Goal: Task Accomplishment & Management: Use online tool/utility

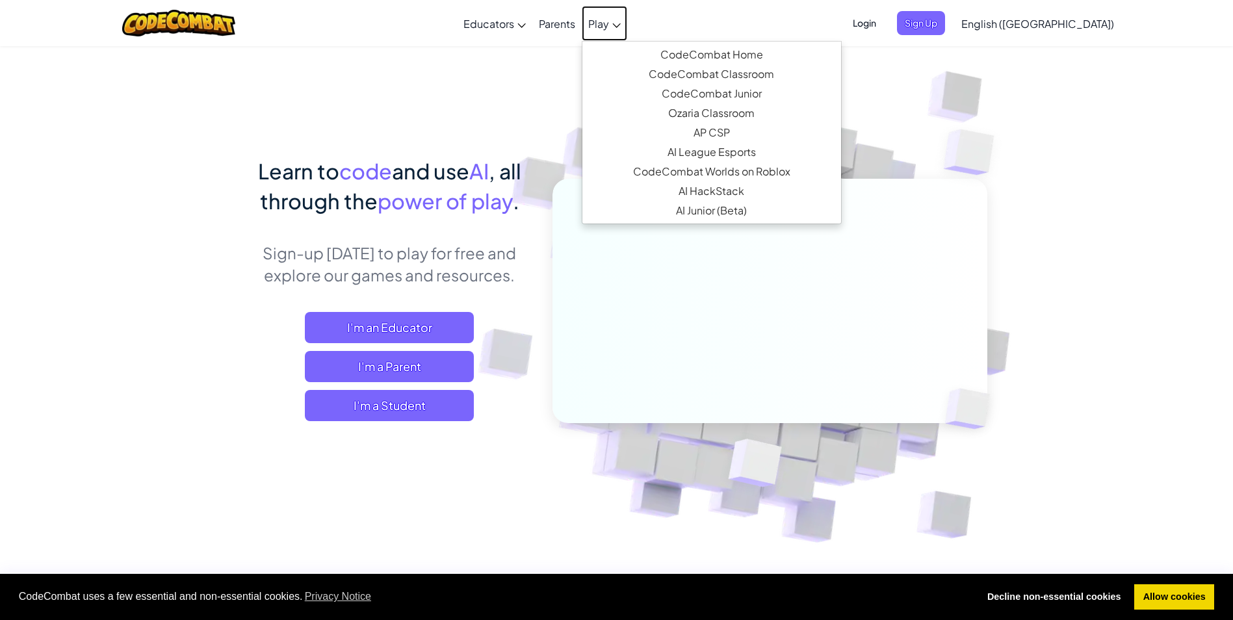
click at [609, 23] on span "Play" at bounding box center [598, 24] width 21 height 14
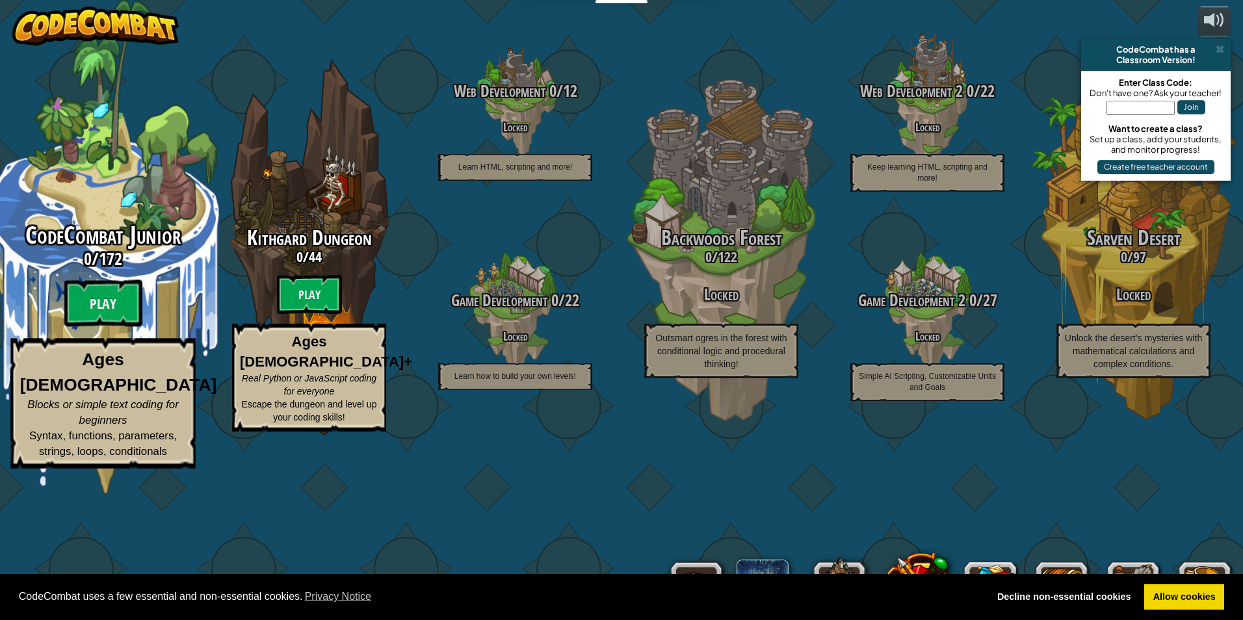
click at [126, 327] on btn "Play" at bounding box center [103, 303] width 78 height 47
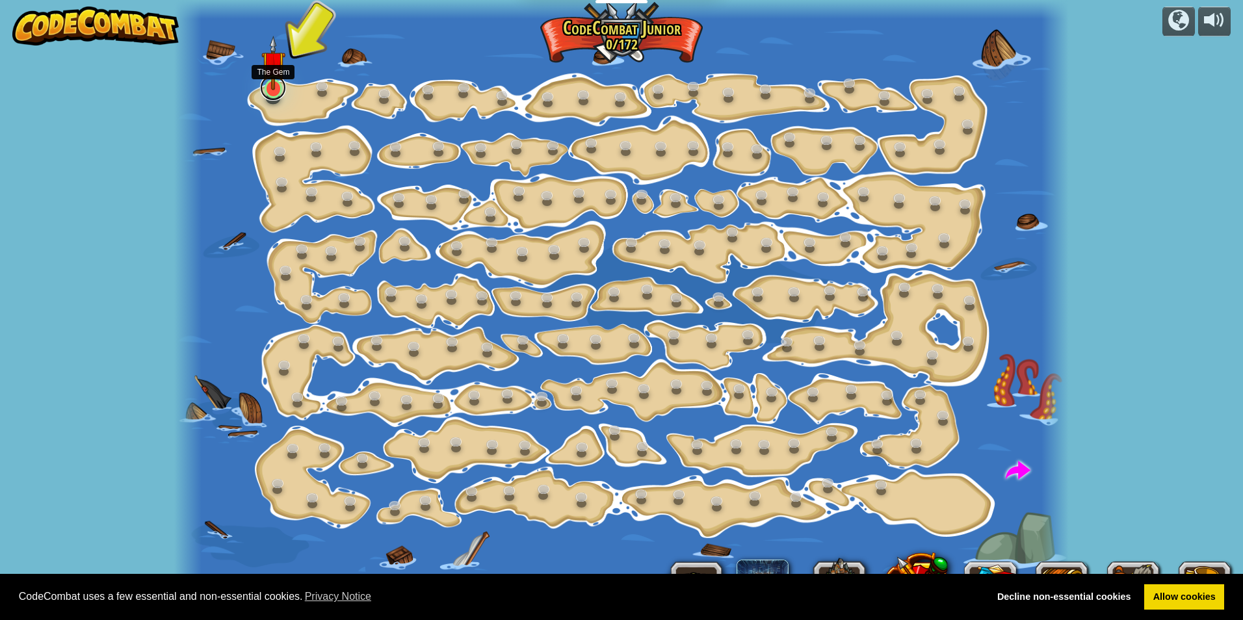
click at [279, 92] on link at bounding box center [273, 88] width 26 height 26
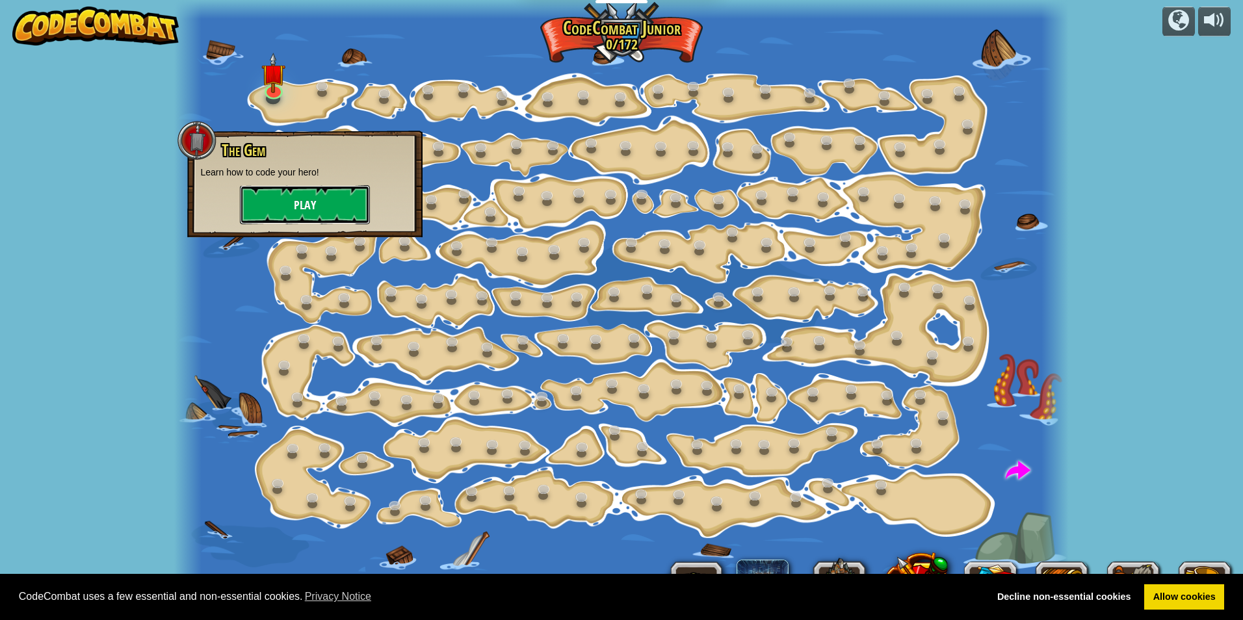
click at [328, 196] on button "Play" at bounding box center [305, 204] width 130 height 39
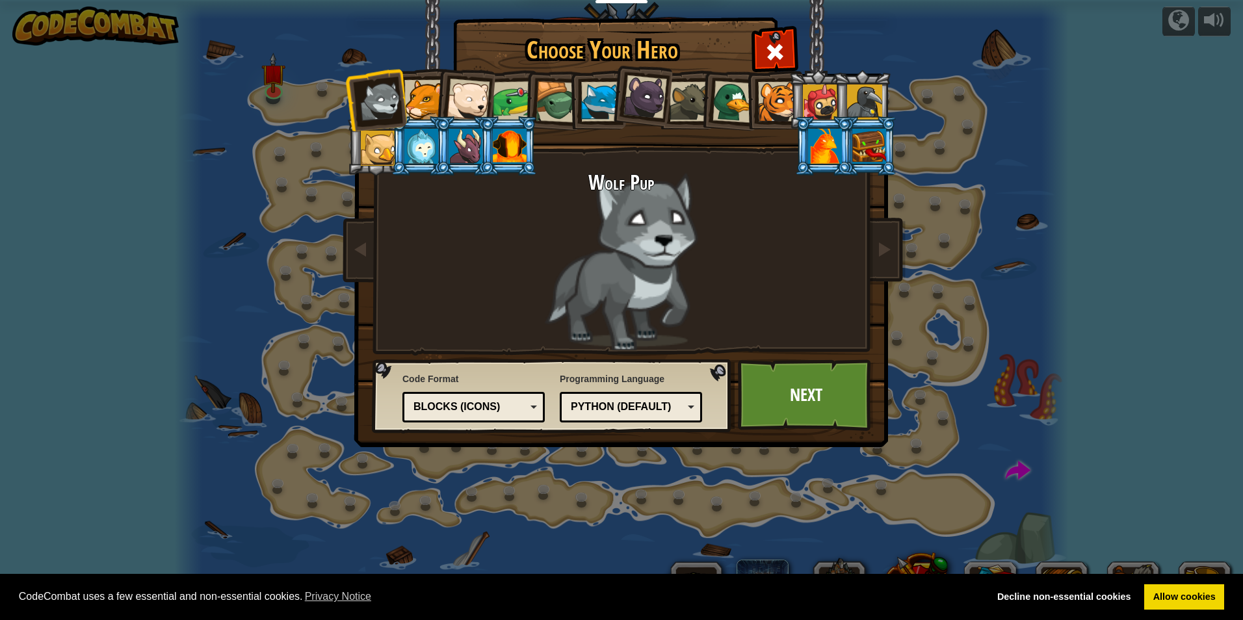
drag, startPoint x: 719, startPoint y: 112, endPoint x: 708, endPoint y: 112, distance: 11.0
click at [719, 112] on div at bounding box center [733, 102] width 42 height 42
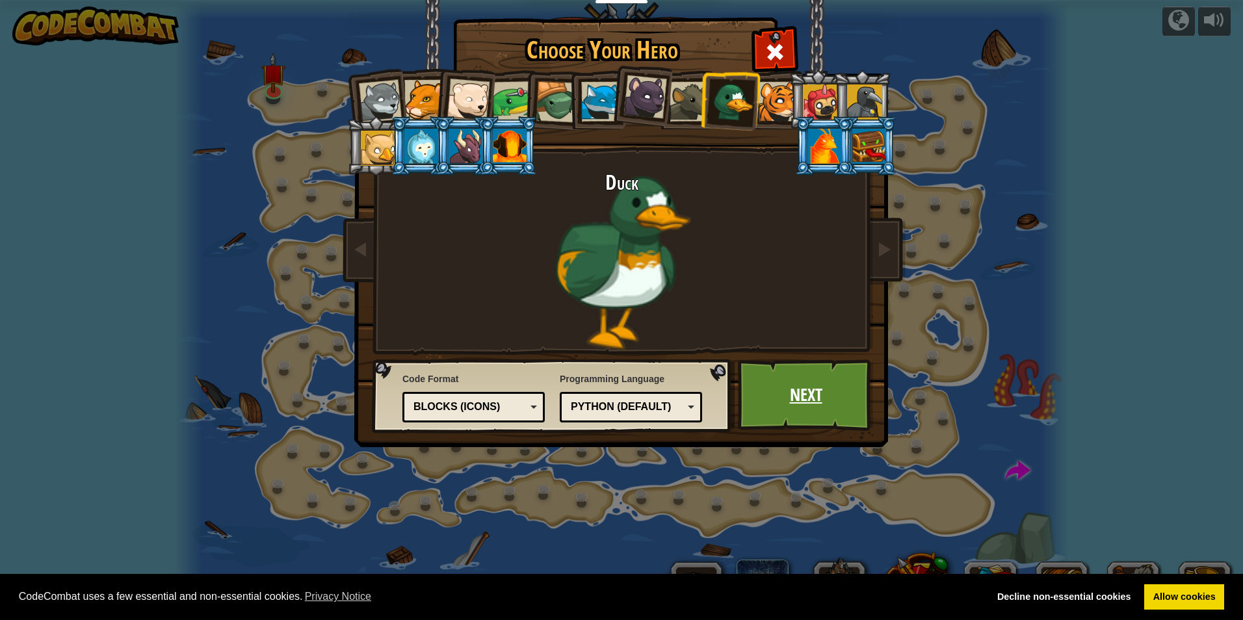
click at [852, 403] on link "Next" at bounding box center [806, 394] width 136 height 71
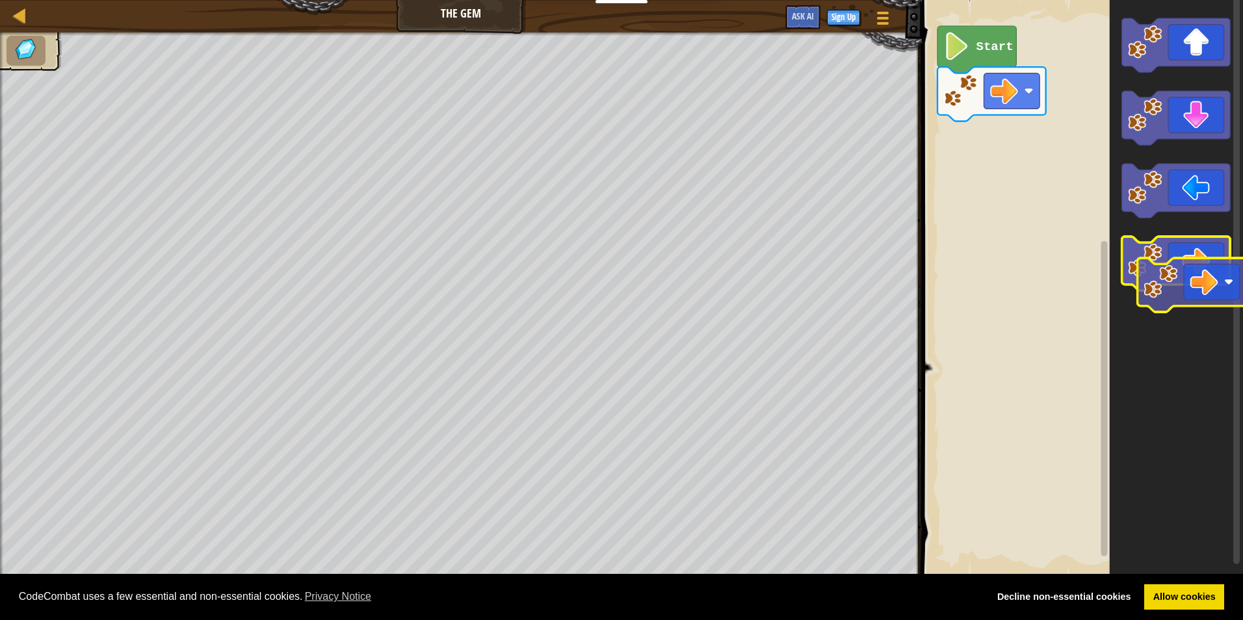
click at [1162, 254] on icon "Blockly Workspace" at bounding box center [1176, 264] width 109 height 54
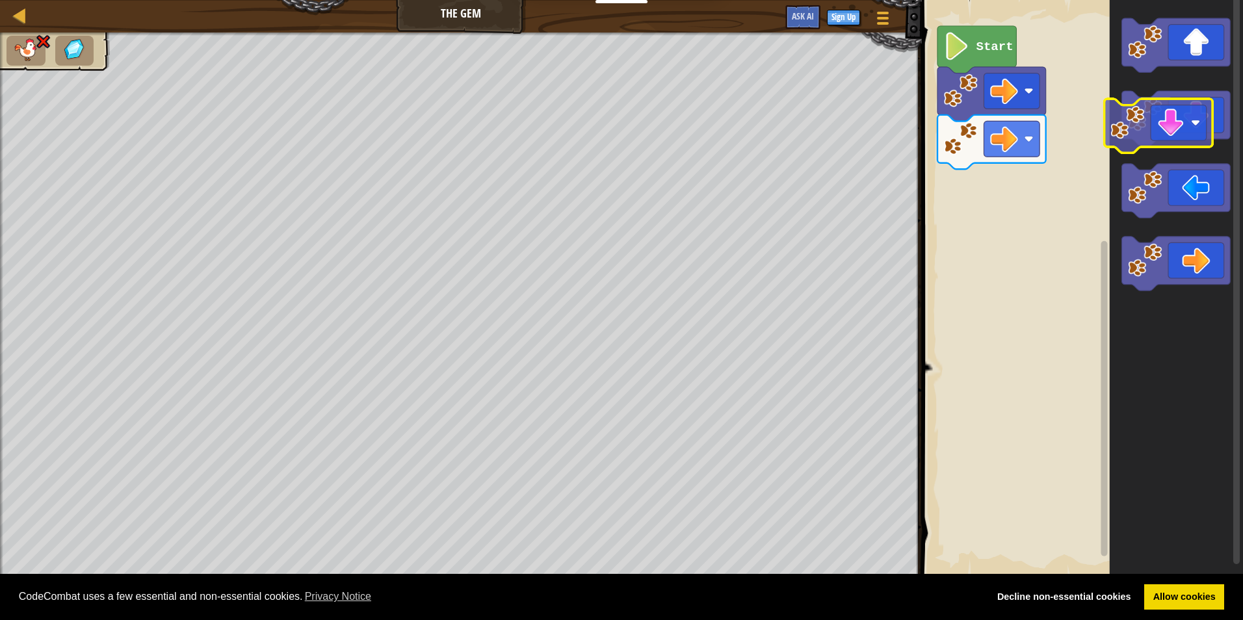
click at [1176, 103] on icon "Blockly Workspace" at bounding box center [1176, 118] width 109 height 54
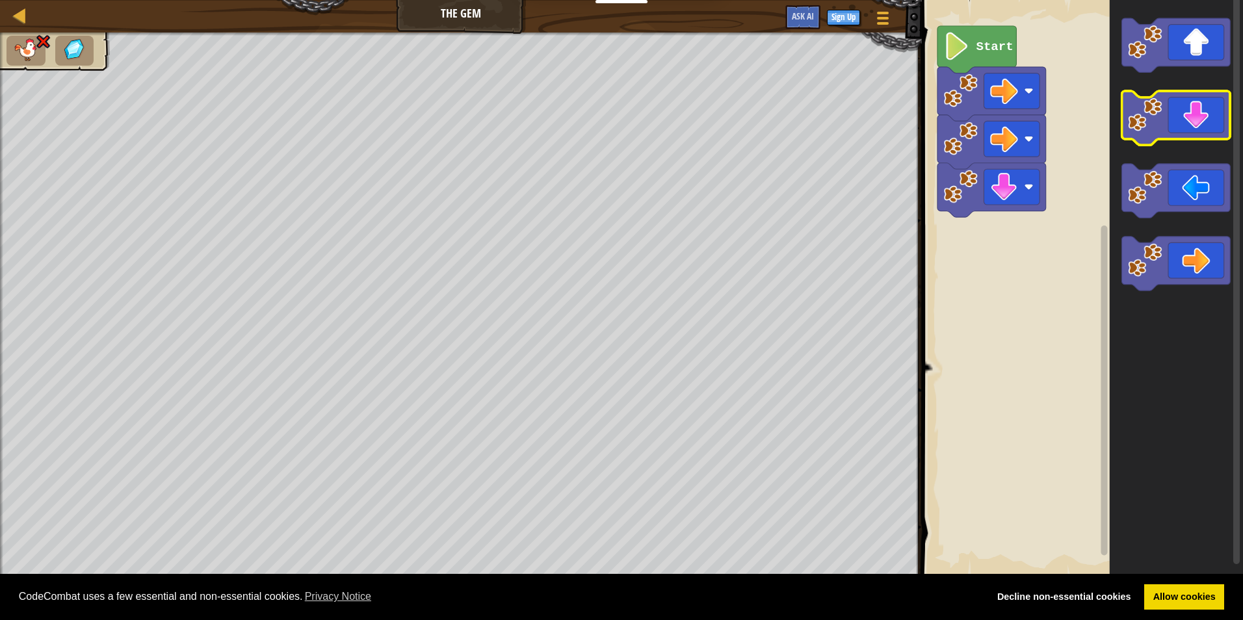
click at [1176, 103] on icon "Blockly Workspace" at bounding box center [1176, 118] width 109 height 54
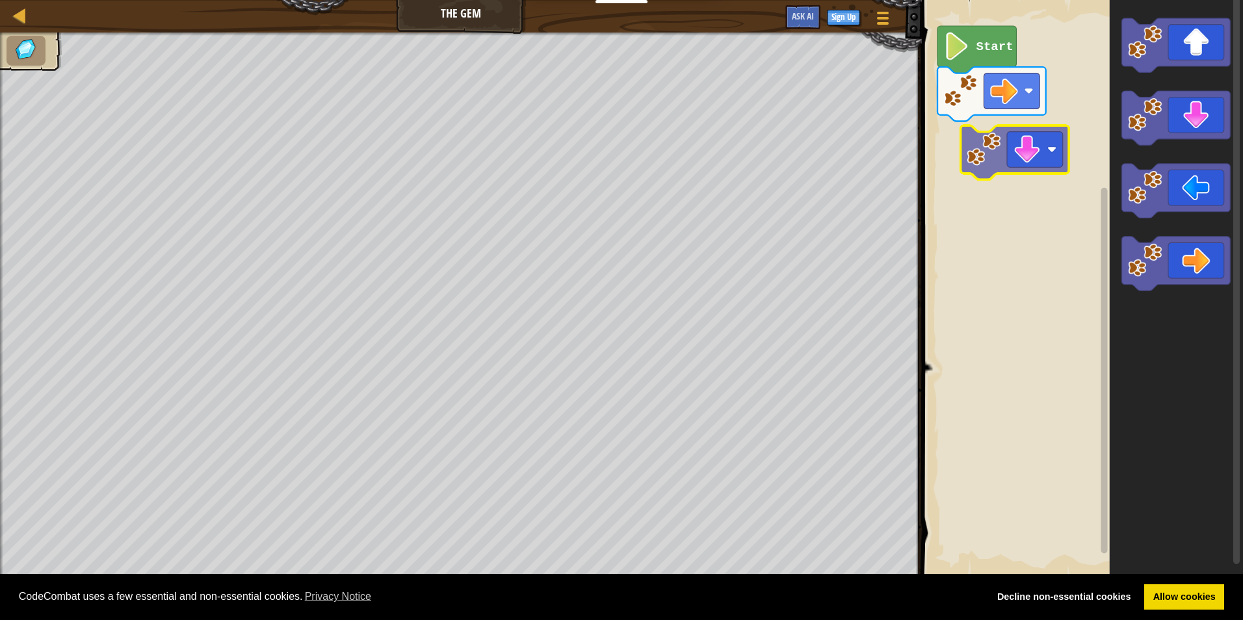
click at [1032, 140] on div "Start" at bounding box center [1080, 289] width 325 height 590
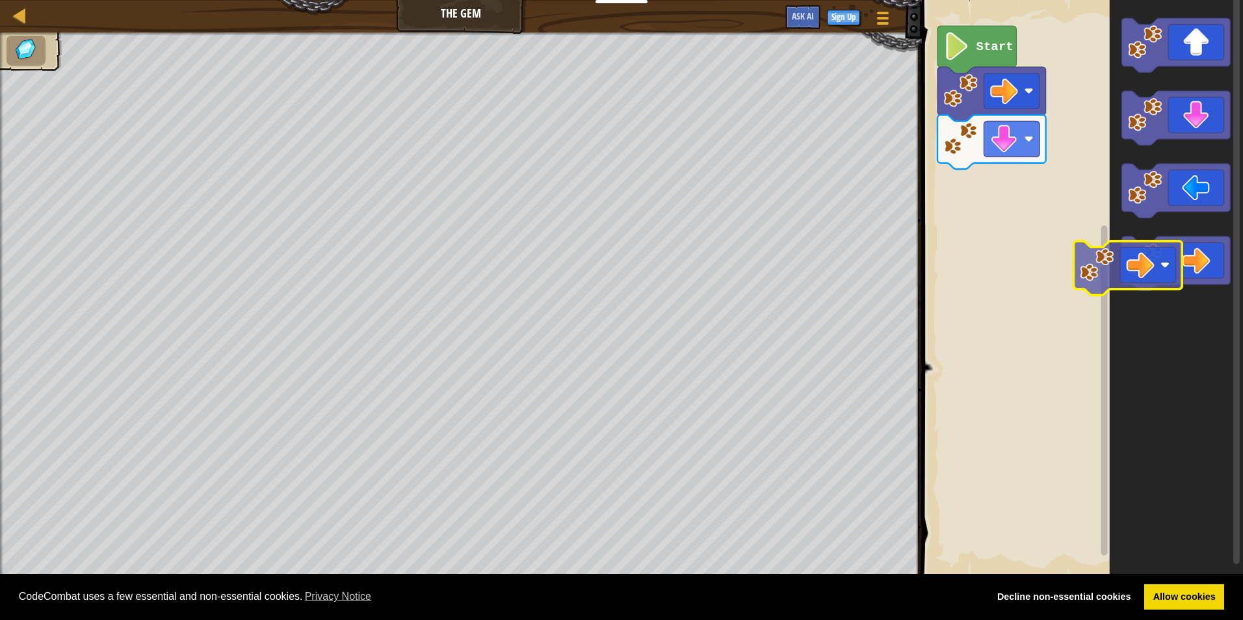
click at [1047, 220] on div "Start" at bounding box center [1080, 289] width 325 height 590
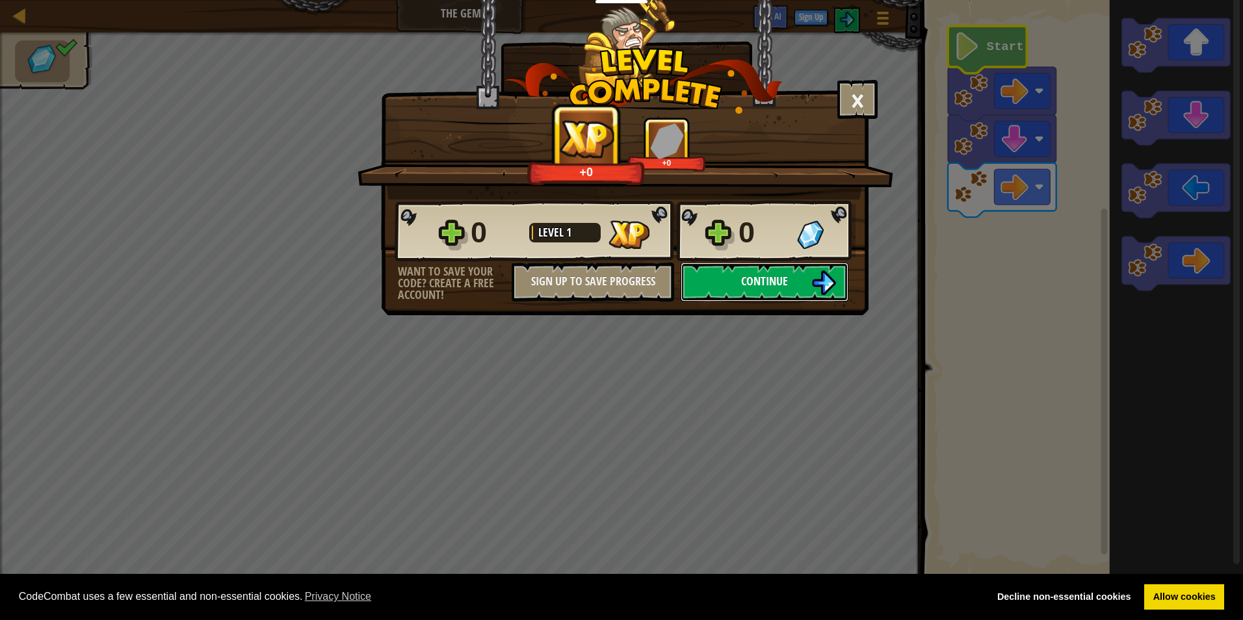
click at [809, 278] on button "Continue" at bounding box center [764, 282] width 168 height 39
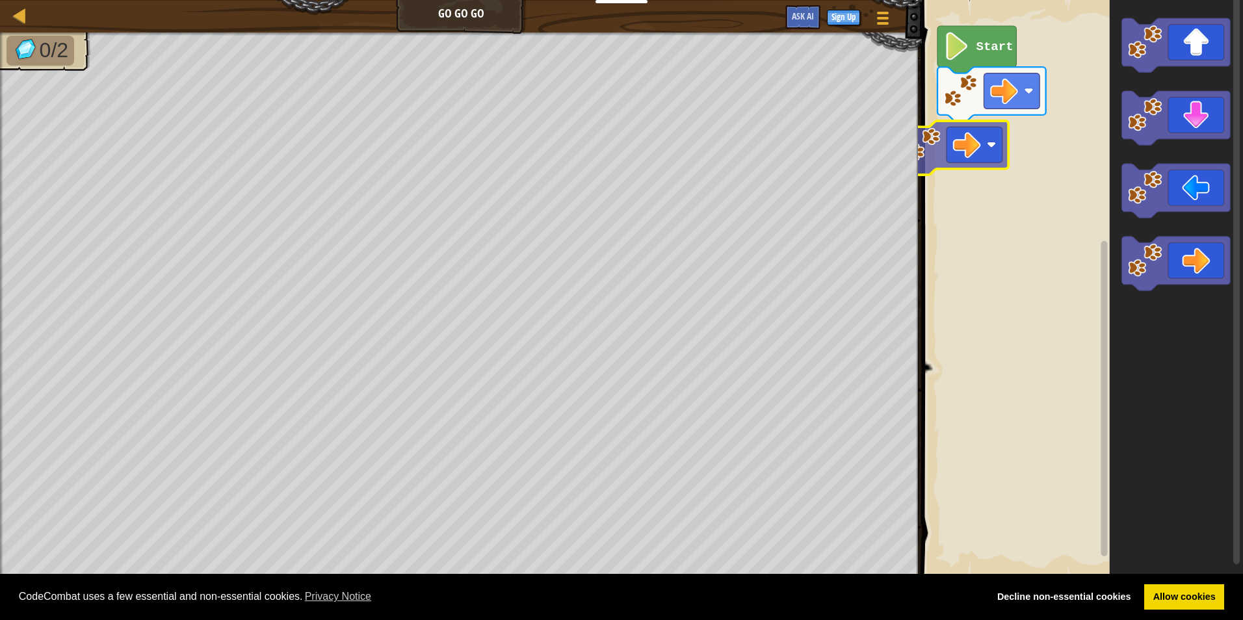
click at [1000, 153] on div "Start" at bounding box center [1080, 289] width 325 height 590
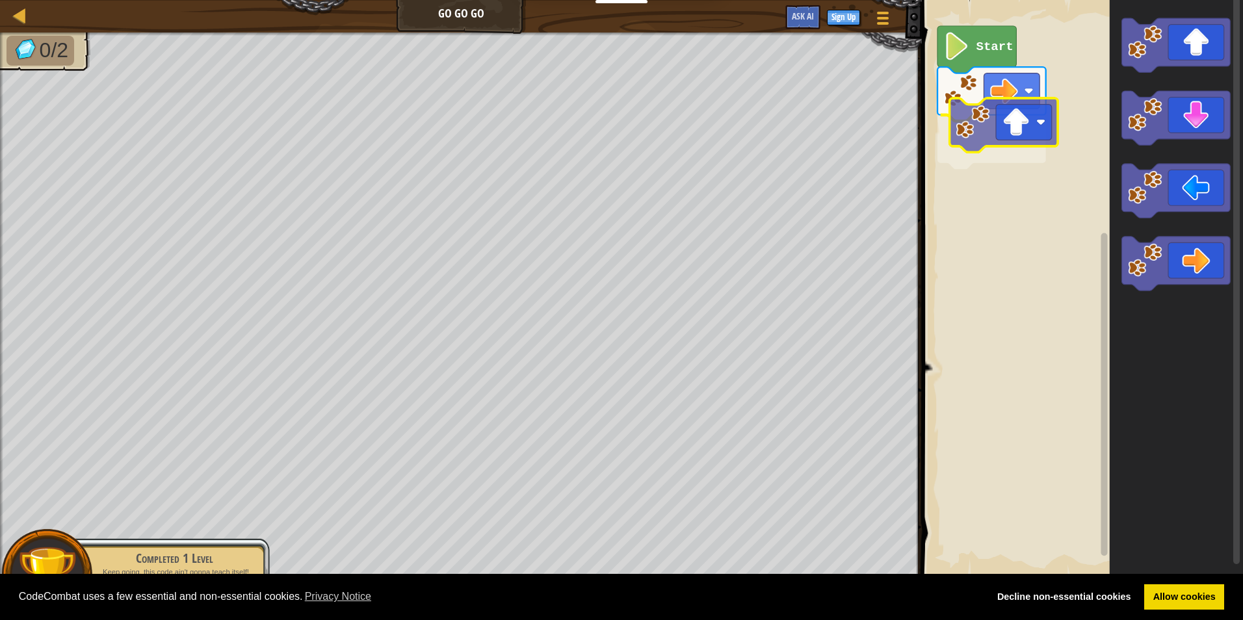
click at [981, 142] on div "Start" at bounding box center [1080, 289] width 325 height 590
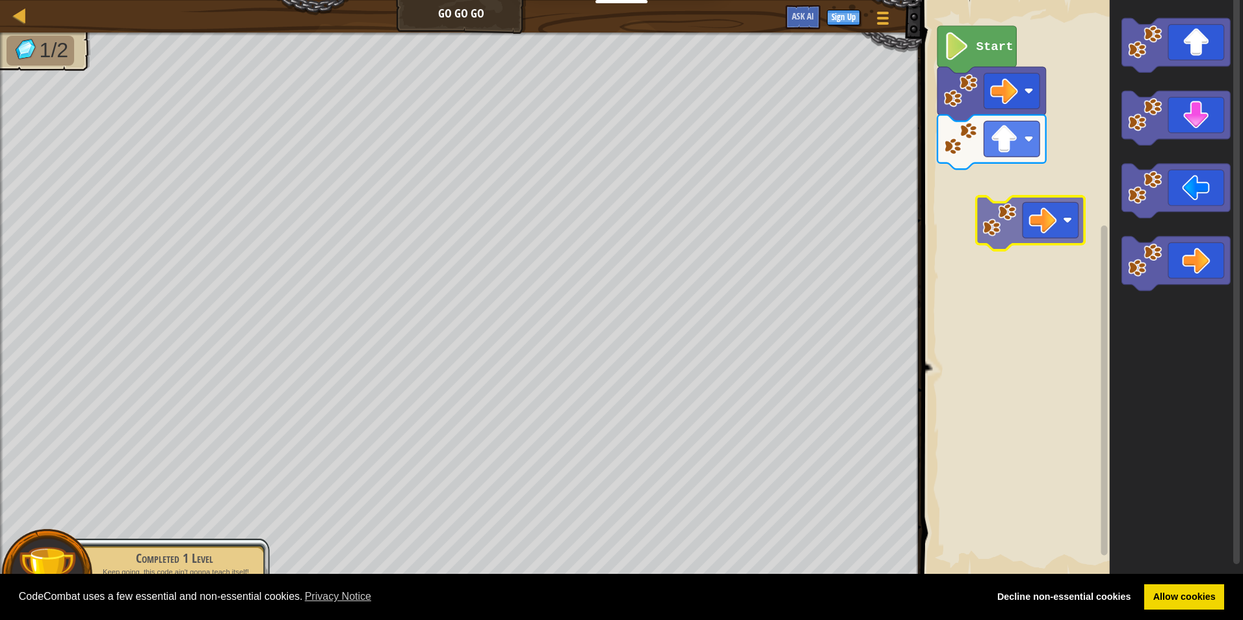
click at [1028, 198] on div "Start" at bounding box center [1080, 289] width 325 height 590
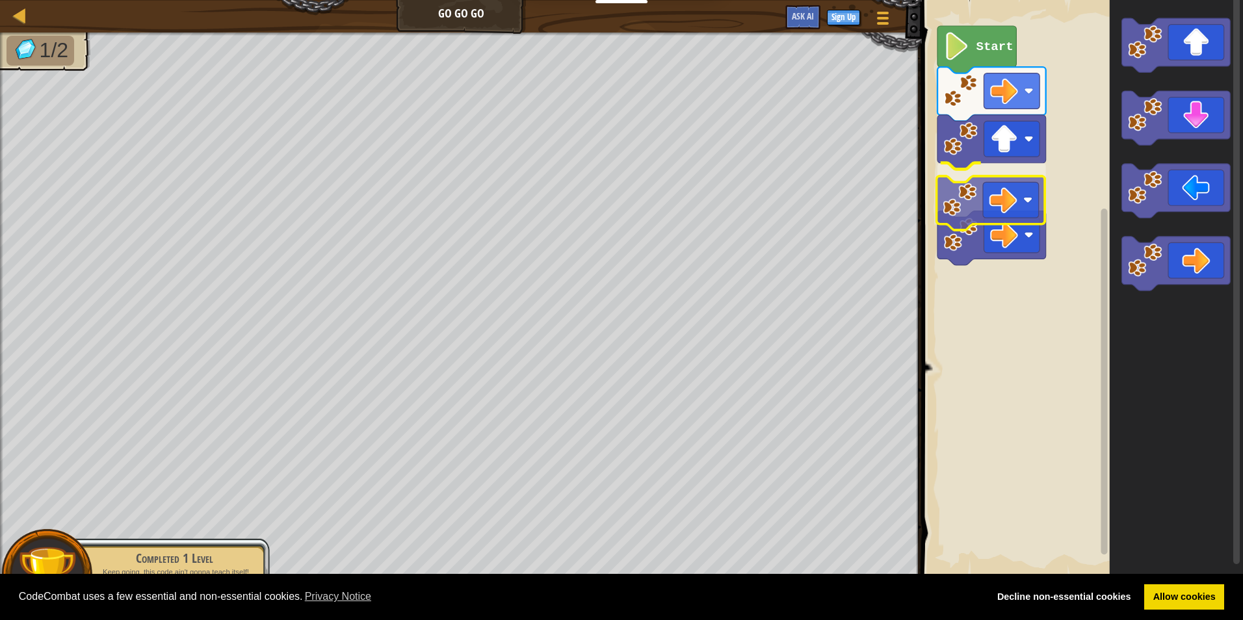
click at [1018, 198] on div "Start" at bounding box center [1080, 289] width 325 height 590
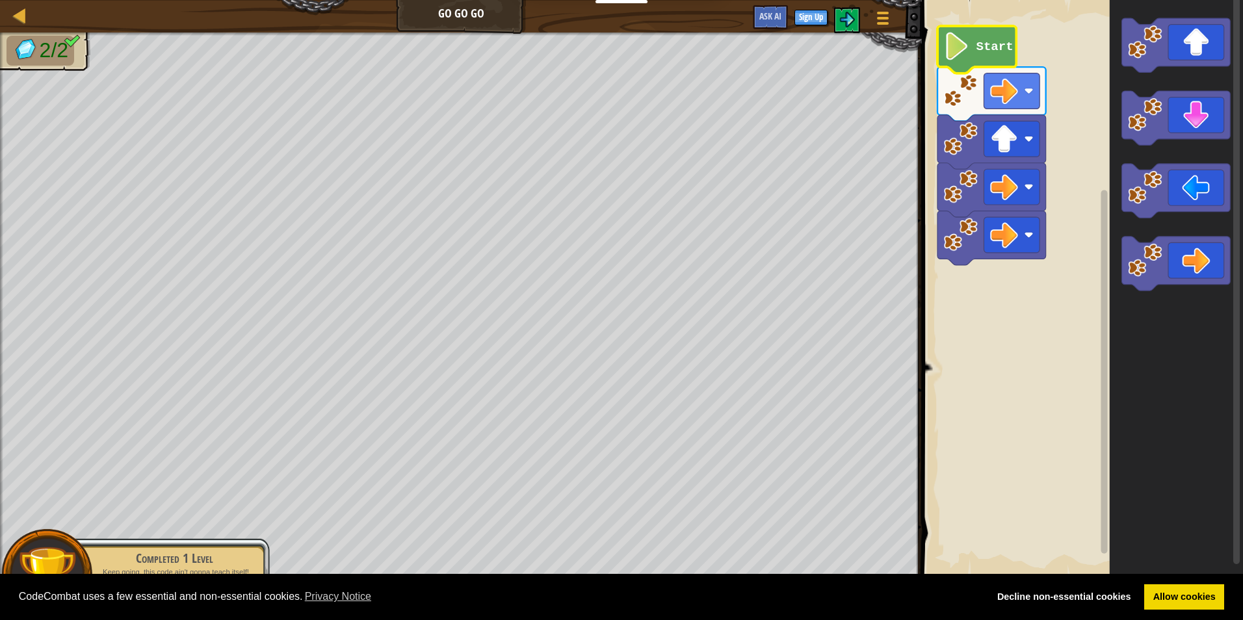
click at [974, 62] on icon "Blockly Workspace" at bounding box center [976, 49] width 79 height 47
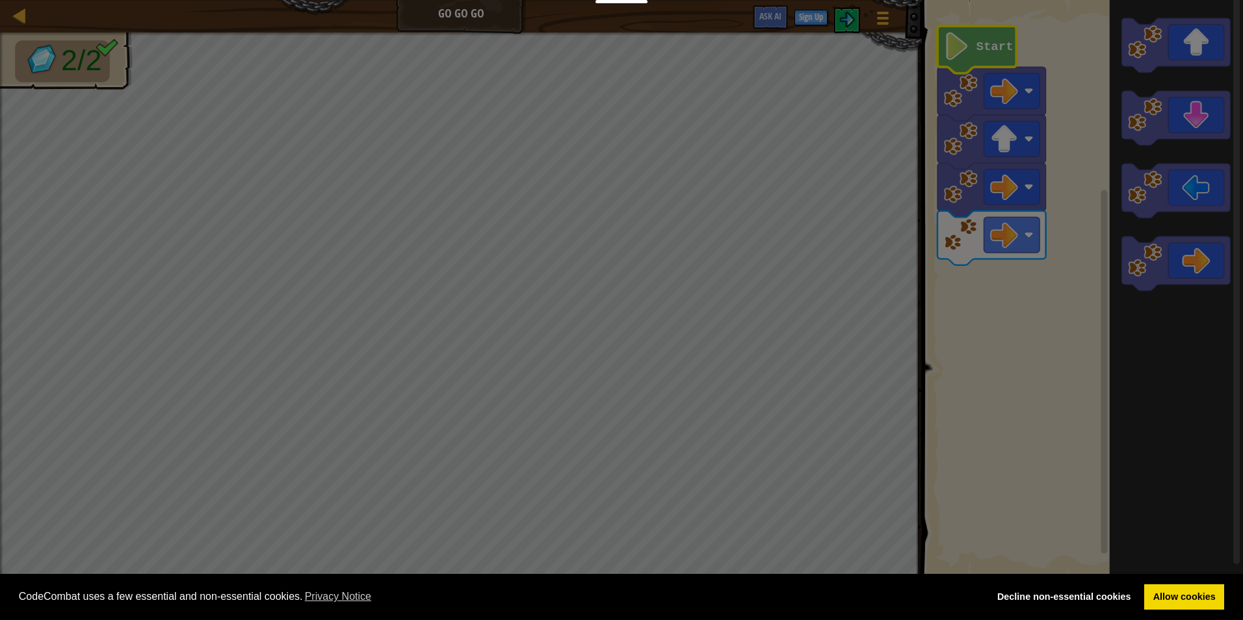
click at [0, 0] on div "× How fun was this level? Loading... Reticulating Splines... Loading... 0 Level…" at bounding box center [0, 0] width 0 height 0
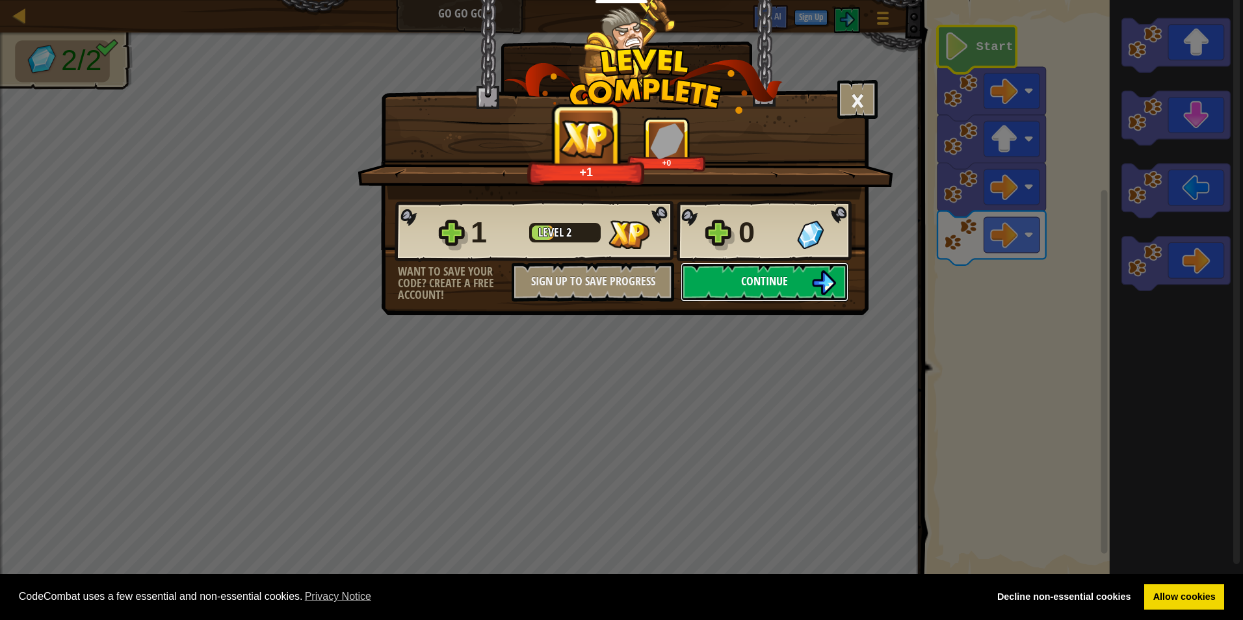
click at [792, 291] on button "Continue" at bounding box center [764, 282] width 168 height 39
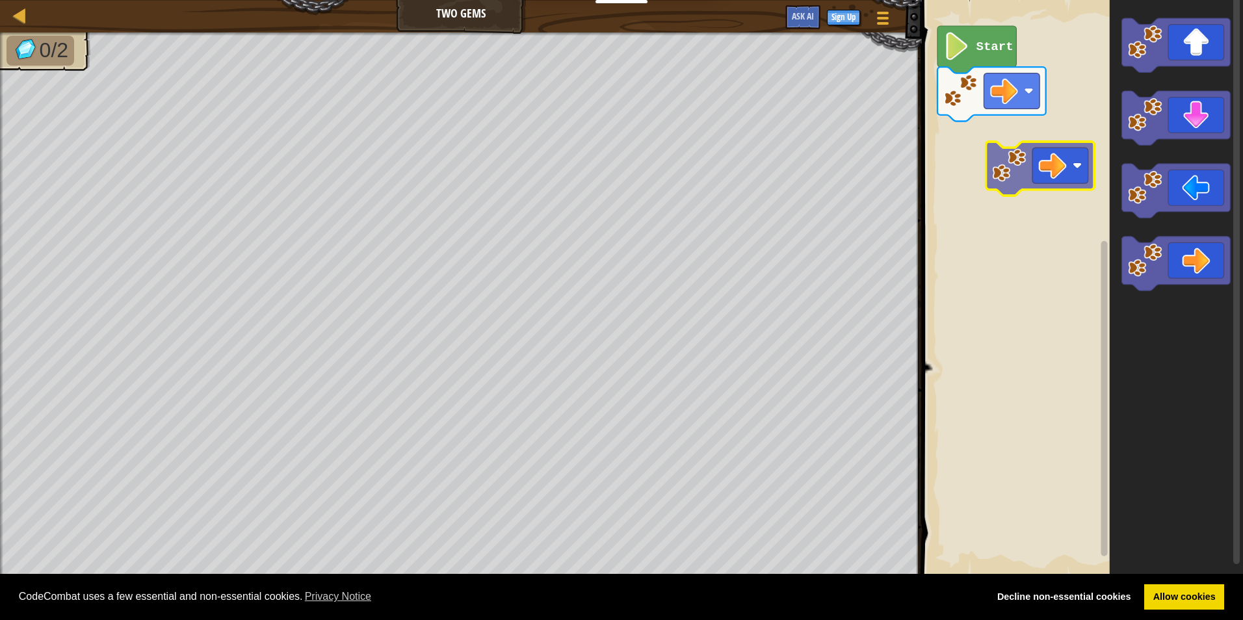
click at [1024, 144] on div "Start" at bounding box center [1080, 289] width 325 height 590
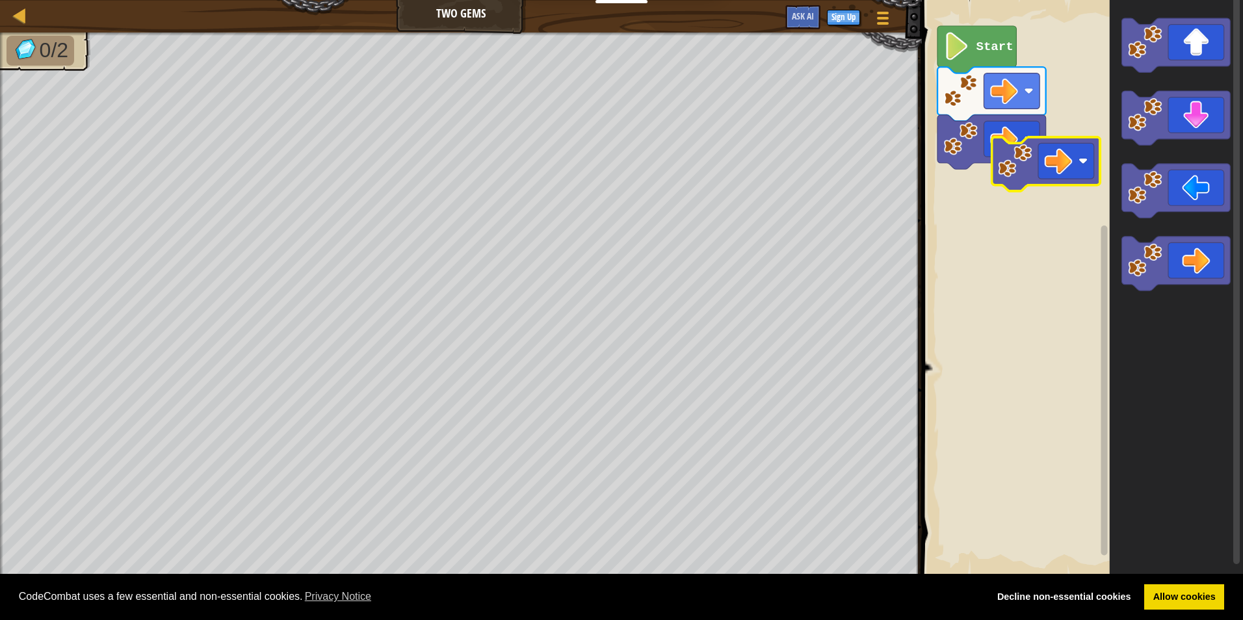
click at [1015, 149] on div "Start" at bounding box center [1080, 289] width 325 height 590
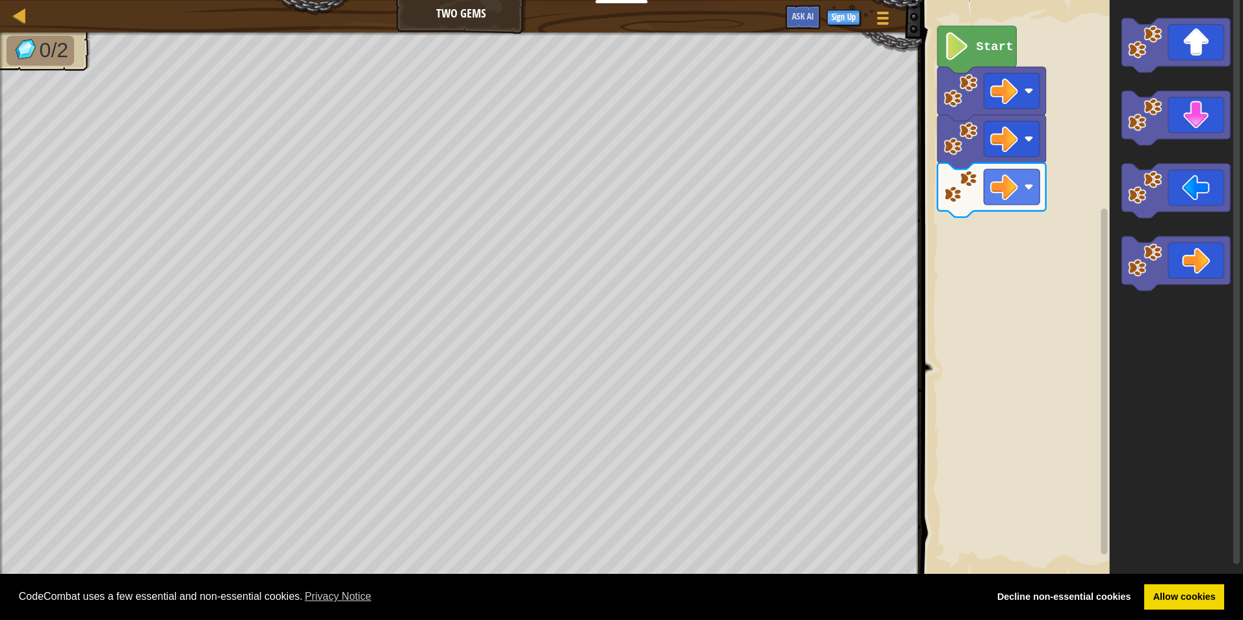
click at [1026, 229] on div "Start" at bounding box center [1080, 289] width 325 height 590
click at [1064, 186] on div "Start" at bounding box center [1080, 289] width 325 height 590
click at [1132, 101] on g "Blockly Workspace" at bounding box center [1176, 154] width 109 height 272
click at [1005, 291] on div "Start" at bounding box center [1080, 289] width 325 height 590
click at [1087, 140] on div "Start" at bounding box center [1080, 289] width 325 height 590
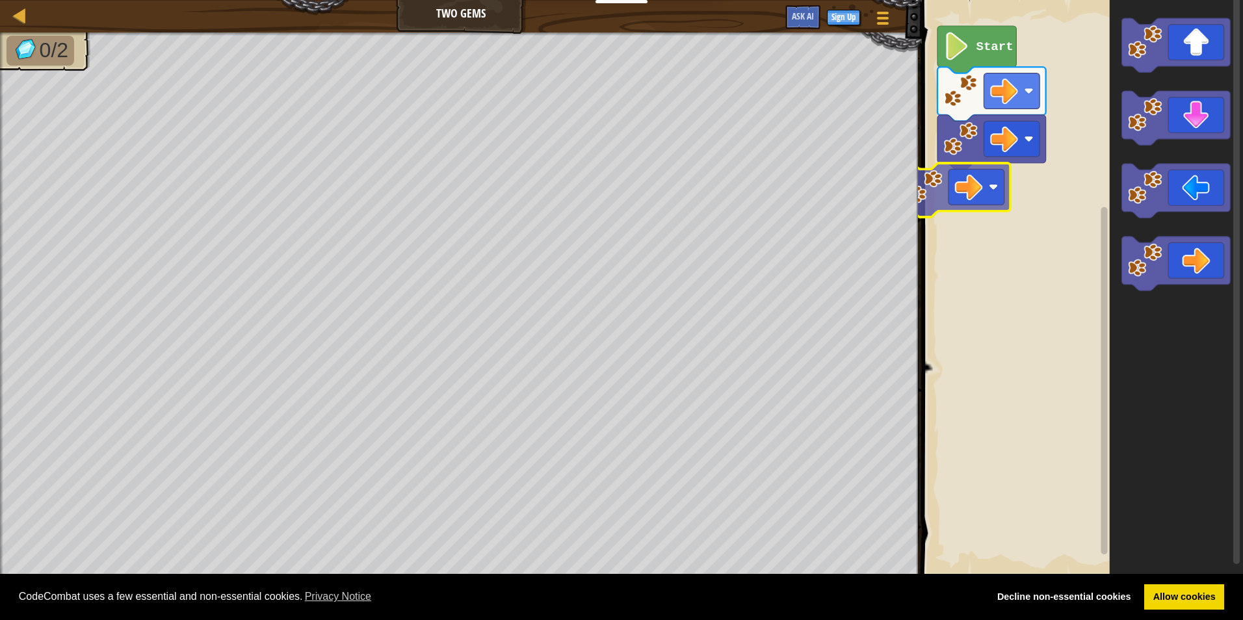
click at [963, 195] on div "Start" at bounding box center [1080, 289] width 325 height 590
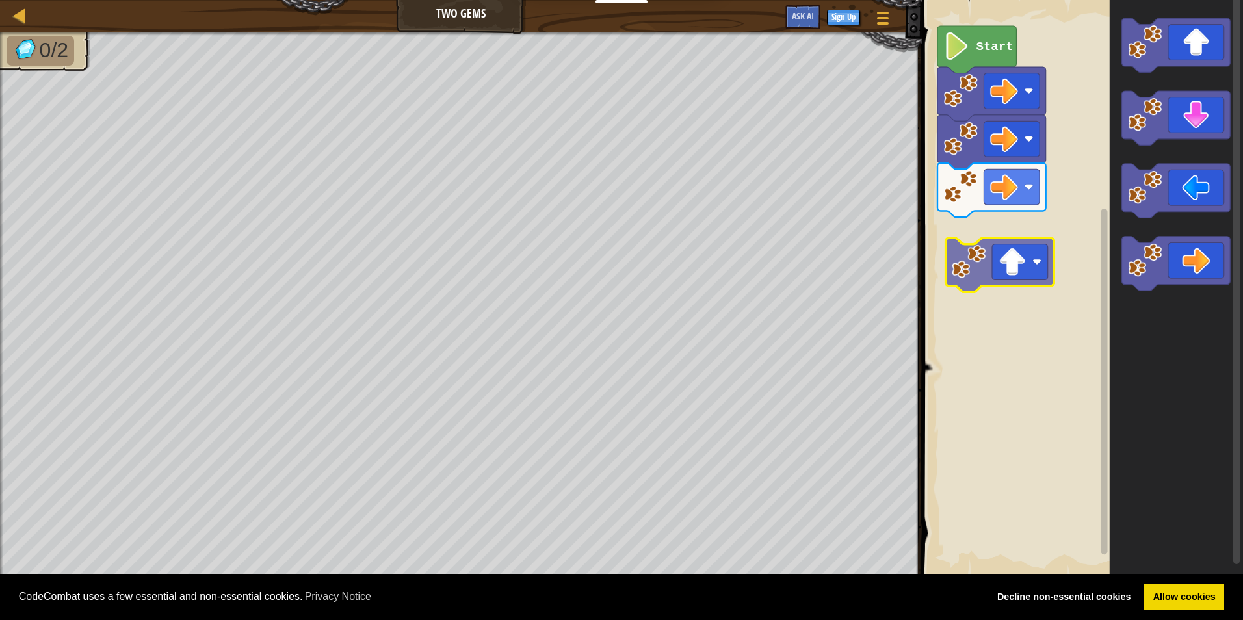
click at [1019, 270] on div "Start" at bounding box center [1080, 289] width 325 height 590
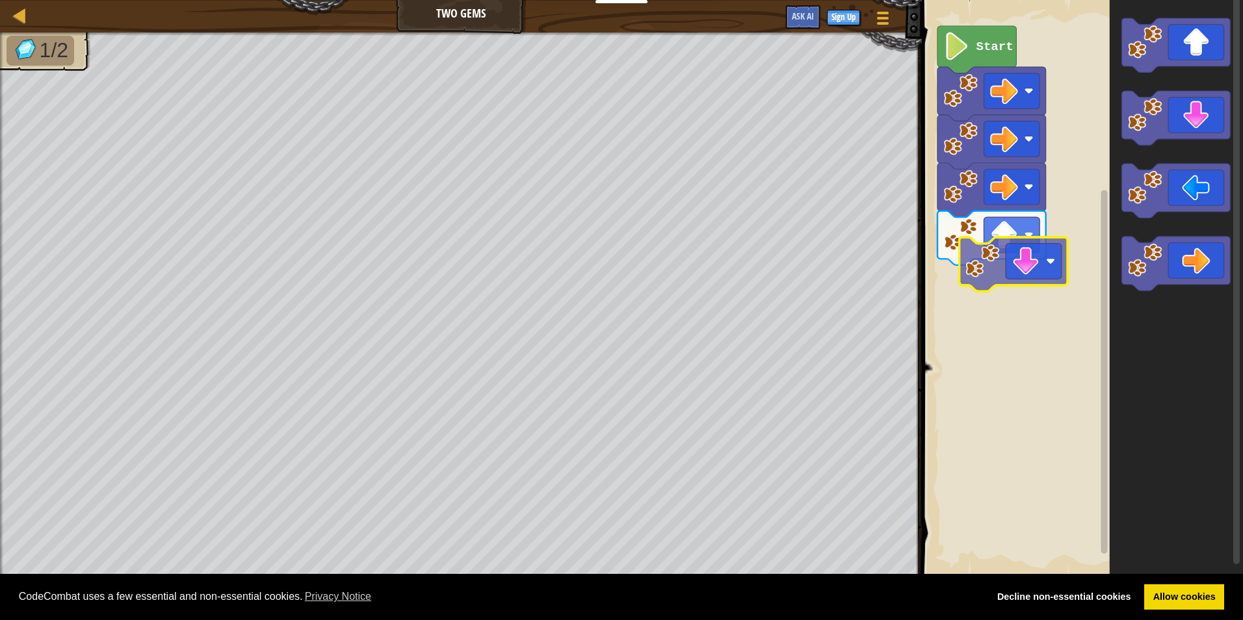
click at [1058, 287] on div "Start" at bounding box center [1080, 289] width 325 height 590
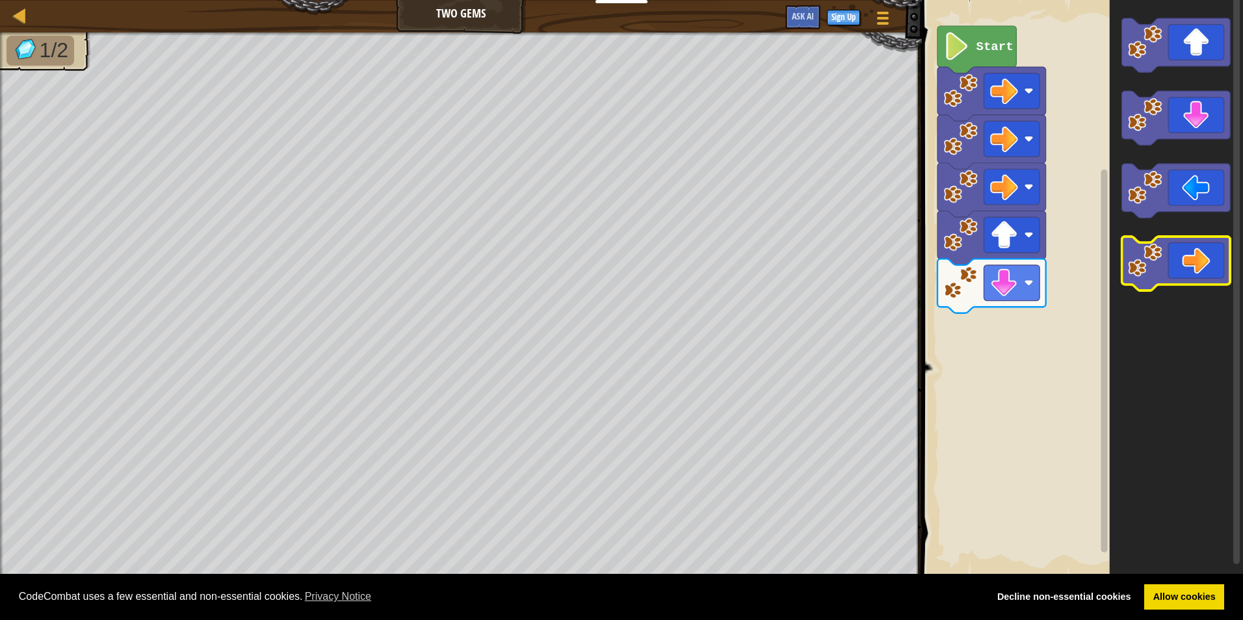
click at [1141, 237] on g "Blockly Workspace" at bounding box center [1176, 154] width 109 height 272
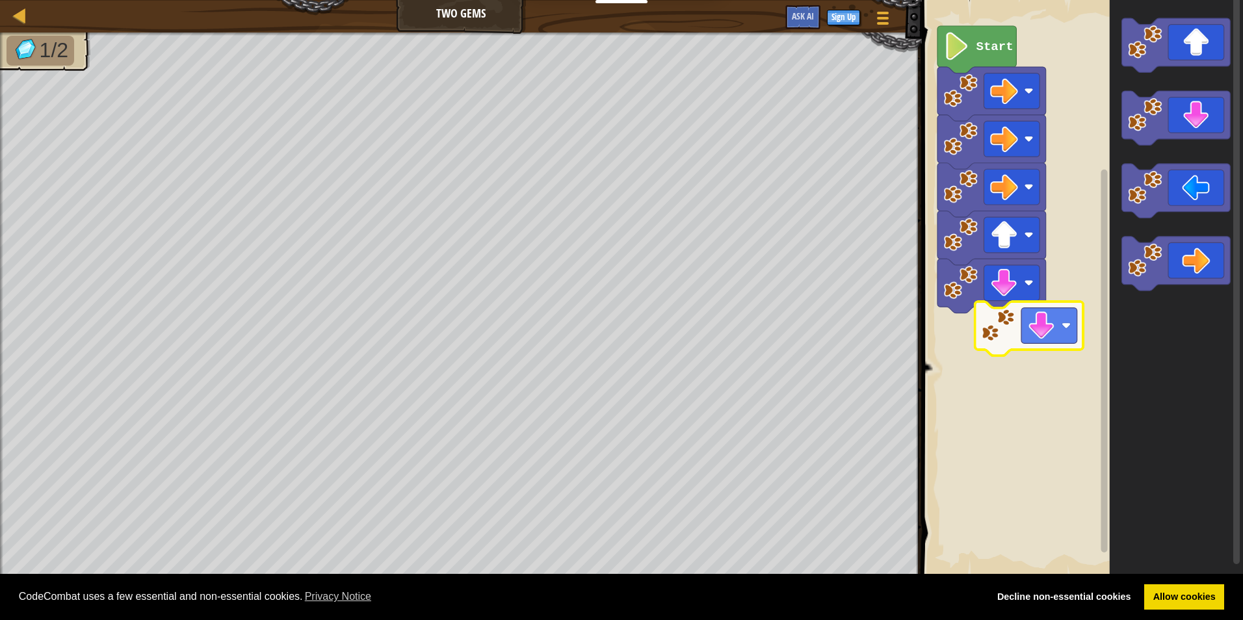
click at [961, 365] on div "Start" at bounding box center [1080, 289] width 325 height 590
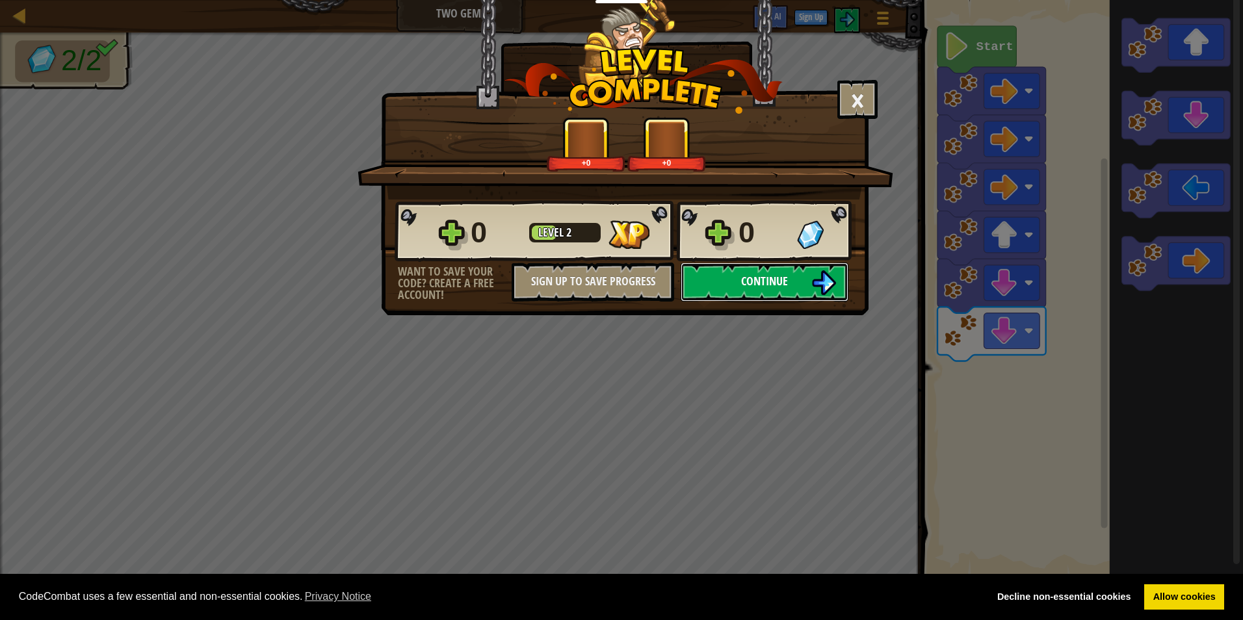
click at [773, 294] on button "Continue" at bounding box center [764, 282] width 168 height 39
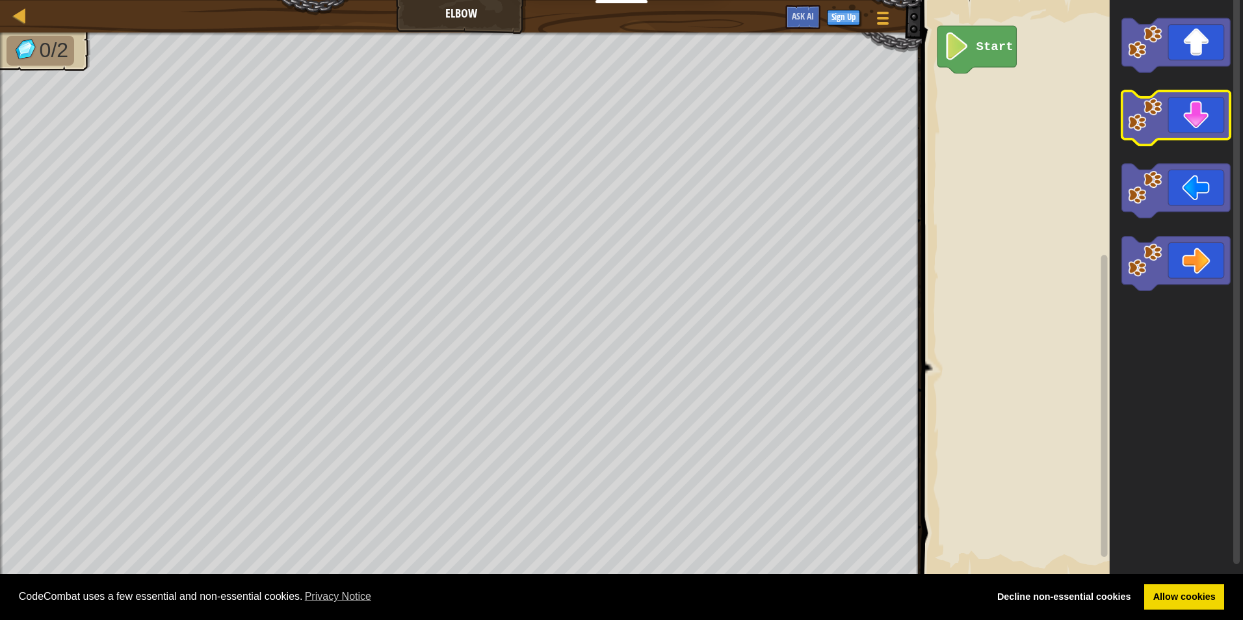
click at [1032, 96] on div "Start" at bounding box center [1080, 289] width 325 height 590
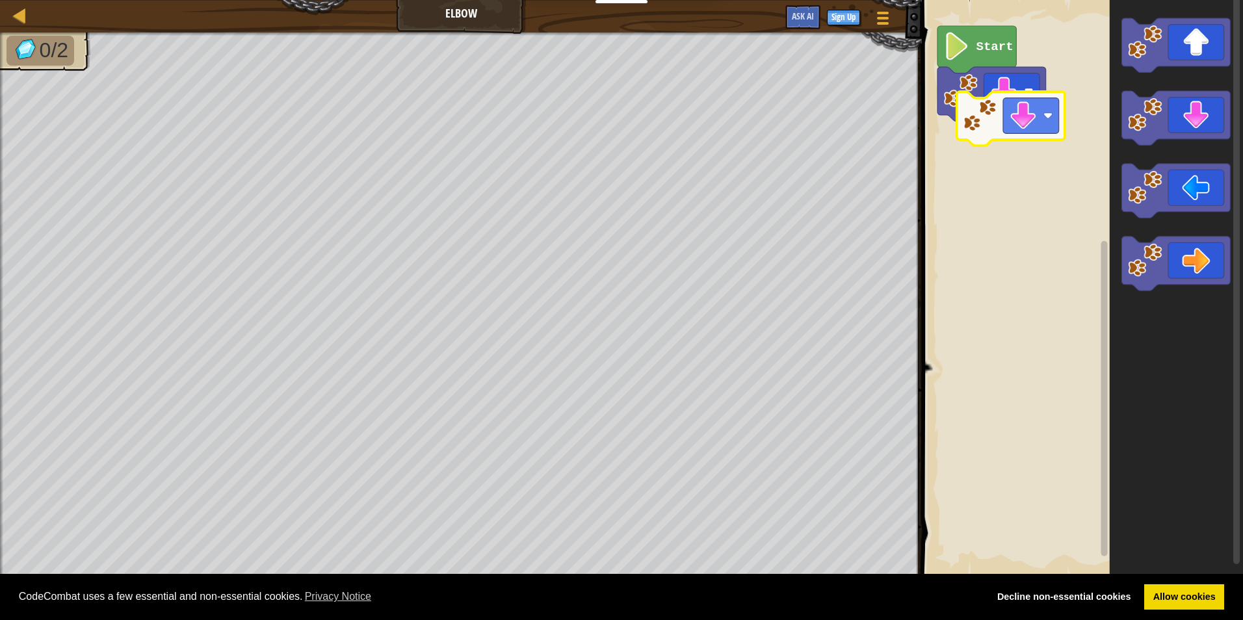
click at [1014, 118] on div "Start" at bounding box center [1080, 289] width 325 height 590
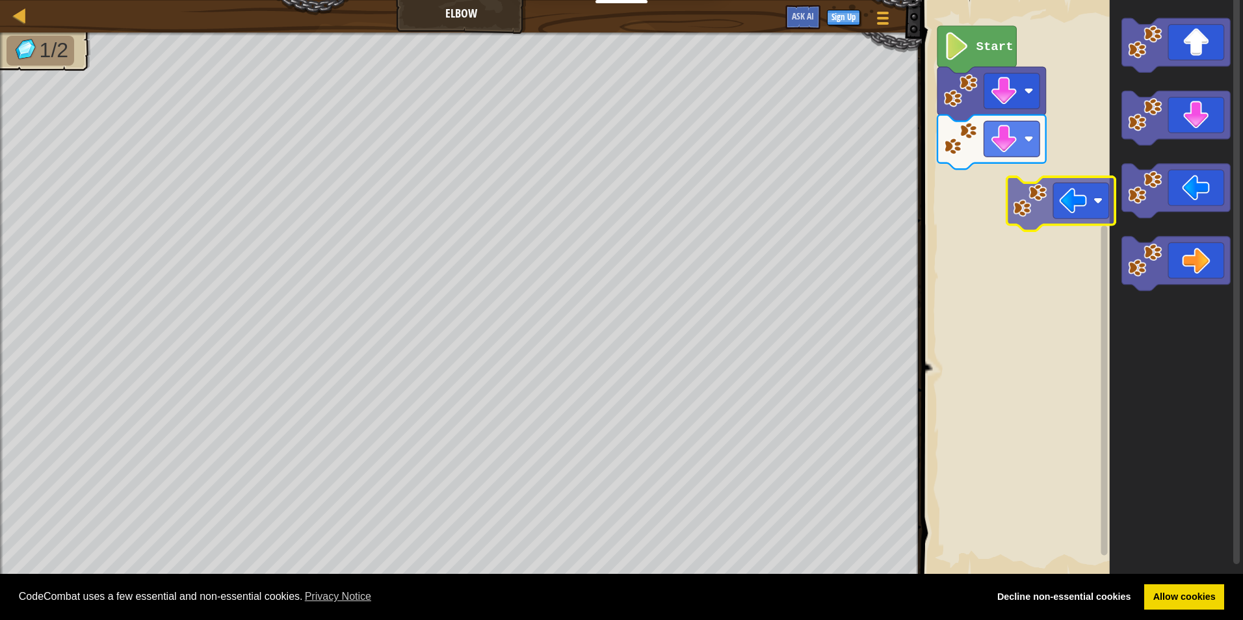
click at [1010, 179] on div "Start" at bounding box center [1080, 289] width 325 height 590
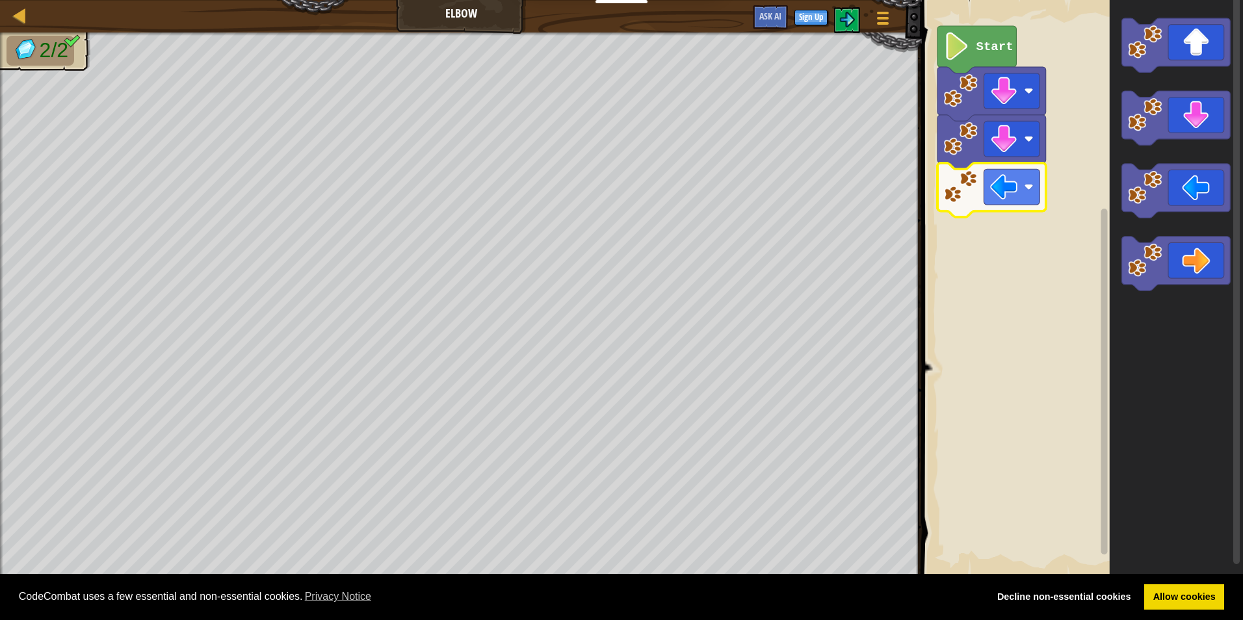
click at [977, 55] on icon "Blockly Workspace" at bounding box center [976, 49] width 79 height 47
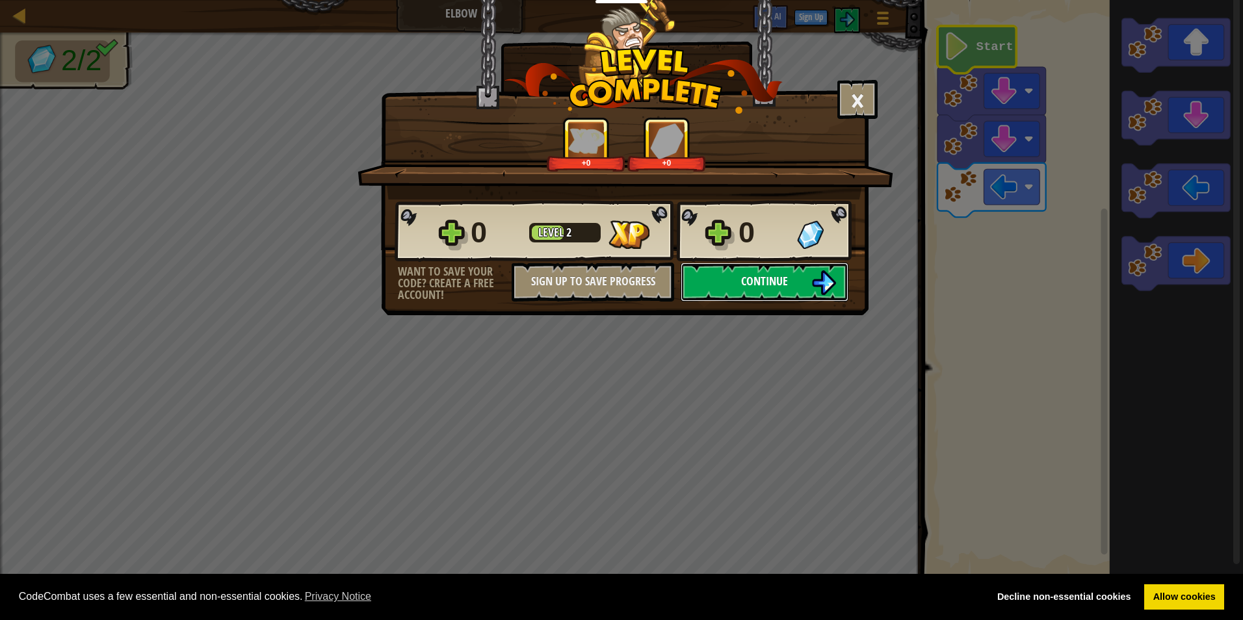
click at [803, 285] on button "Continue" at bounding box center [764, 282] width 168 height 39
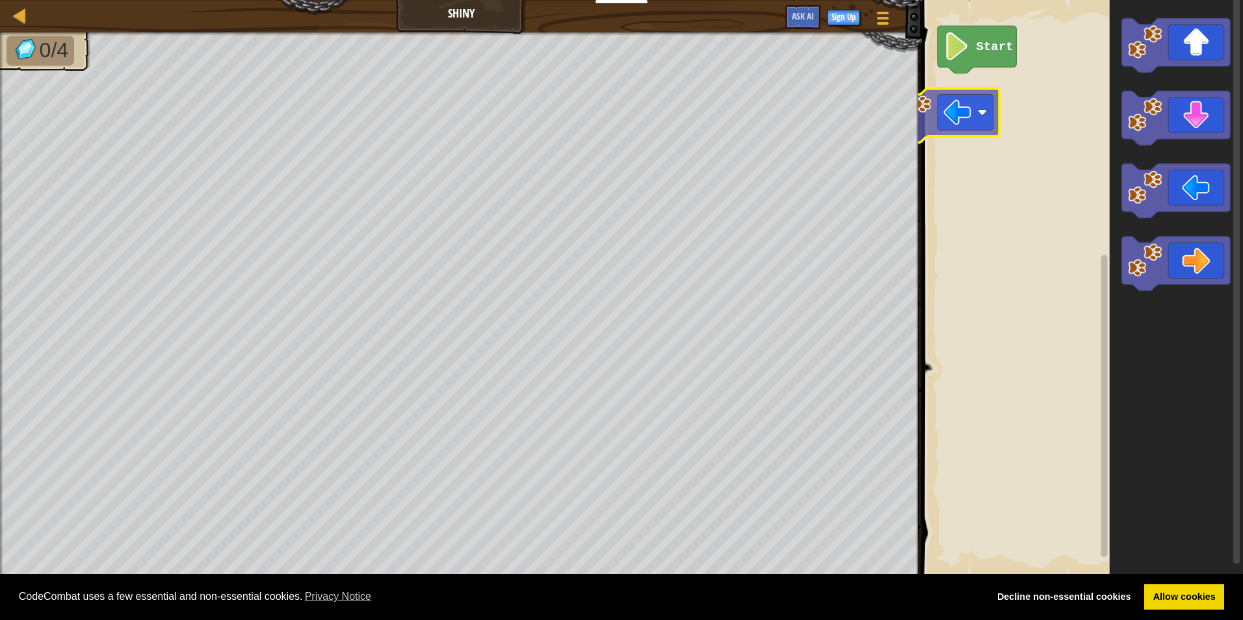
click at [907, 104] on div "Map Shiny Game Menu Sign Up Ask AI 1 הההההההההההההההההההההההההההההההההההההההההה…" at bounding box center [621, 310] width 1243 height 620
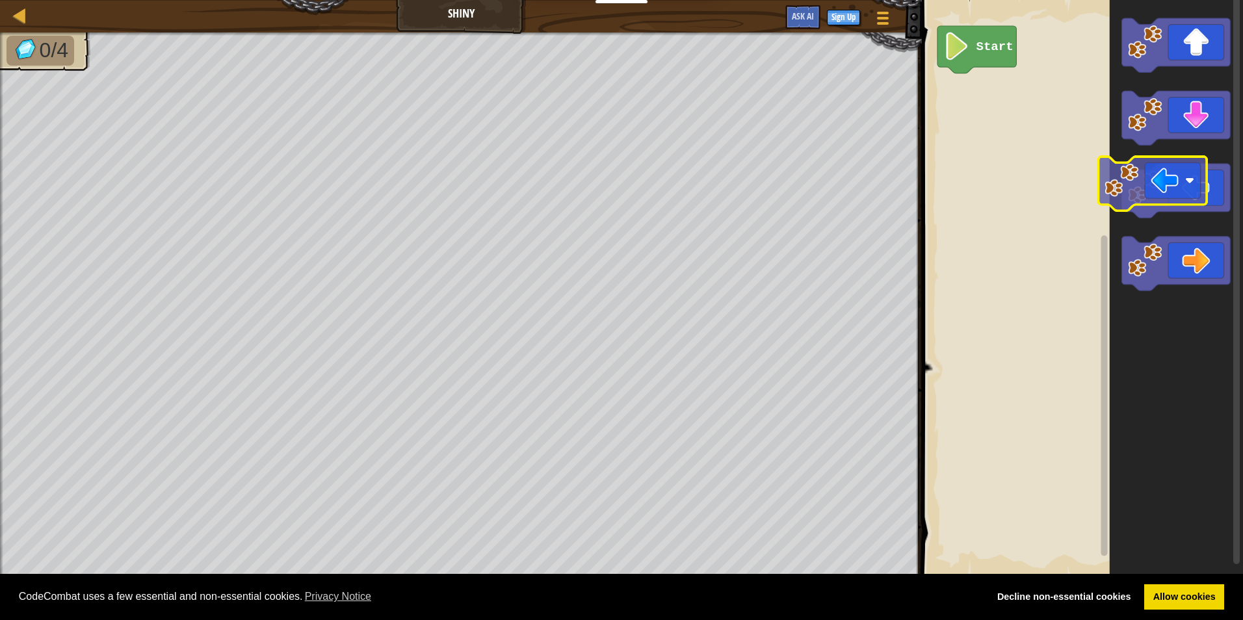
click at [1022, 119] on div "Start" at bounding box center [1080, 289] width 325 height 590
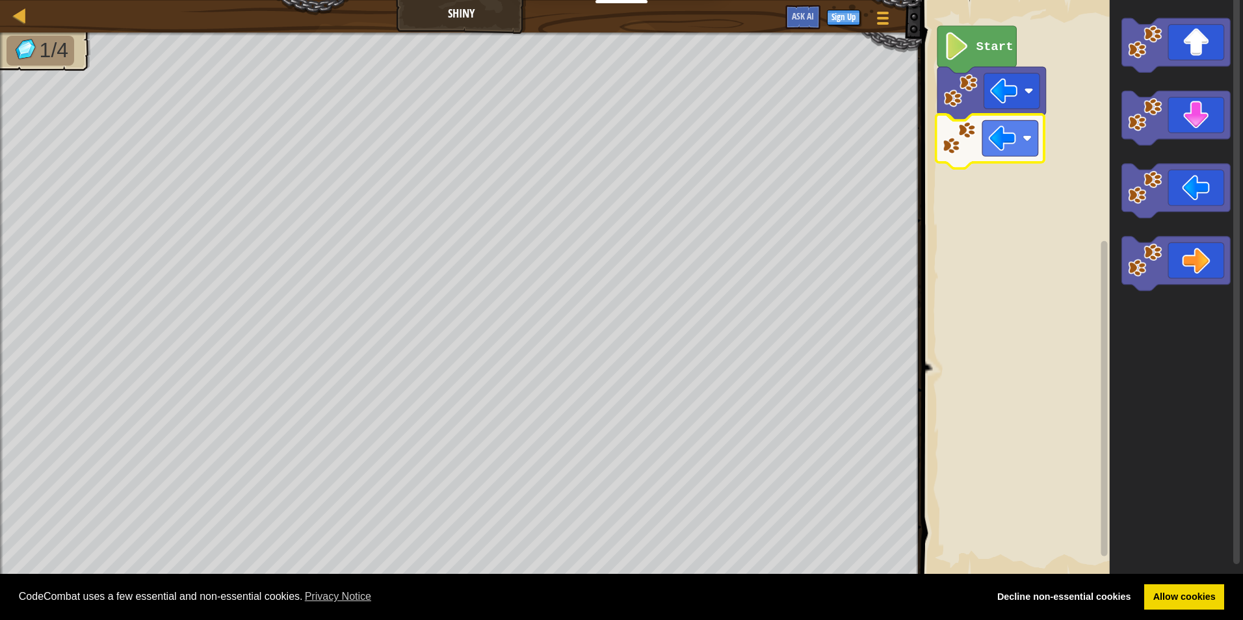
click at [955, 142] on div "Start" at bounding box center [1080, 289] width 325 height 590
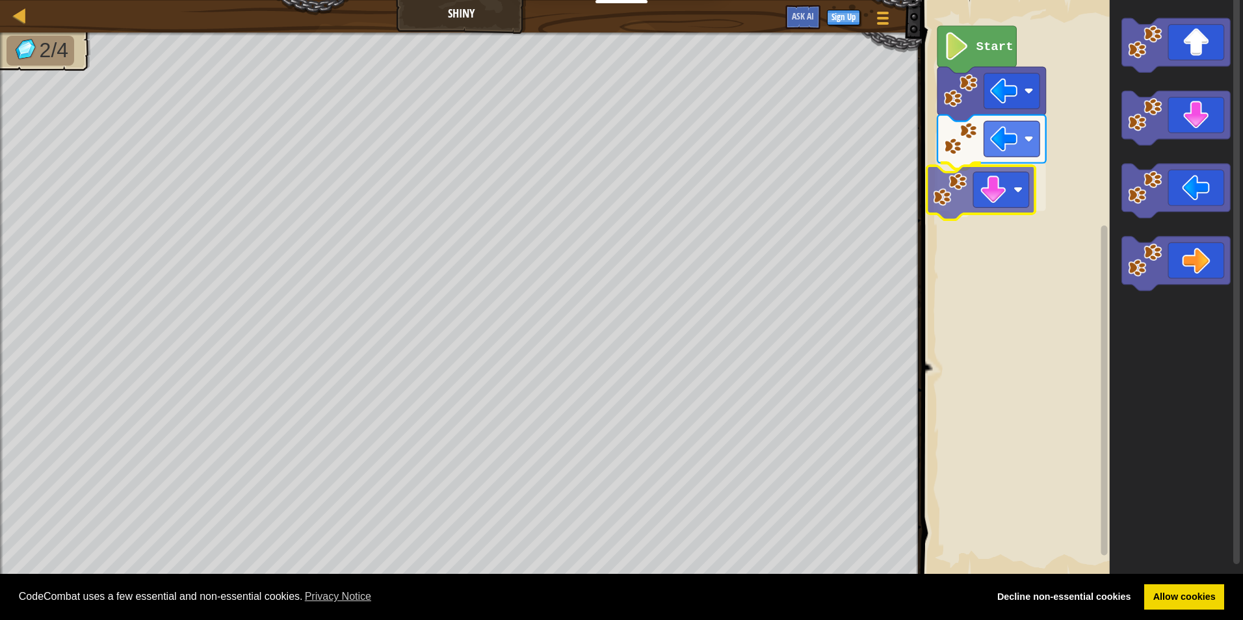
click at [1003, 182] on div "Start" at bounding box center [1080, 289] width 325 height 590
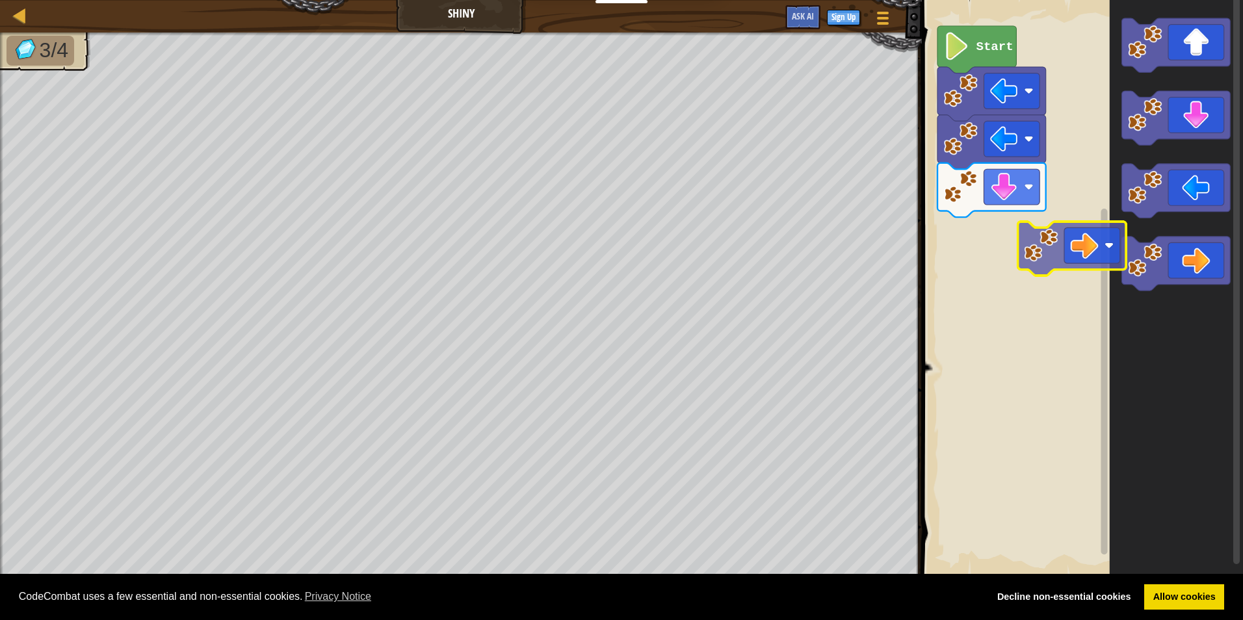
click at [1089, 244] on div "Start" at bounding box center [1080, 289] width 325 height 590
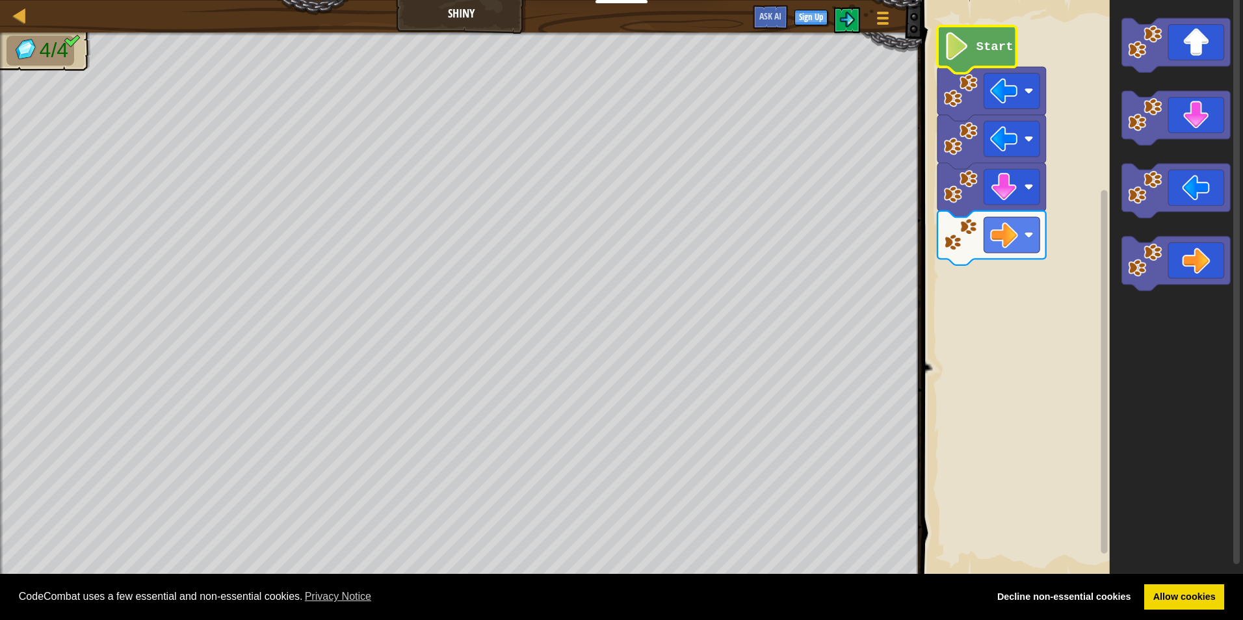
click at [983, 36] on icon "Blockly Workspace" at bounding box center [976, 49] width 79 height 47
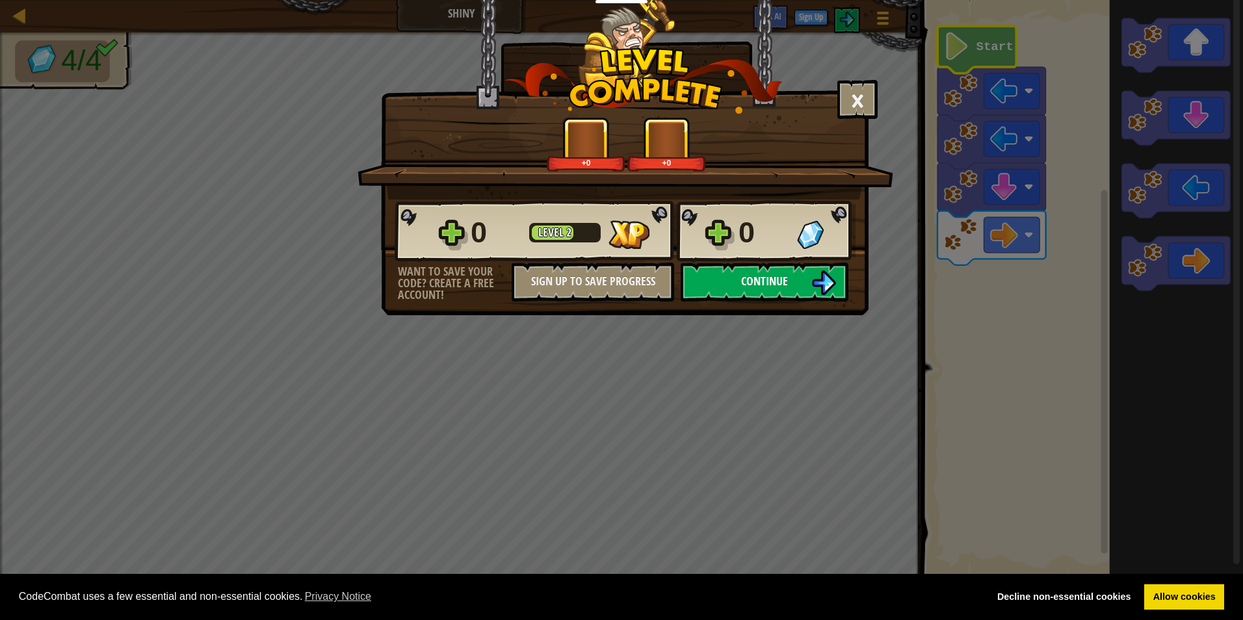
click at [762, 281] on span "Continue" at bounding box center [764, 281] width 47 height 16
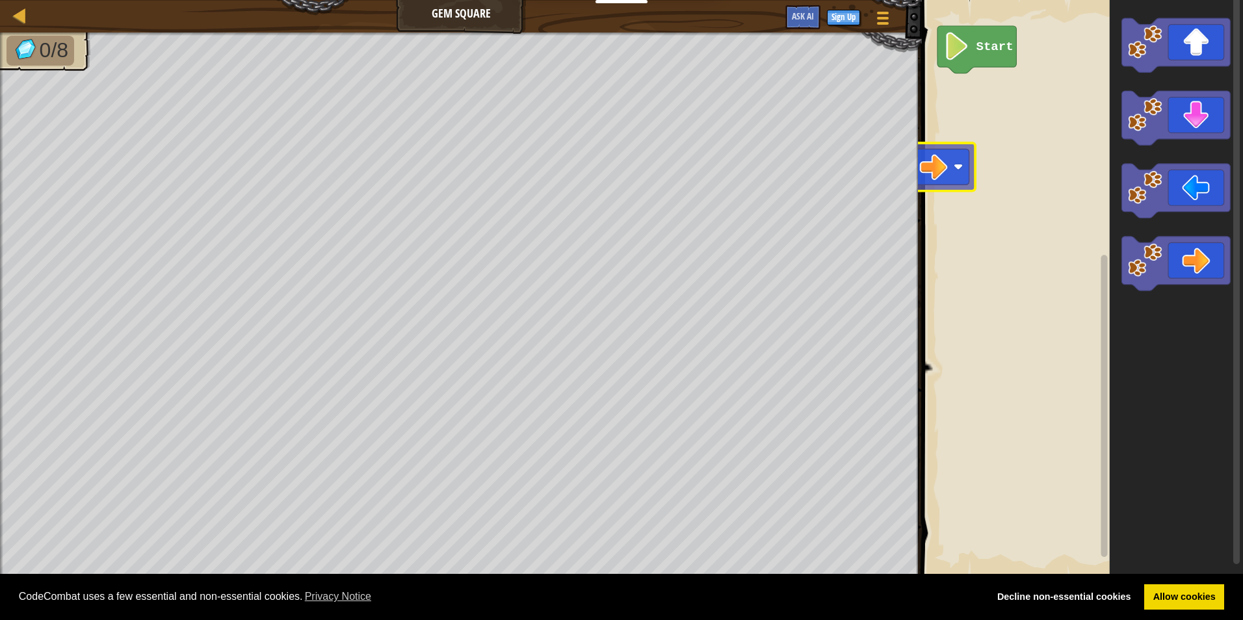
click at [942, 127] on div "Start" at bounding box center [1080, 289] width 325 height 590
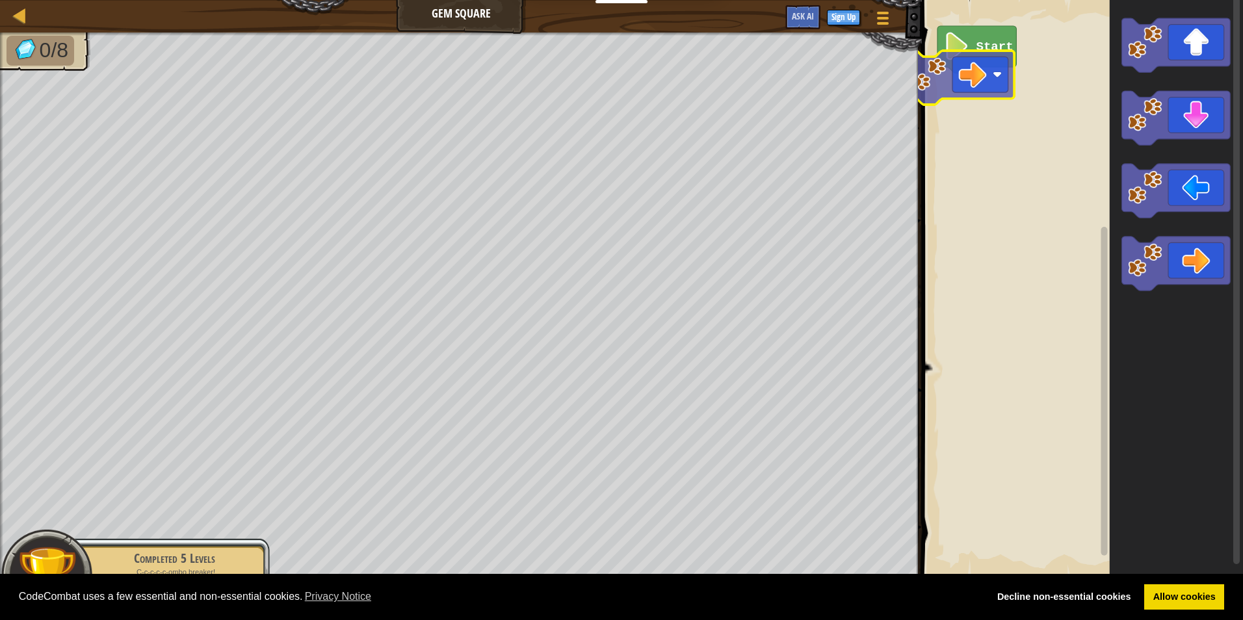
click at [951, 67] on div "Start" at bounding box center [1080, 289] width 325 height 590
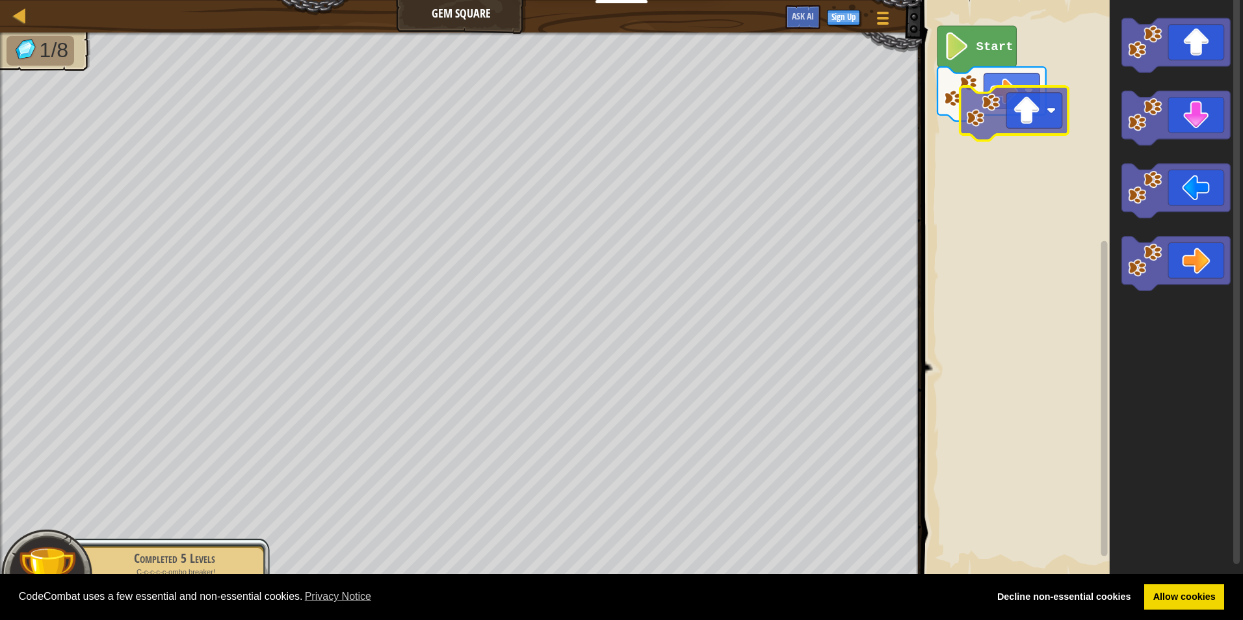
click at [1034, 133] on div "Start" at bounding box center [1080, 289] width 325 height 590
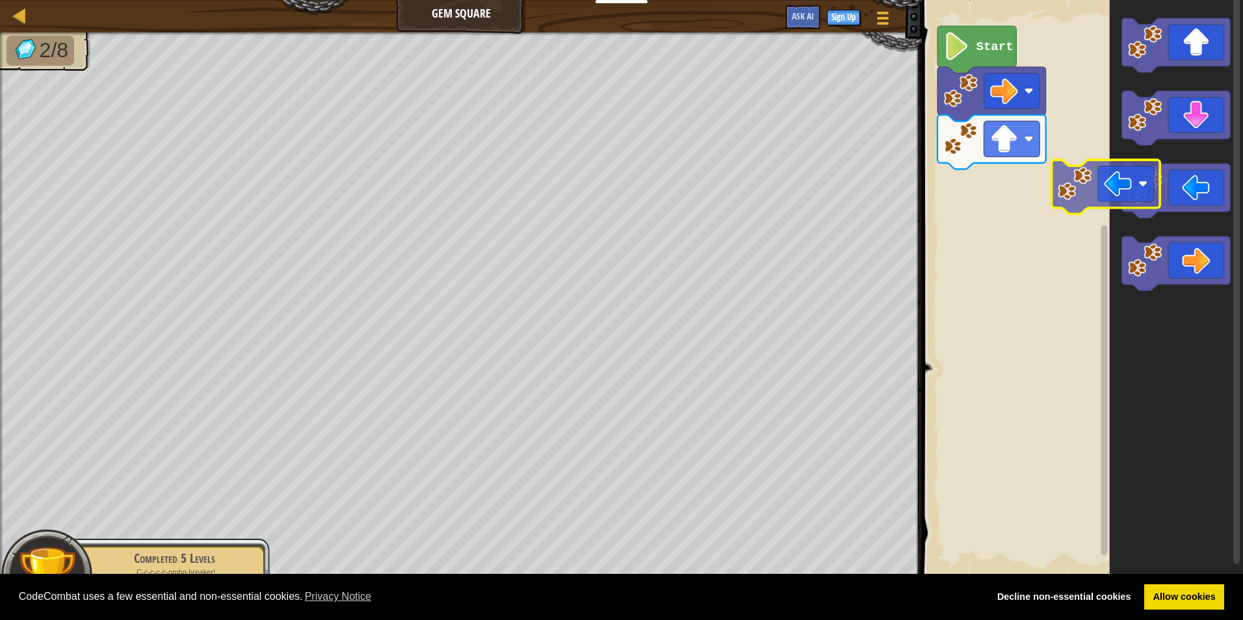
click at [1059, 166] on div "Start" at bounding box center [1080, 289] width 325 height 590
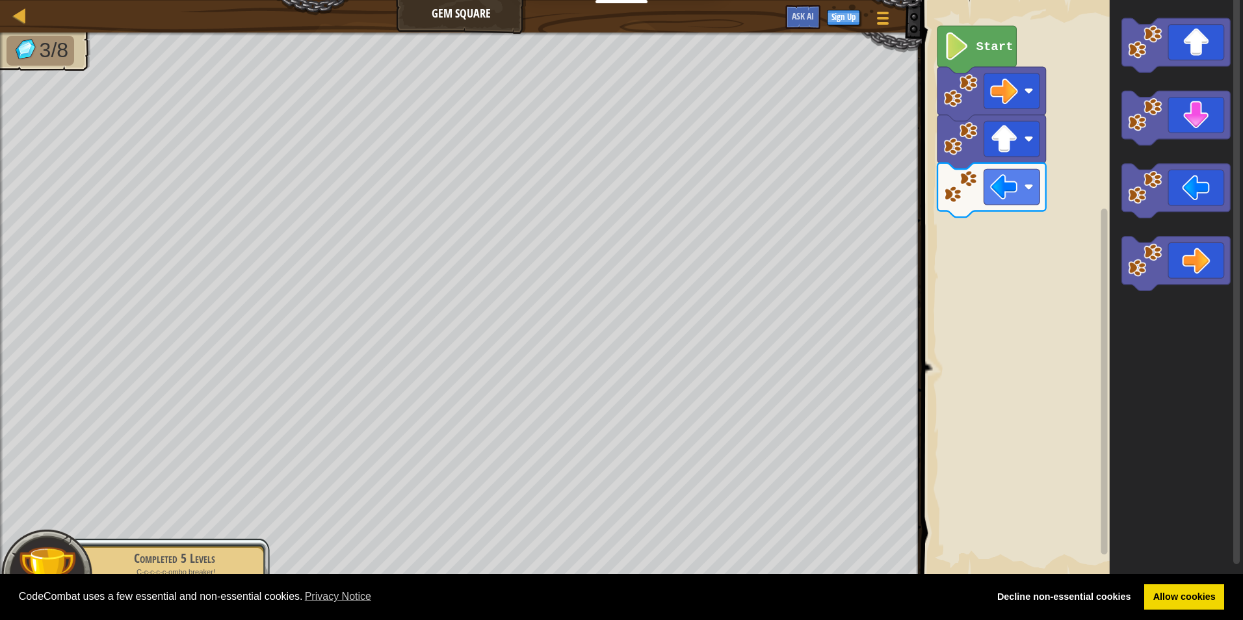
click at [1030, 220] on div "Start" at bounding box center [1080, 289] width 325 height 590
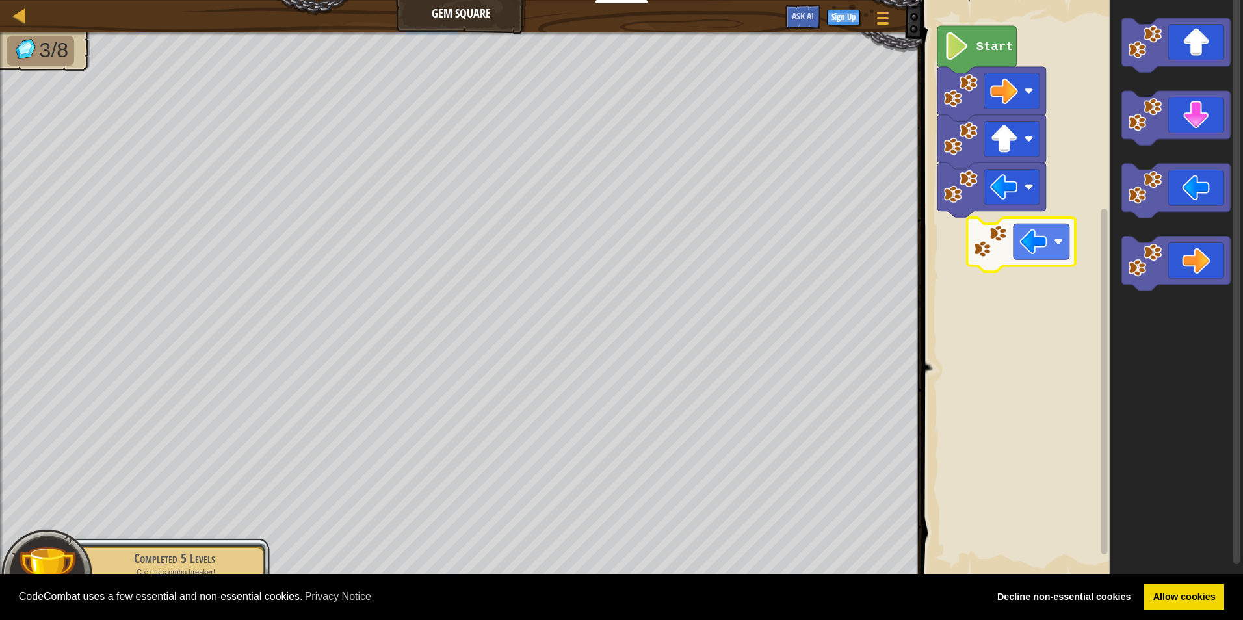
click at [1010, 236] on div "Start" at bounding box center [1080, 289] width 325 height 590
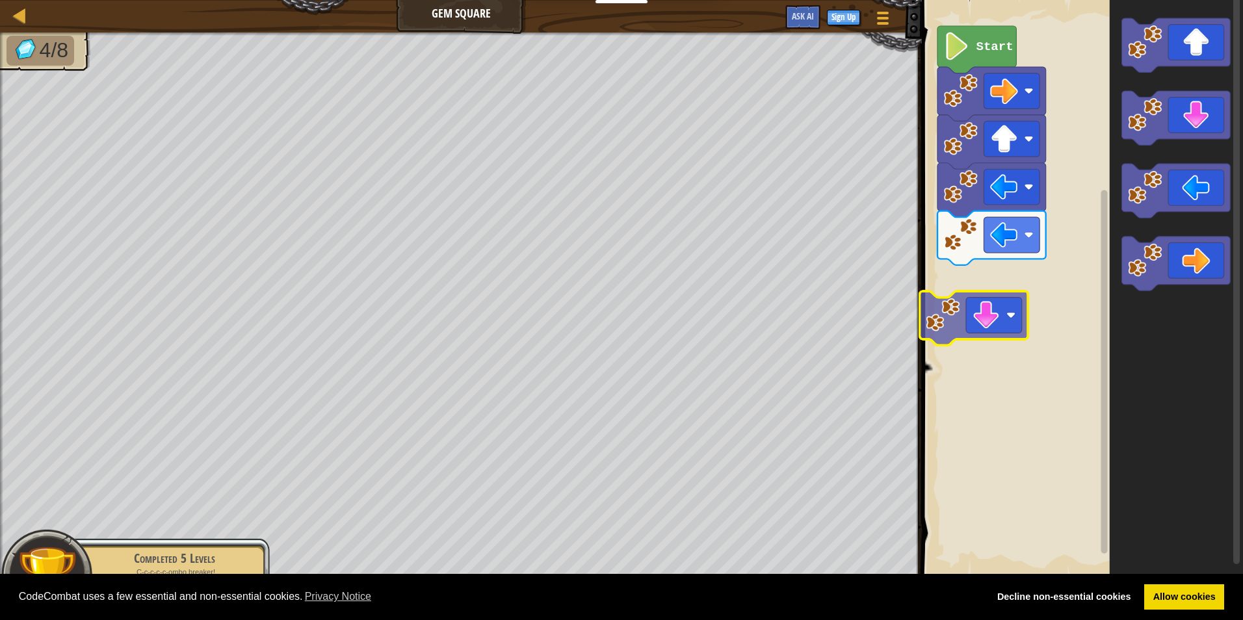
click at [968, 288] on div "Start" at bounding box center [1080, 289] width 325 height 590
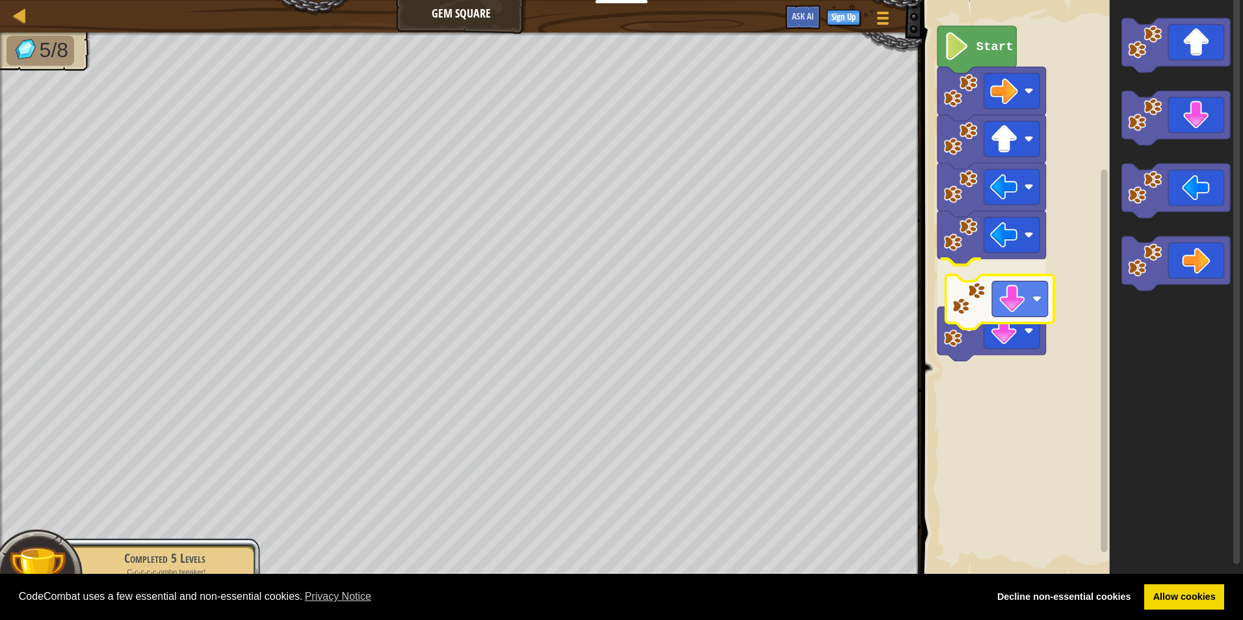
click at [1011, 313] on div "Start" at bounding box center [1080, 289] width 325 height 590
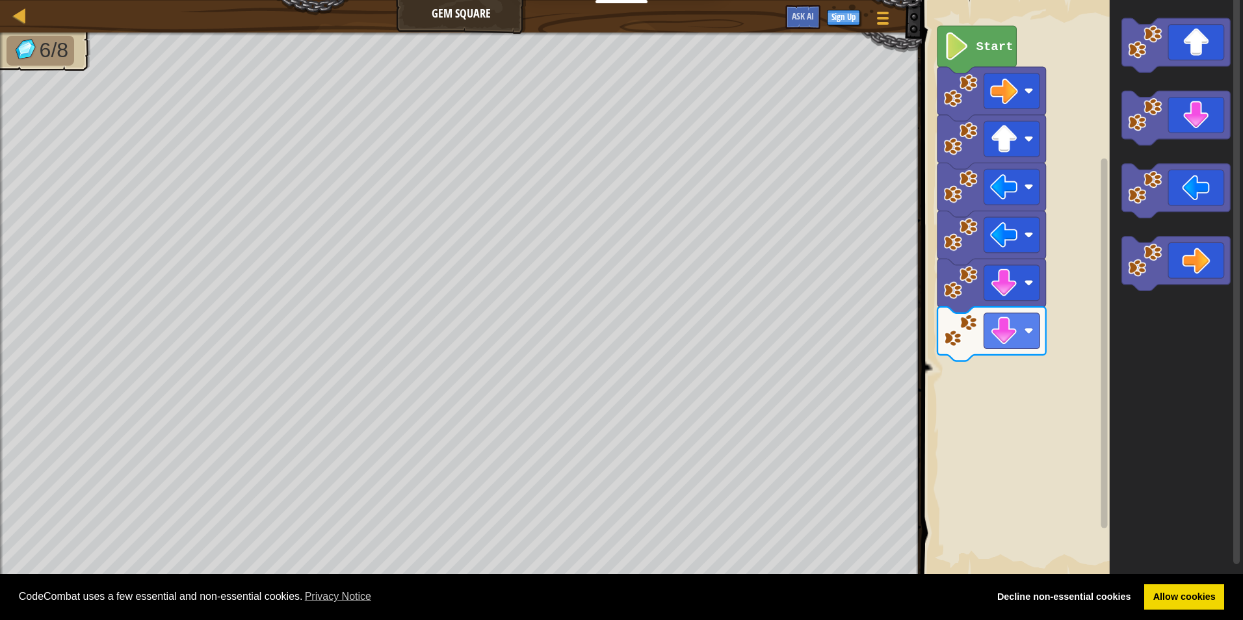
click at [1077, 351] on div "Start" at bounding box center [1080, 289] width 325 height 590
click at [994, 375] on div "Start" at bounding box center [1080, 289] width 325 height 590
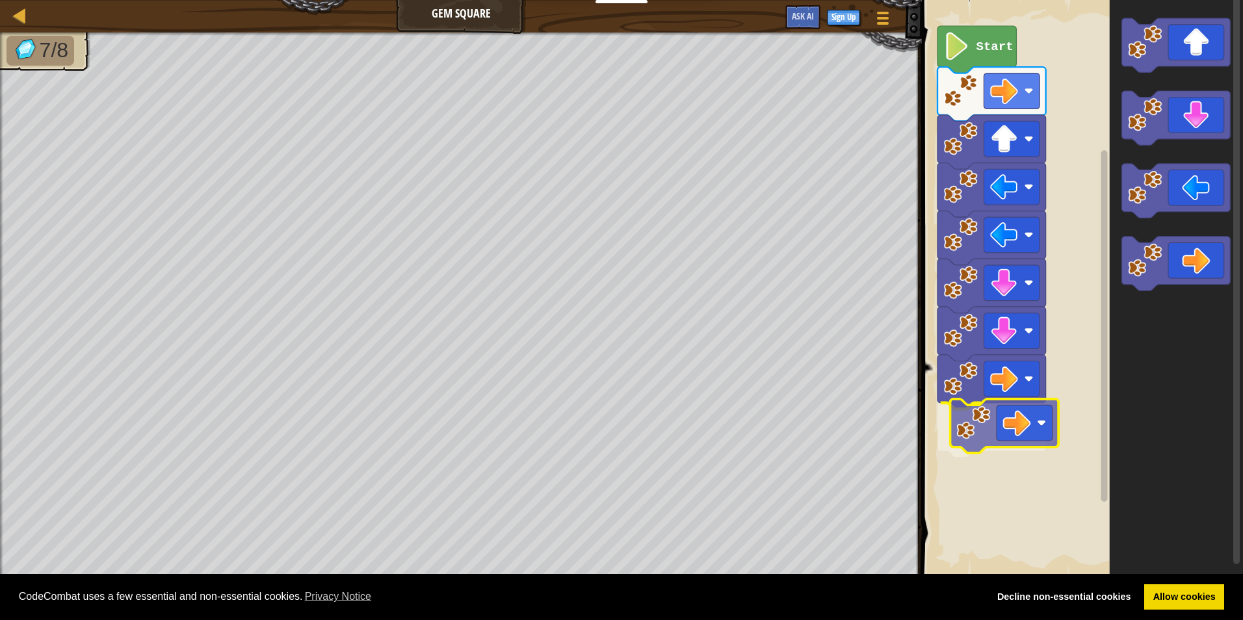
click at [974, 429] on div "Start" at bounding box center [1080, 289] width 325 height 590
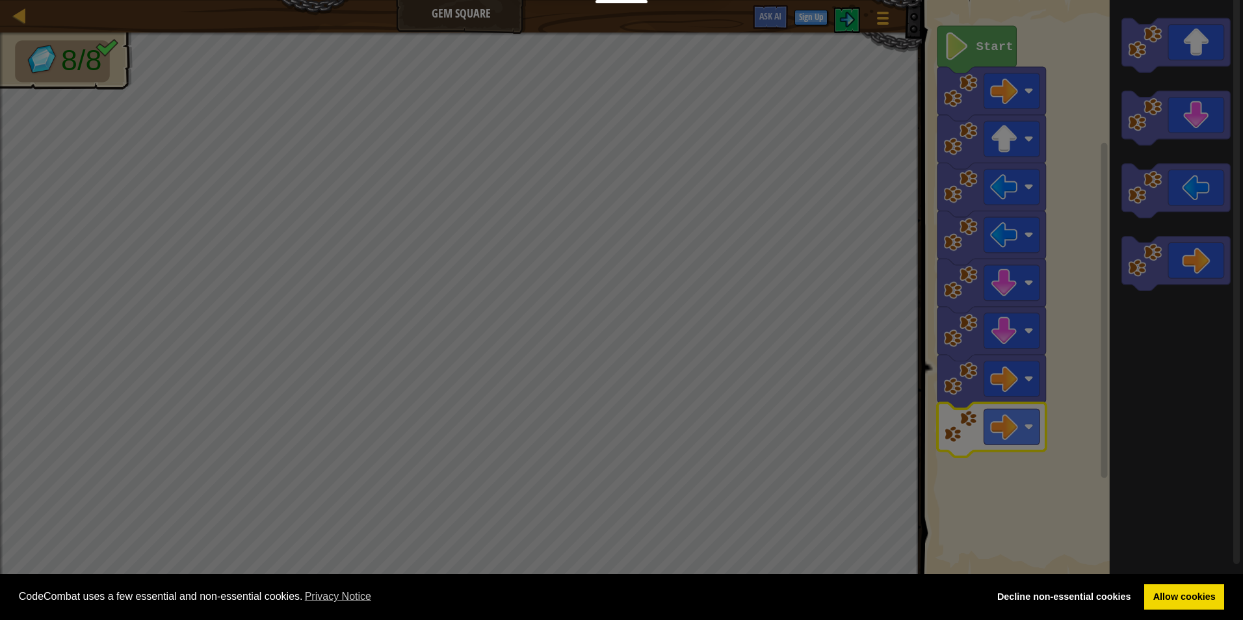
click at [0, 0] on div "× How fun was this level? Loading... Reticulating Splines... Loading... 0 Level…" at bounding box center [0, 0] width 0 height 0
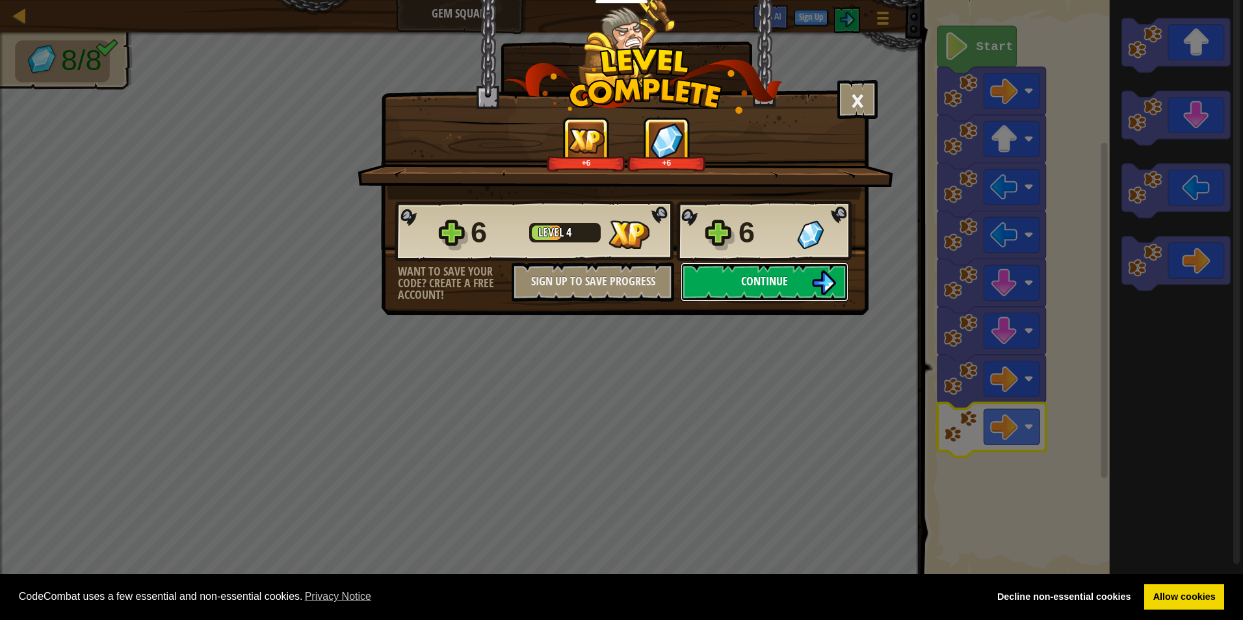
click at [768, 270] on button "Continue" at bounding box center [764, 282] width 168 height 39
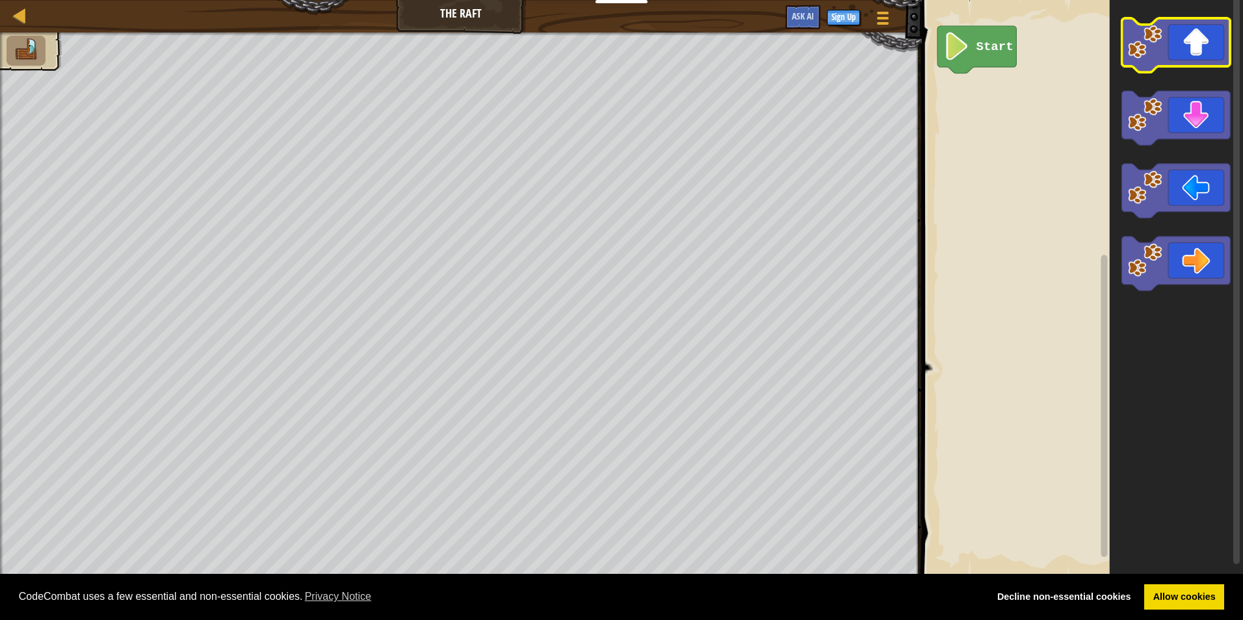
click at [1223, 50] on icon "Blockly Workspace" at bounding box center [1176, 45] width 109 height 54
click at [1211, 54] on icon "Blockly Workspace" at bounding box center [1176, 45] width 109 height 54
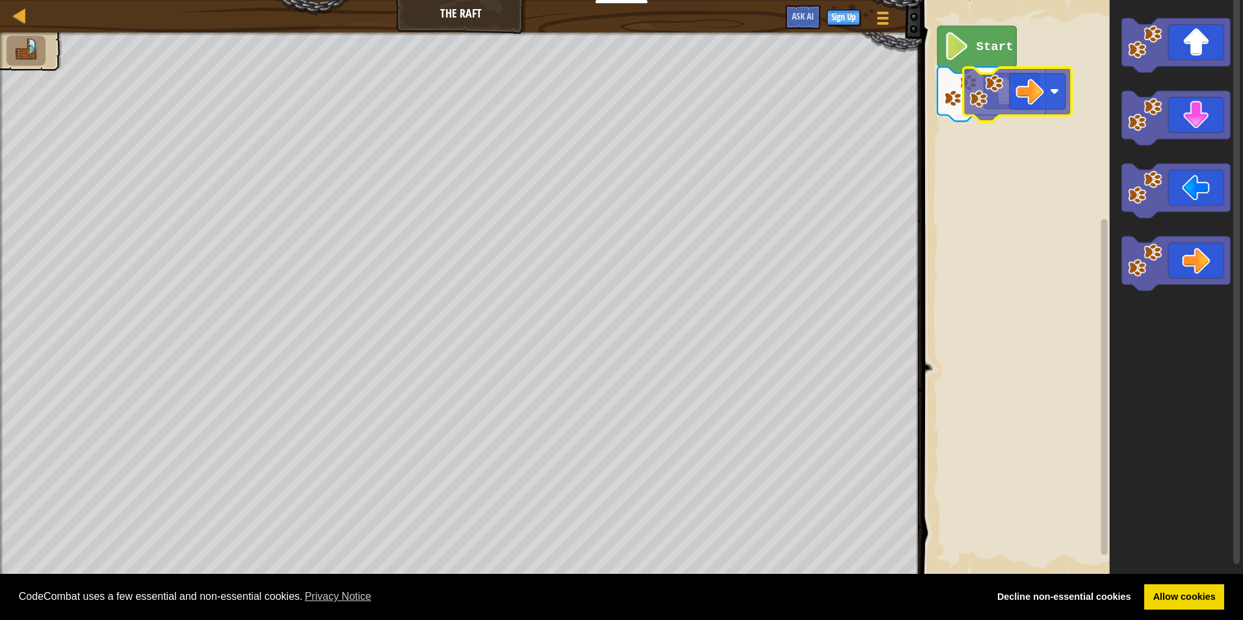
click at [1002, 135] on div "Start" at bounding box center [1080, 289] width 325 height 590
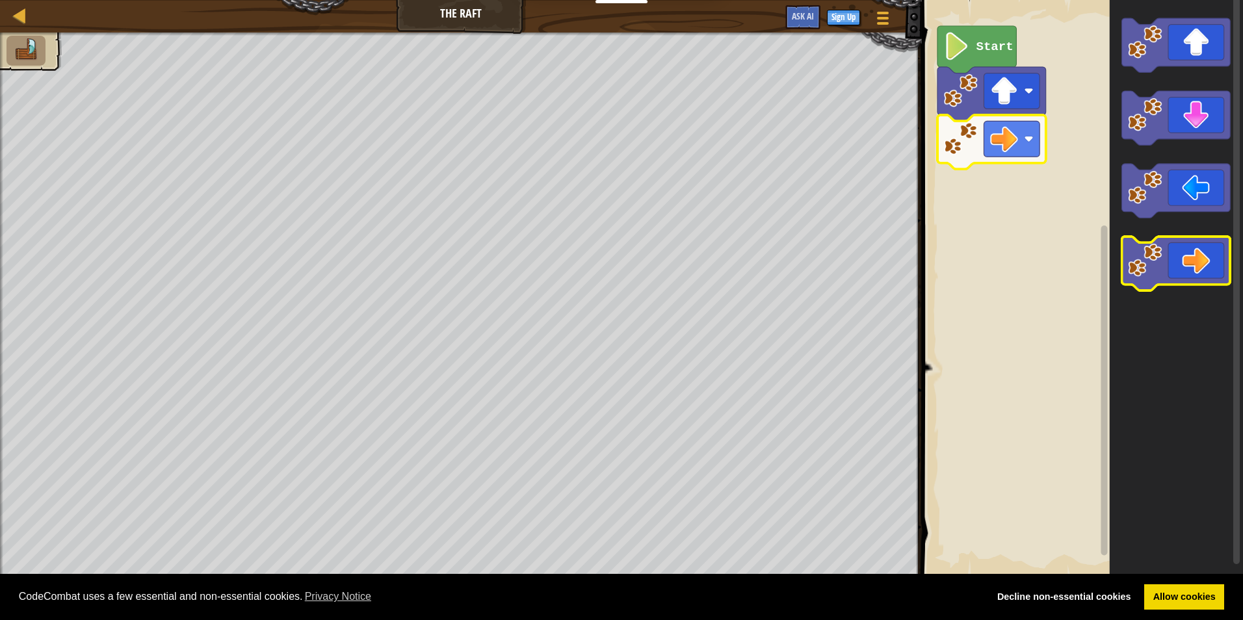
click at [1208, 252] on icon "Blockly Workspace" at bounding box center [1176, 264] width 109 height 54
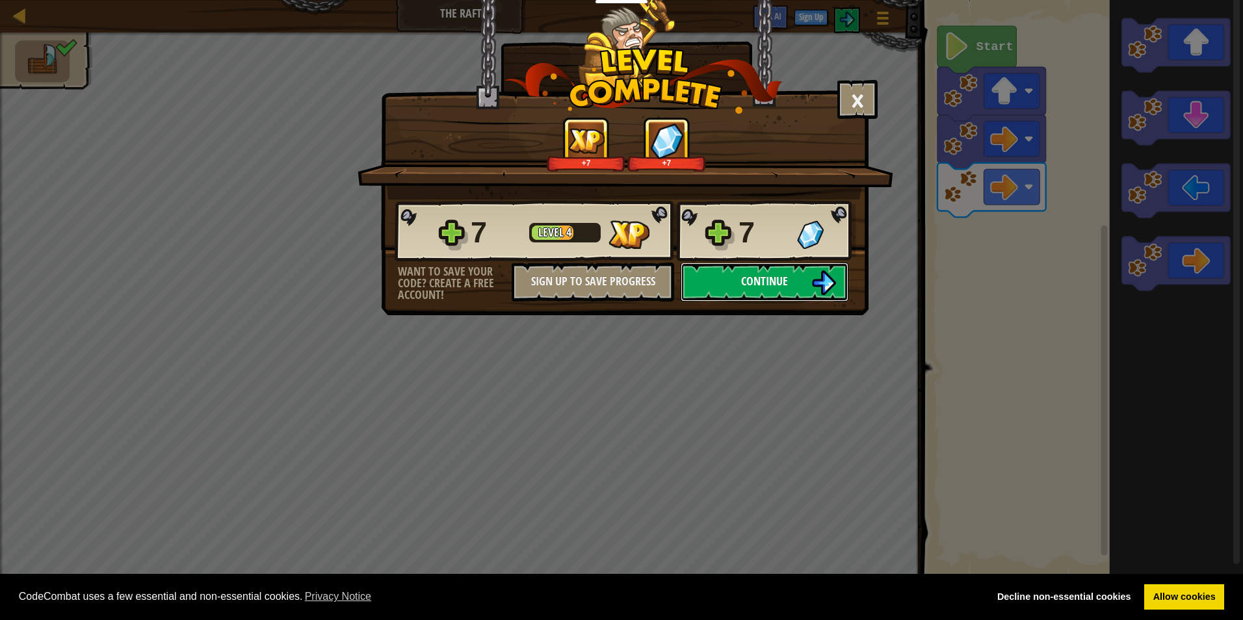
drag, startPoint x: 810, startPoint y: 276, endPoint x: 805, endPoint y: 291, distance: 15.4
click at [805, 291] on button "Continue" at bounding box center [764, 282] width 168 height 39
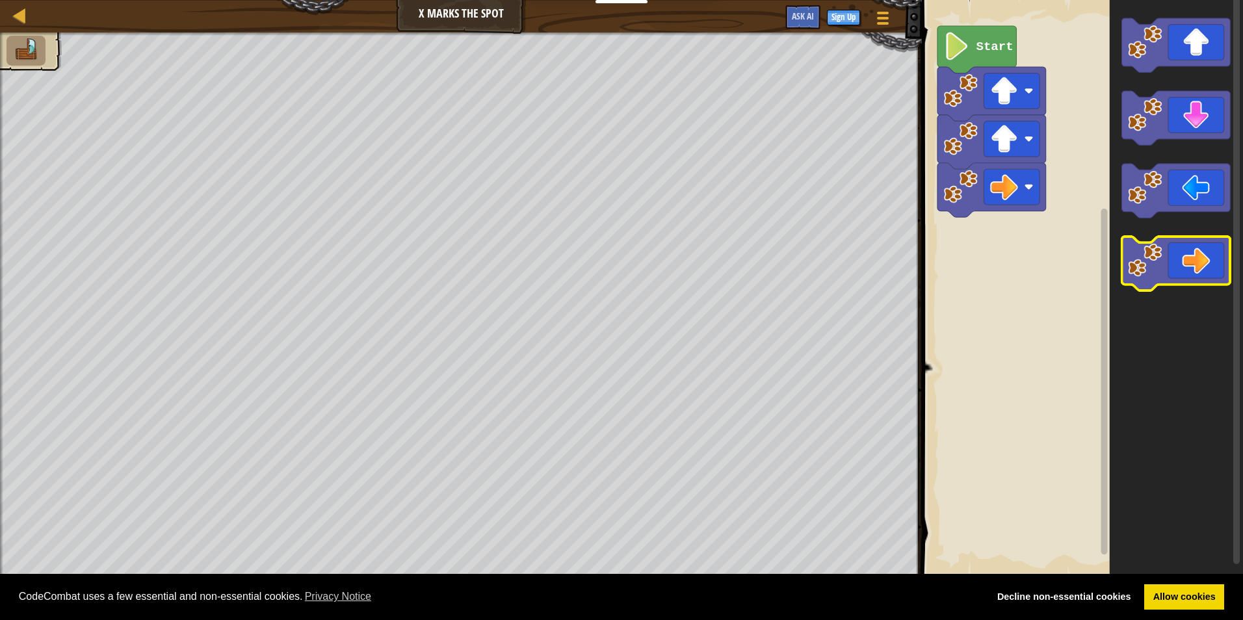
click at [1198, 258] on icon "Blockly Workspace" at bounding box center [1176, 264] width 109 height 54
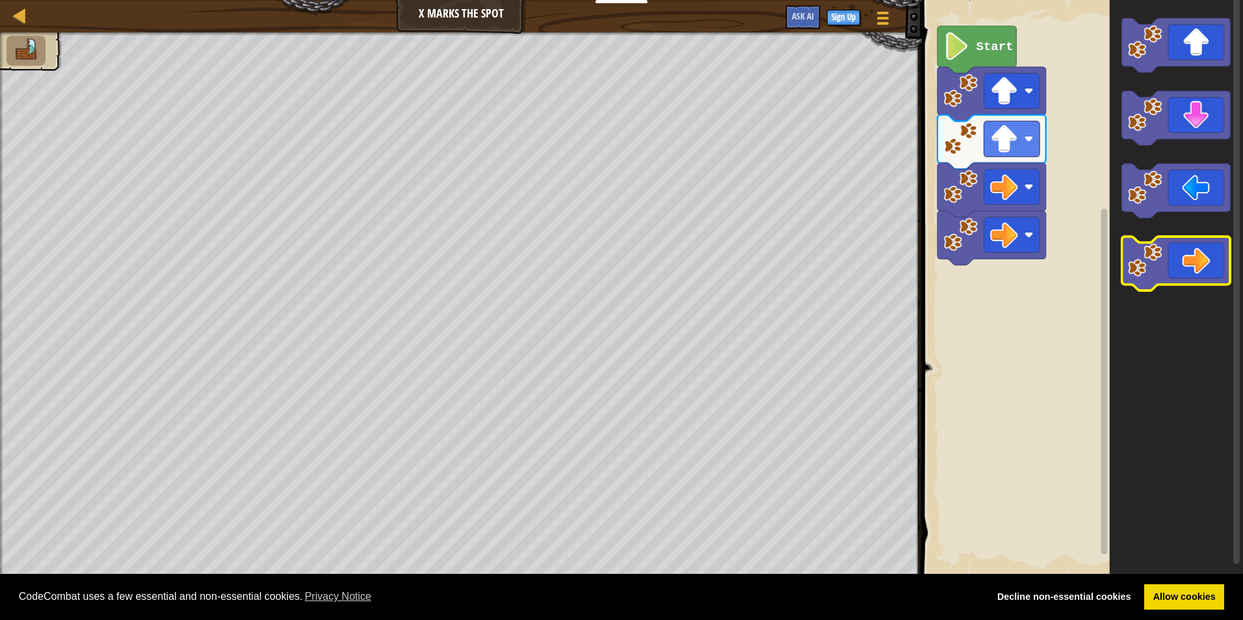
click at [1193, 246] on icon "Blockly Workspace" at bounding box center [1176, 264] width 109 height 54
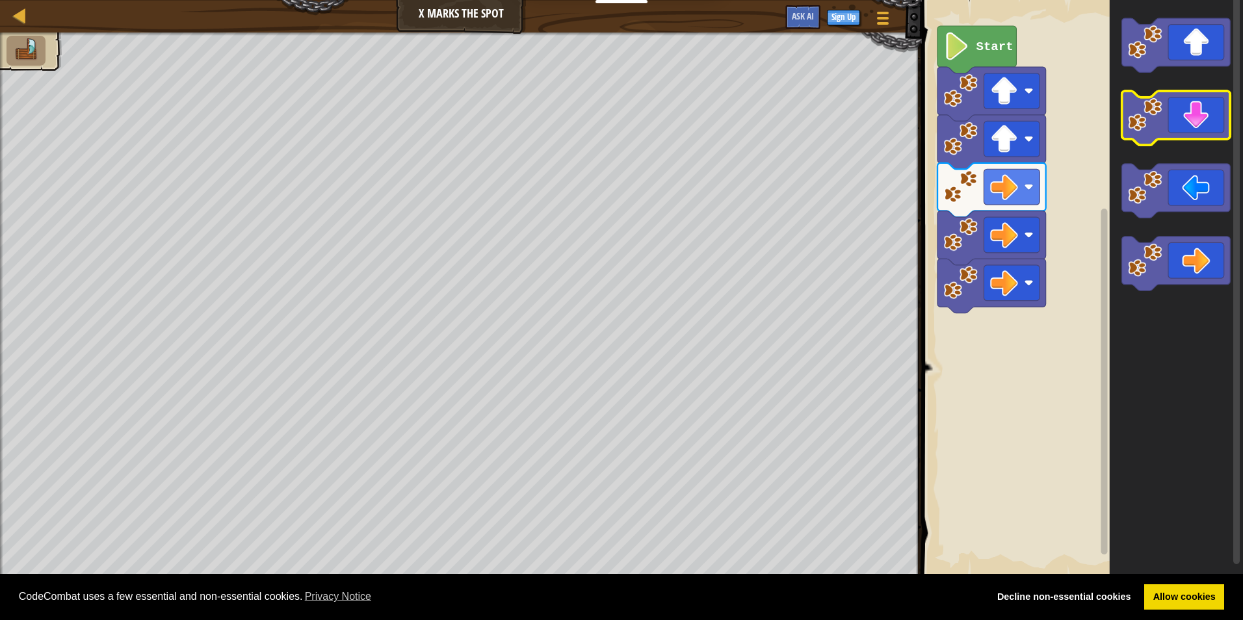
click at [1185, 122] on icon "Blockly Workspace" at bounding box center [1176, 118] width 109 height 54
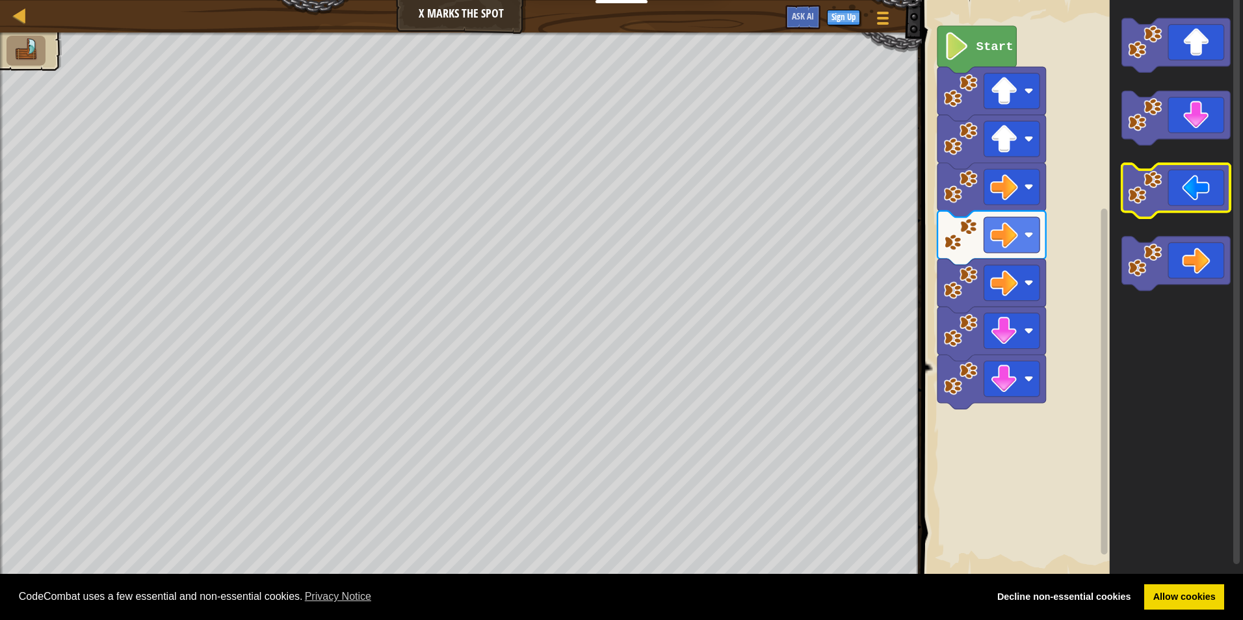
click at [1181, 179] on icon "Blockly Workspace" at bounding box center [1176, 191] width 109 height 54
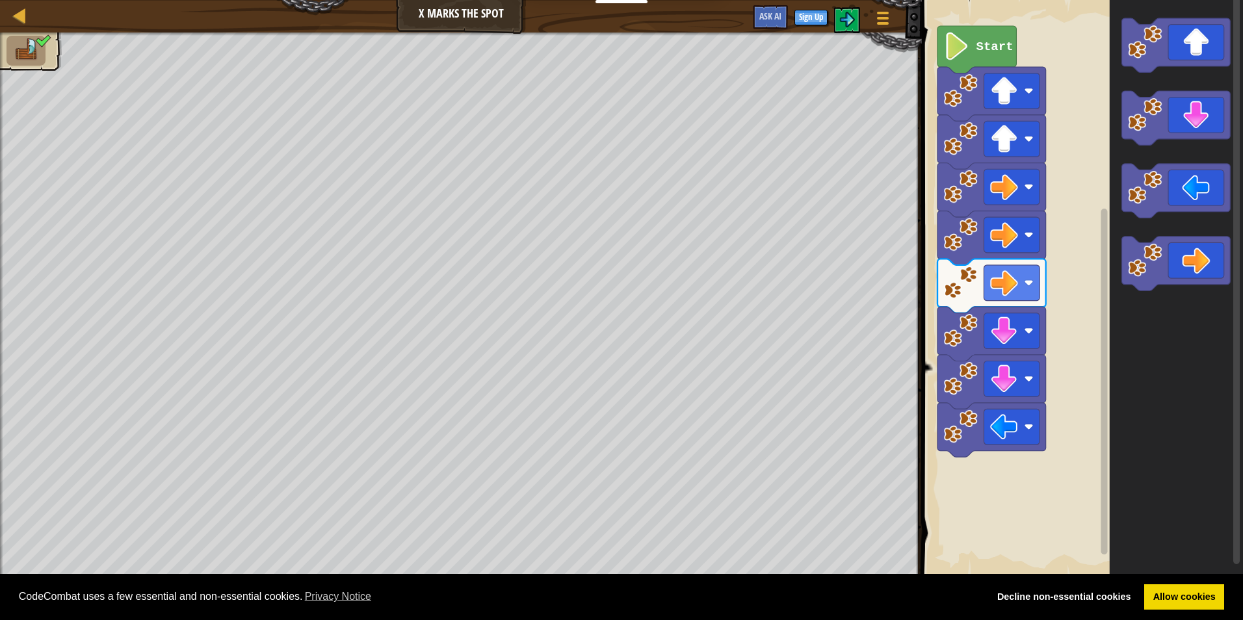
click at [1007, 48] on text "Start" at bounding box center [994, 47] width 37 height 14
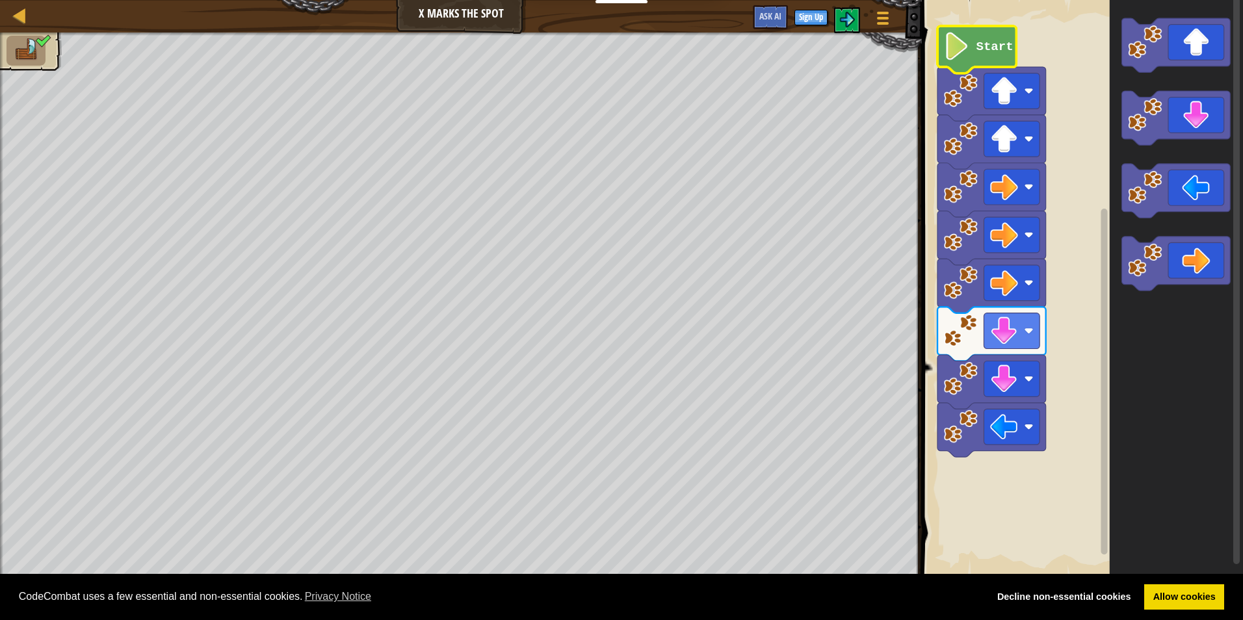
click at [1002, 45] on text "Start" at bounding box center [994, 47] width 37 height 14
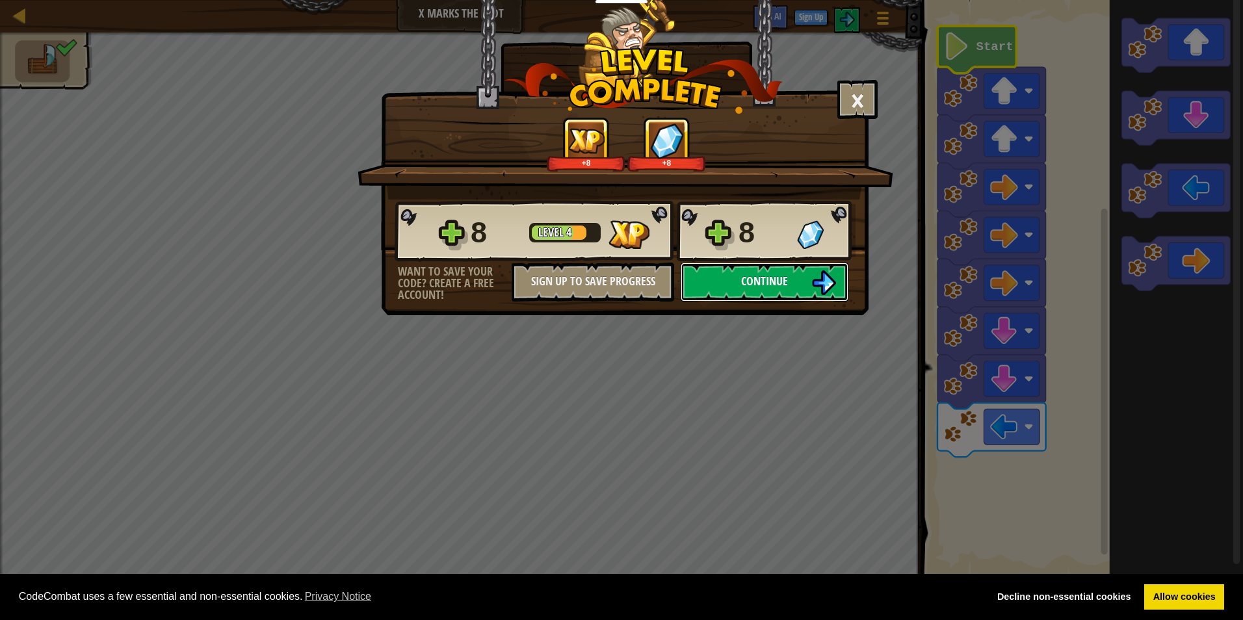
click at [792, 280] on button "Continue" at bounding box center [764, 282] width 168 height 39
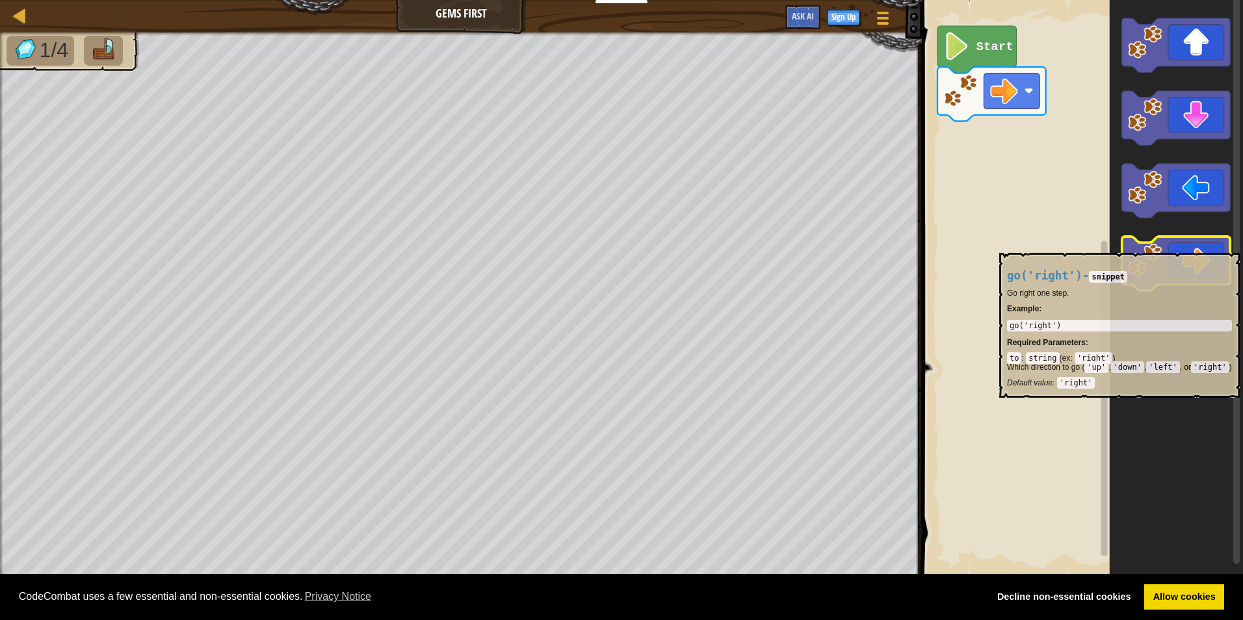
click at [1198, 246] on icon "Blockly Workspace" at bounding box center [1176, 264] width 109 height 54
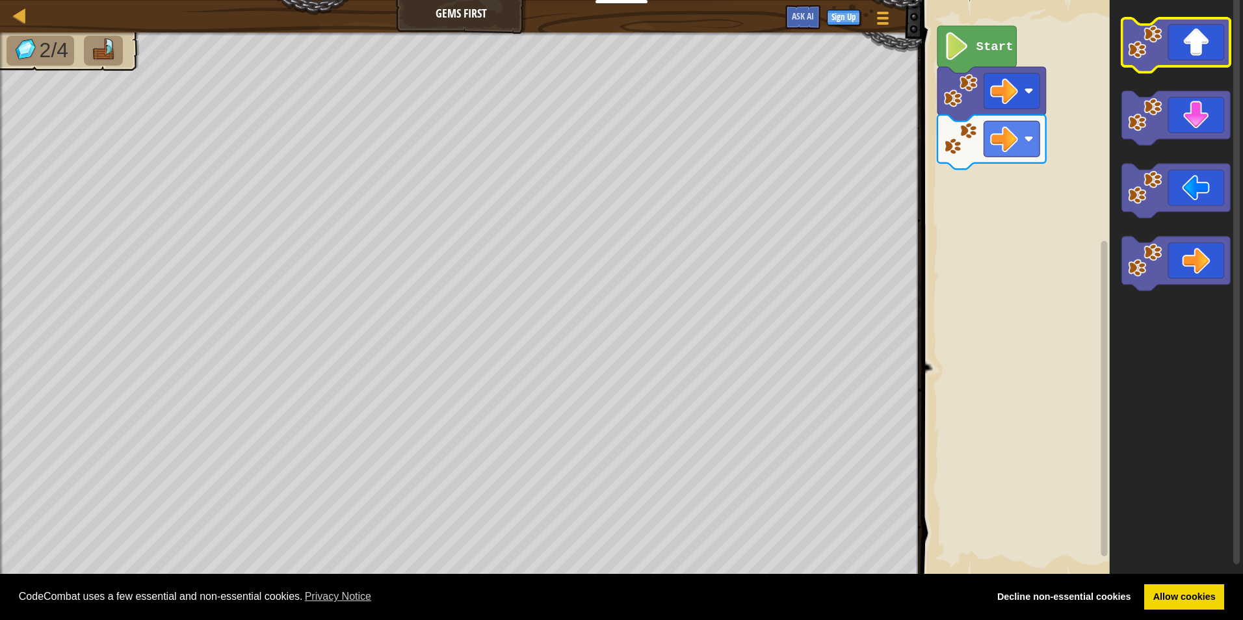
click at [1203, 52] on icon "Blockly Workspace" at bounding box center [1176, 45] width 109 height 54
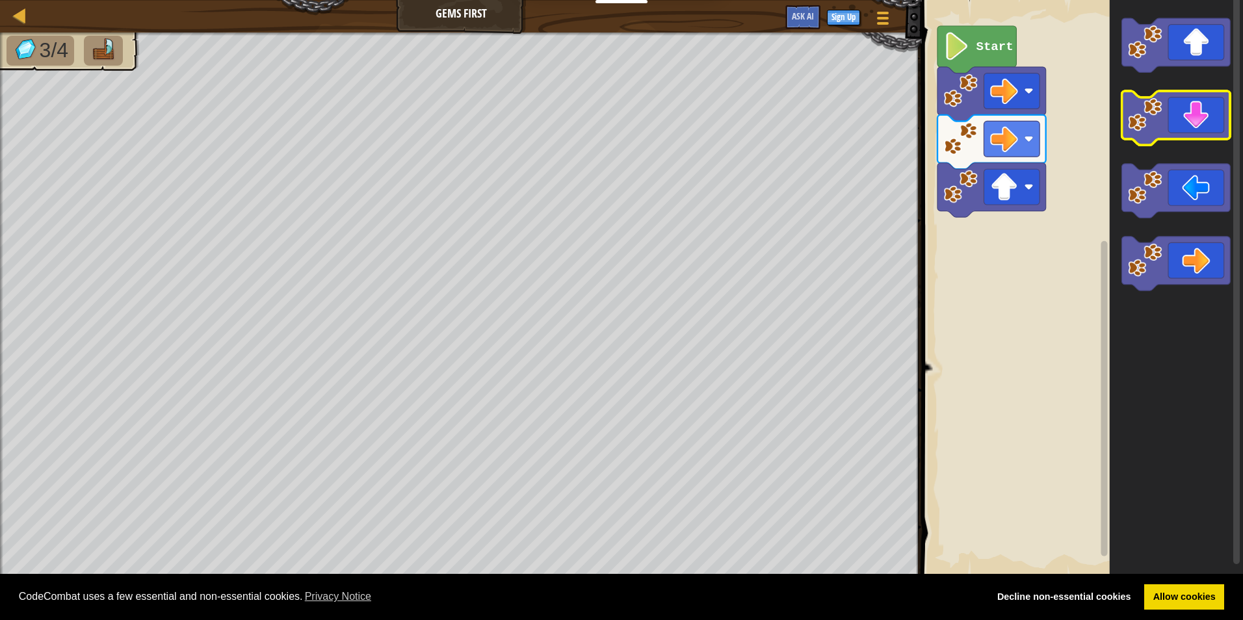
click at [1201, 123] on icon "Blockly Workspace" at bounding box center [1176, 118] width 109 height 54
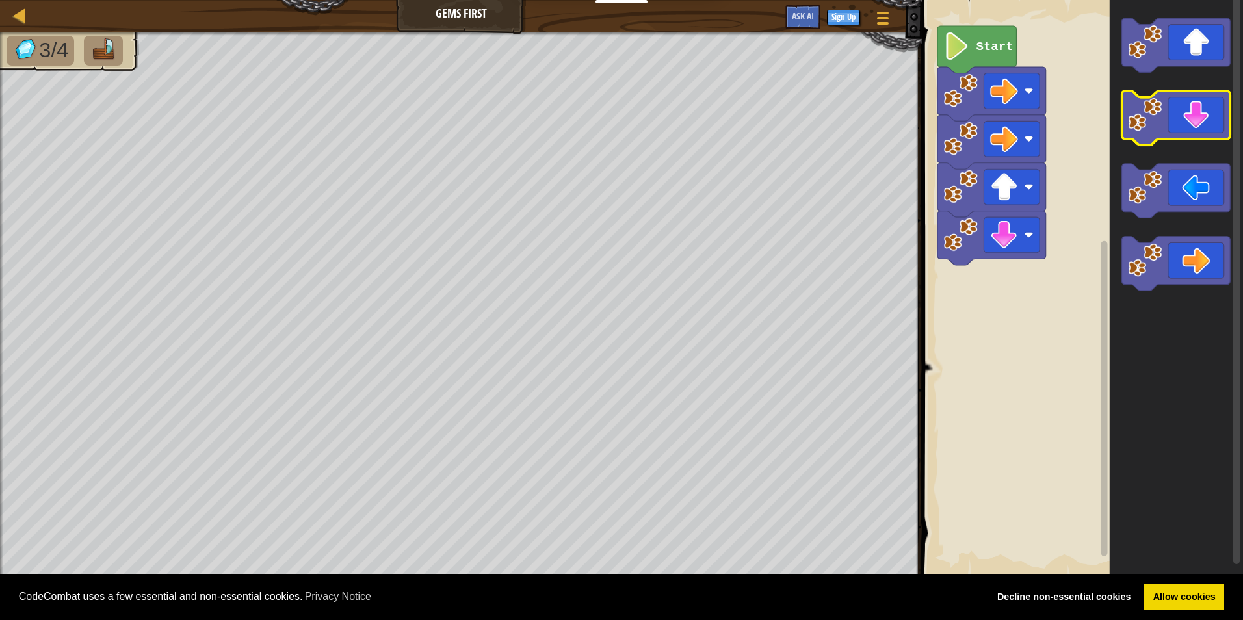
click at [1201, 123] on icon "Blockly Workspace" at bounding box center [1176, 118] width 109 height 54
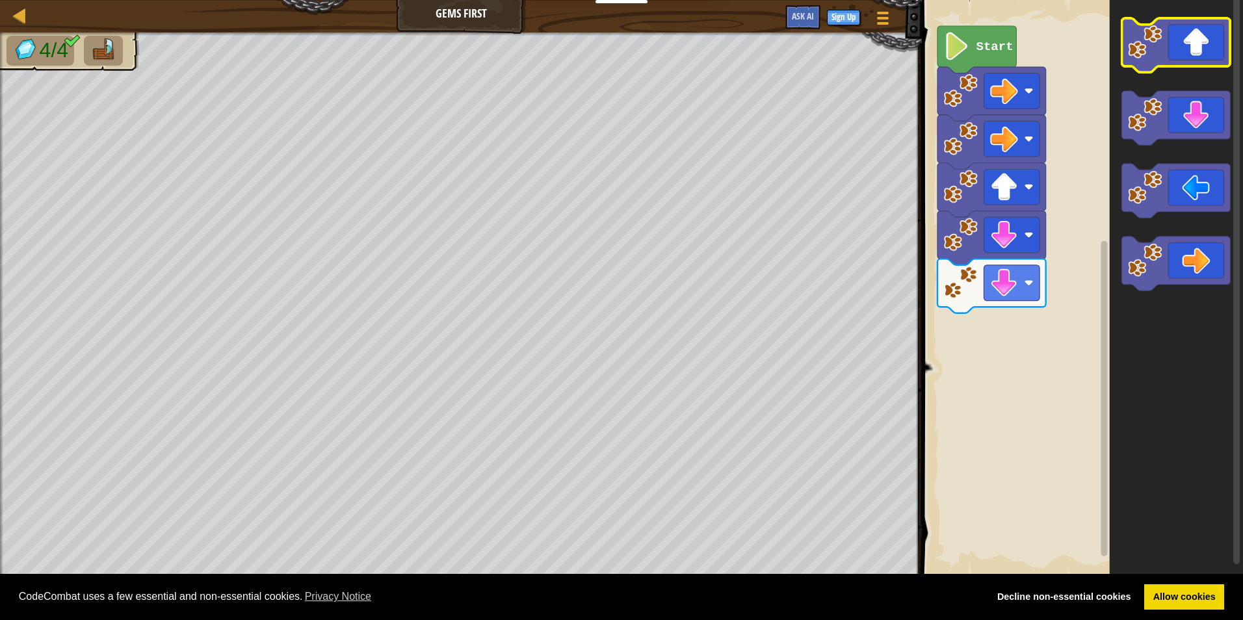
click at [1195, 50] on icon "Blockly Workspace" at bounding box center [1176, 45] width 109 height 54
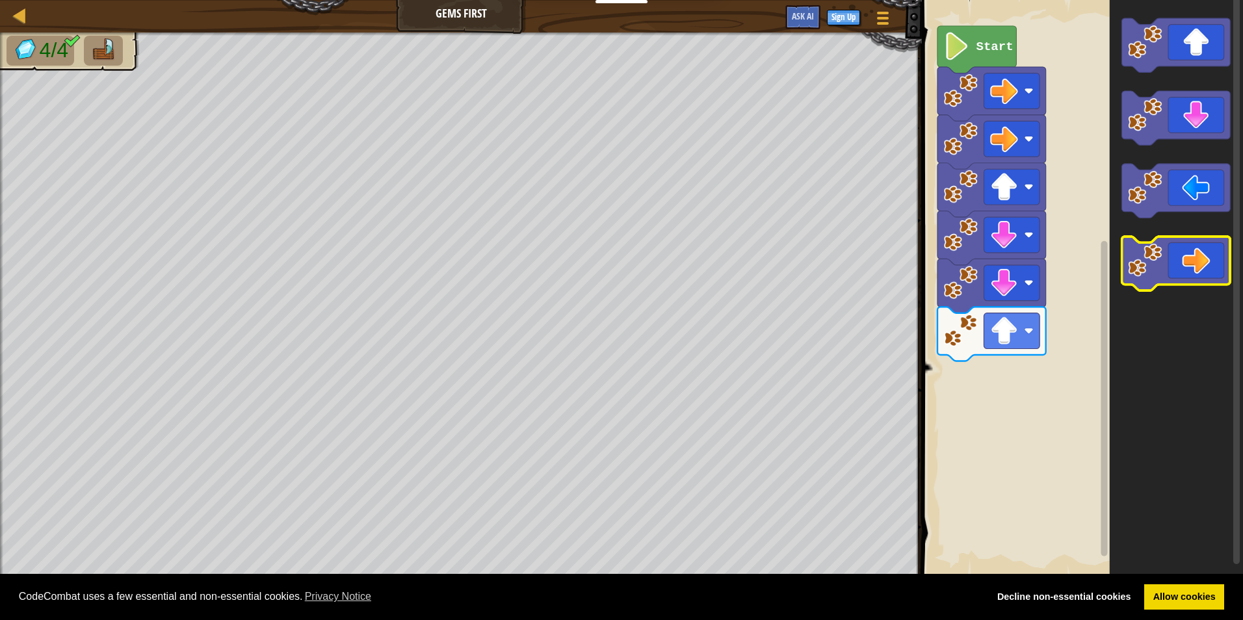
click at [1214, 268] on icon "Blockly Workspace" at bounding box center [1176, 264] width 109 height 54
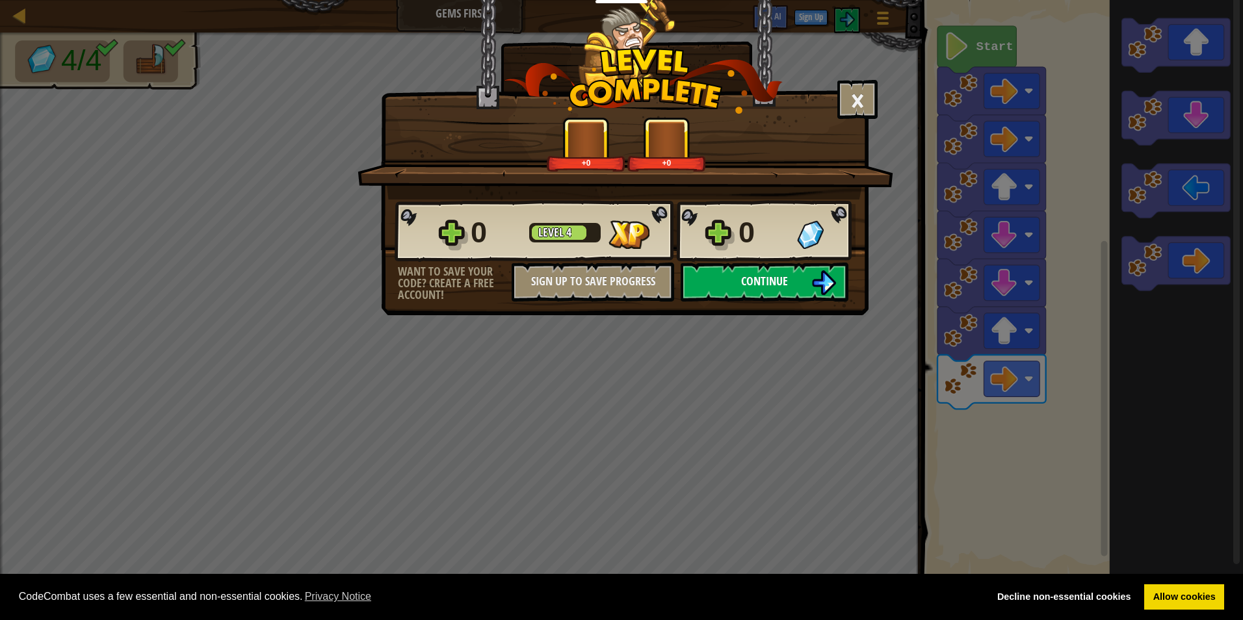
click at [778, 292] on button "Continue" at bounding box center [764, 282] width 168 height 39
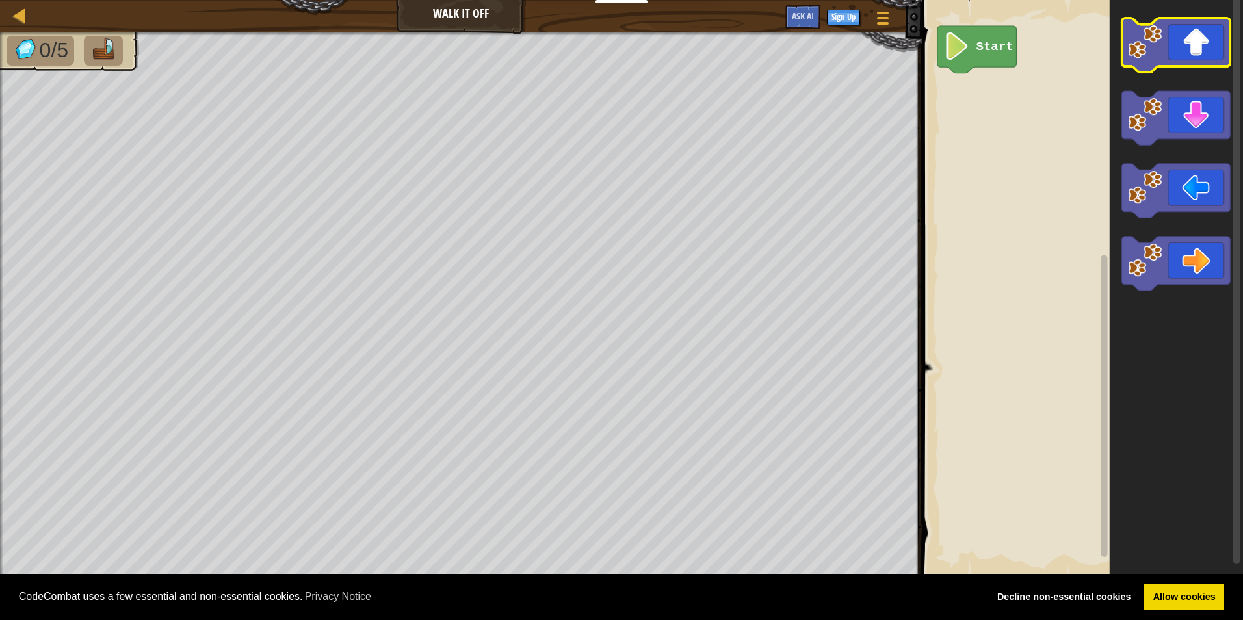
click at [1205, 44] on icon "Blockly Workspace" at bounding box center [1176, 45] width 109 height 54
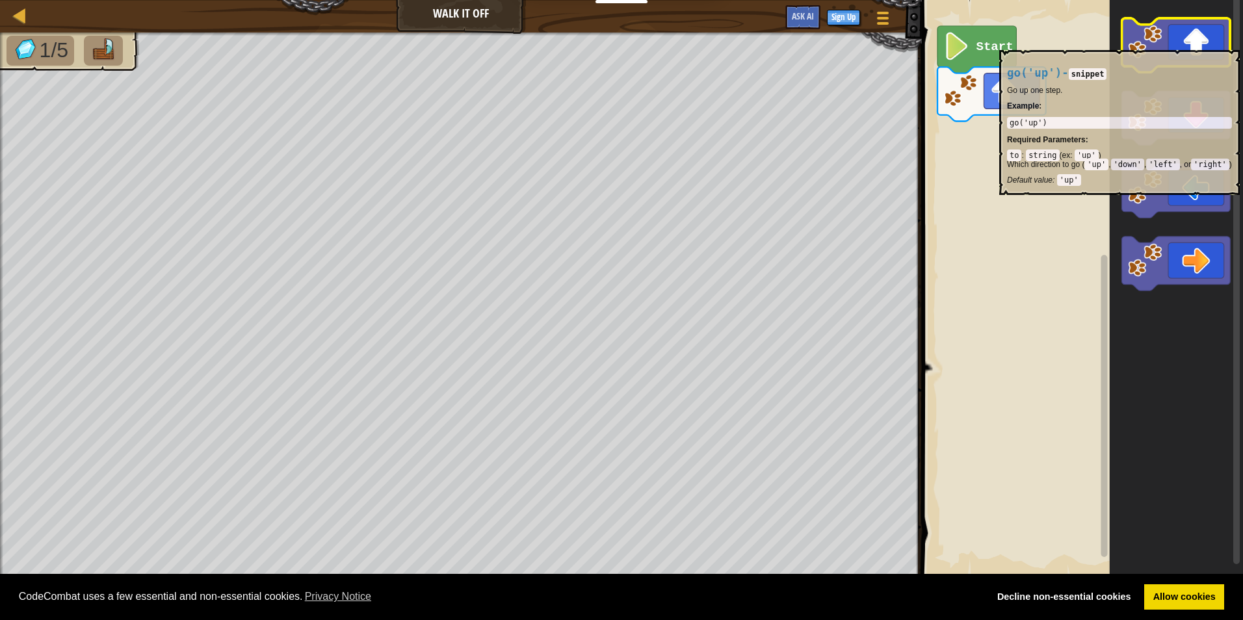
click at [1204, 44] on icon "Blockly Workspace" at bounding box center [1176, 45] width 109 height 54
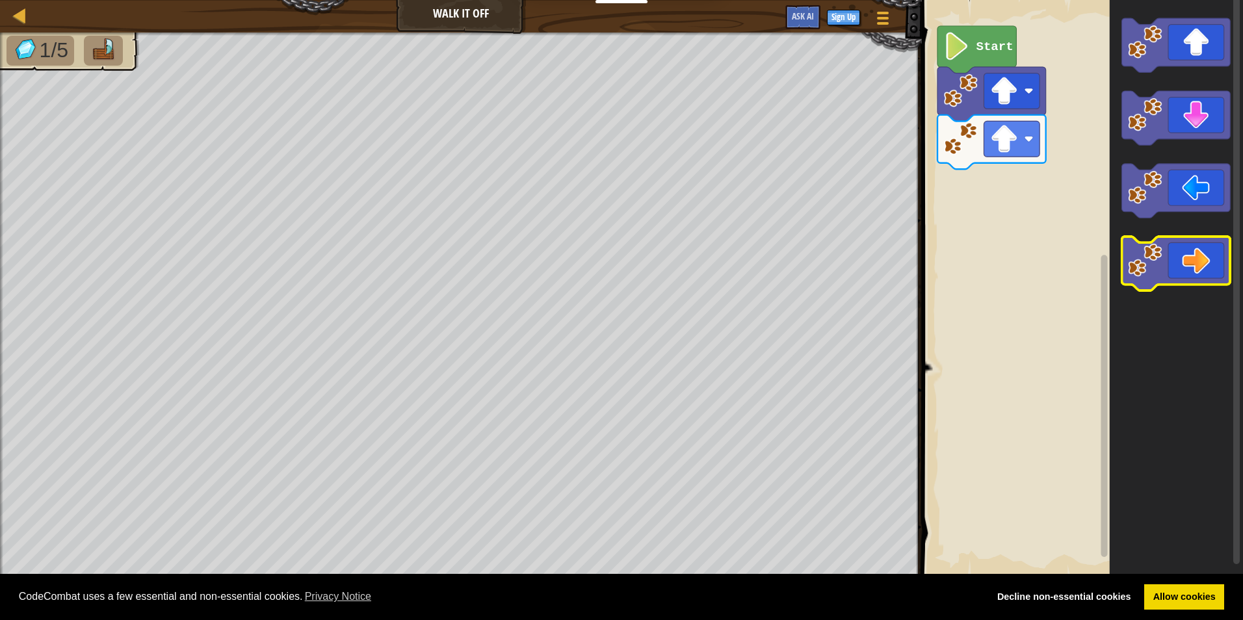
click at [1197, 256] on icon "Blockly Workspace" at bounding box center [1176, 264] width 109 height 54
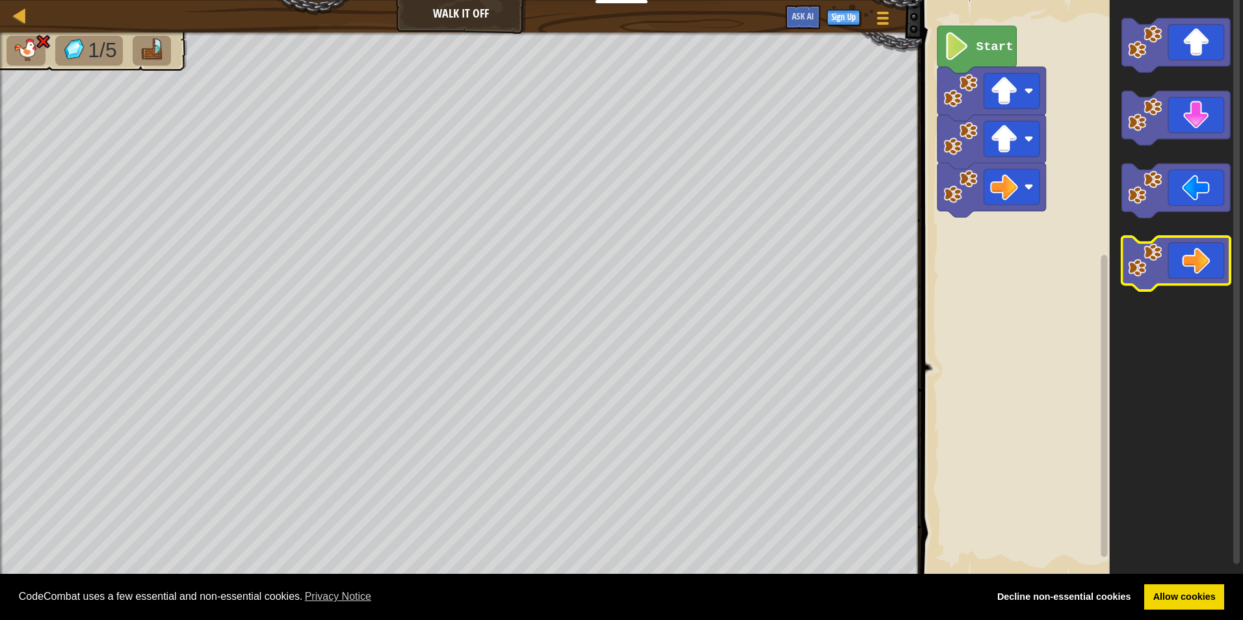
click at [1200, 261] on icon "Blockly Workspace" at bounding box center [1176, 264] width 109 height 54
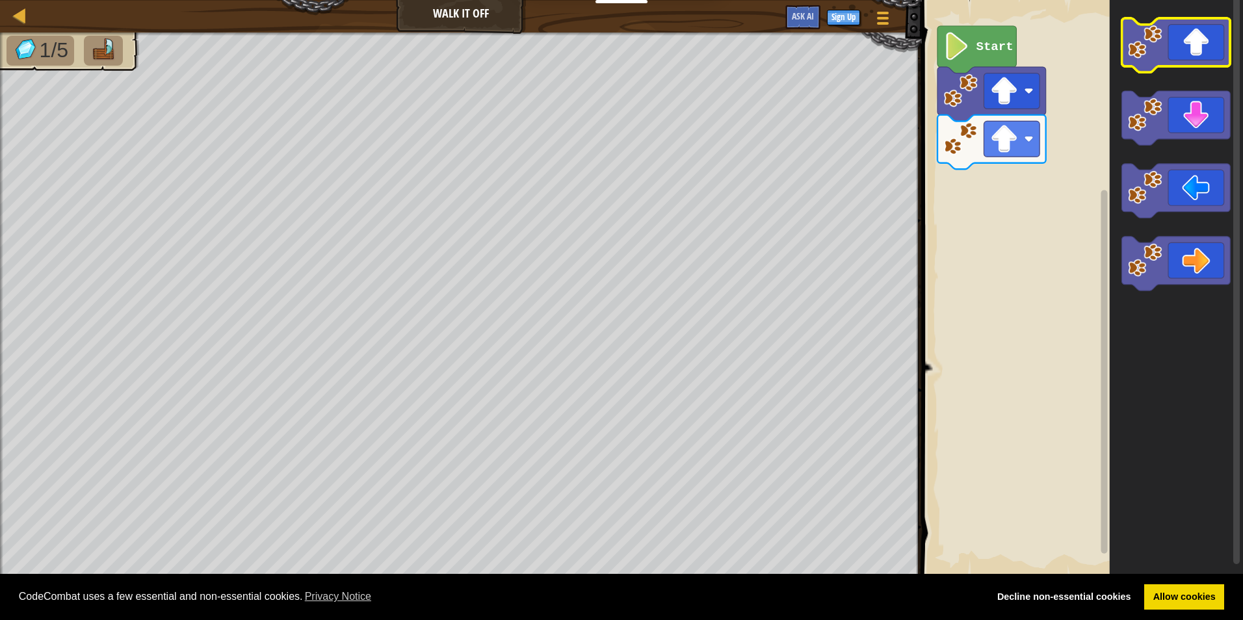
click at [1141, 56] on image "Blockly Workspace" at bounding box center [1145, 42] width 34 height 34
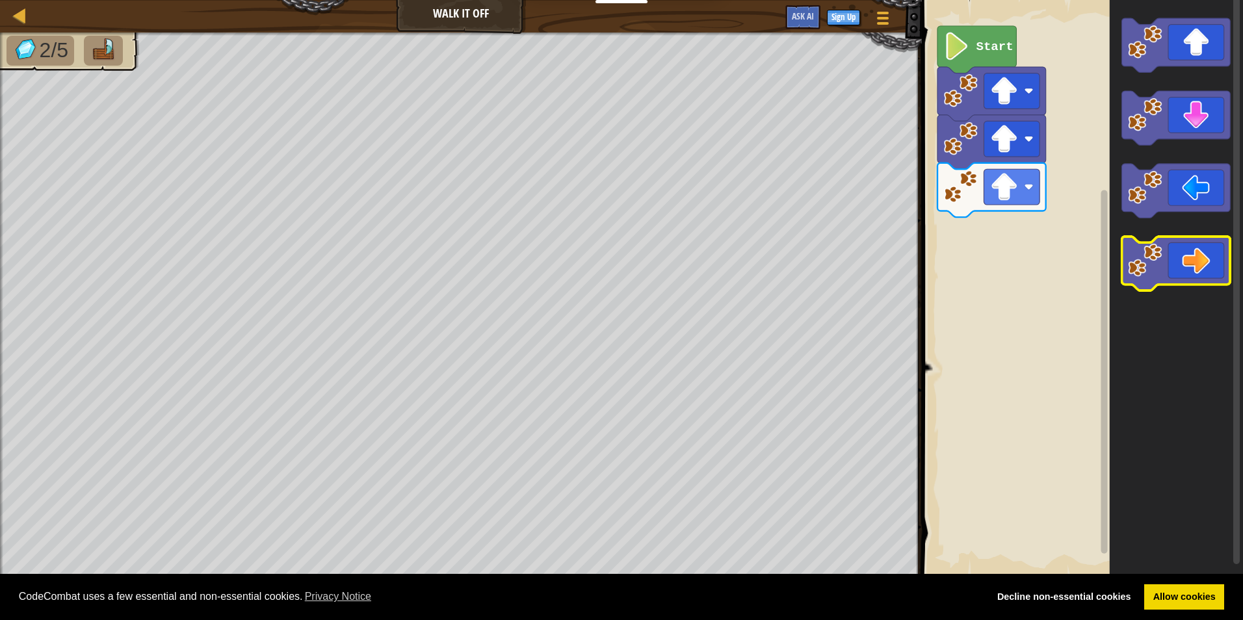
click at [1193, 250] on icon "Blockly Workspace" at bounding box center [1176, 264] width 109 height 54
click at [1194, 252] on icon "Blockly Workspace" at bounding box center [1176, 264] width 109 height 54
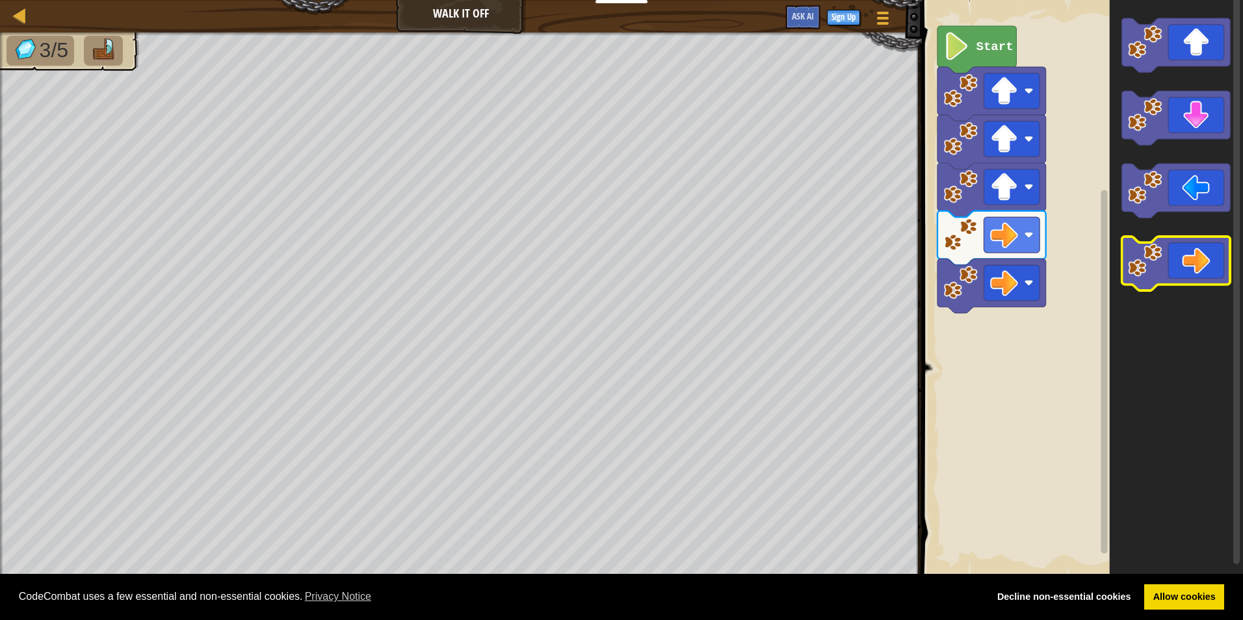
click at [1197, 256] on icon "Blockly Workspace" at bounding box center [1176, 264] width 109 height 54
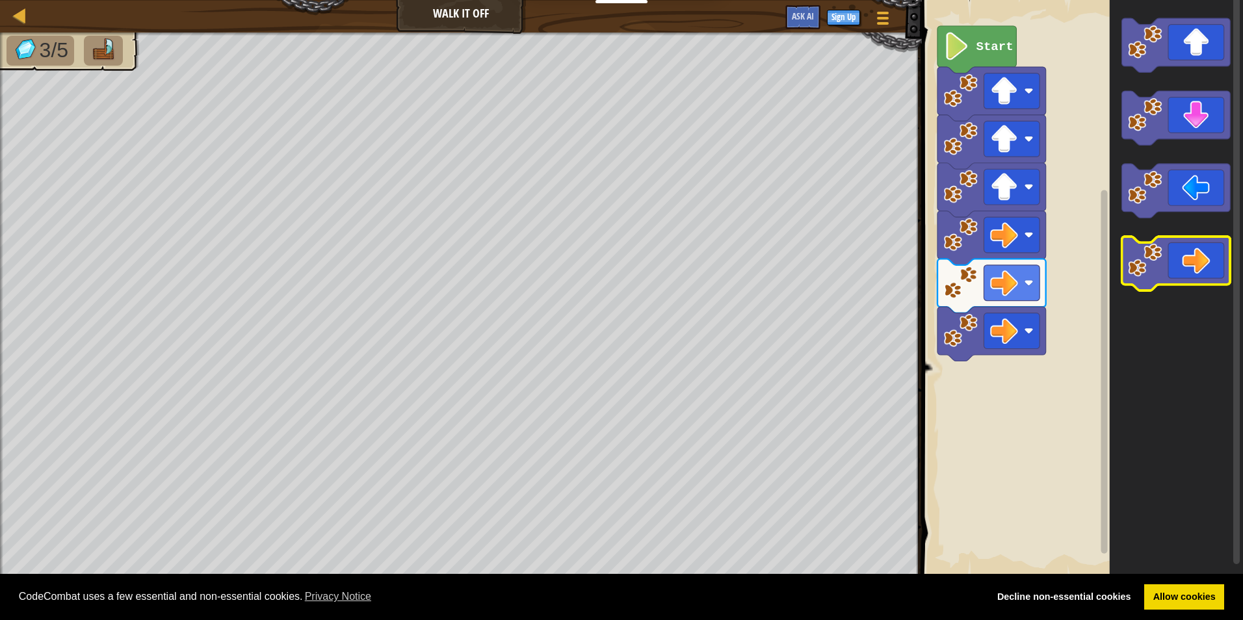
click at [1199, 258] on icon "Blockly Workspace" at bounding box center [1176, 264] width 109 height 54
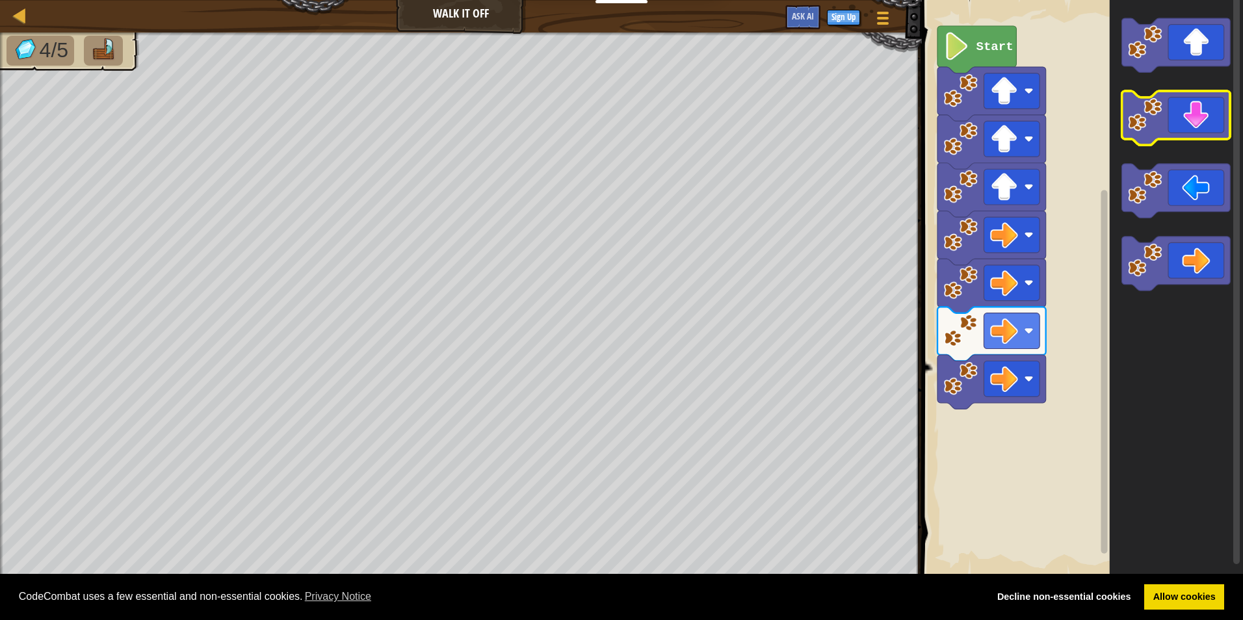
click at [1209, 104] on icon "Blockly Workspace" at bounding box center [1176, 118] width 109 height 54
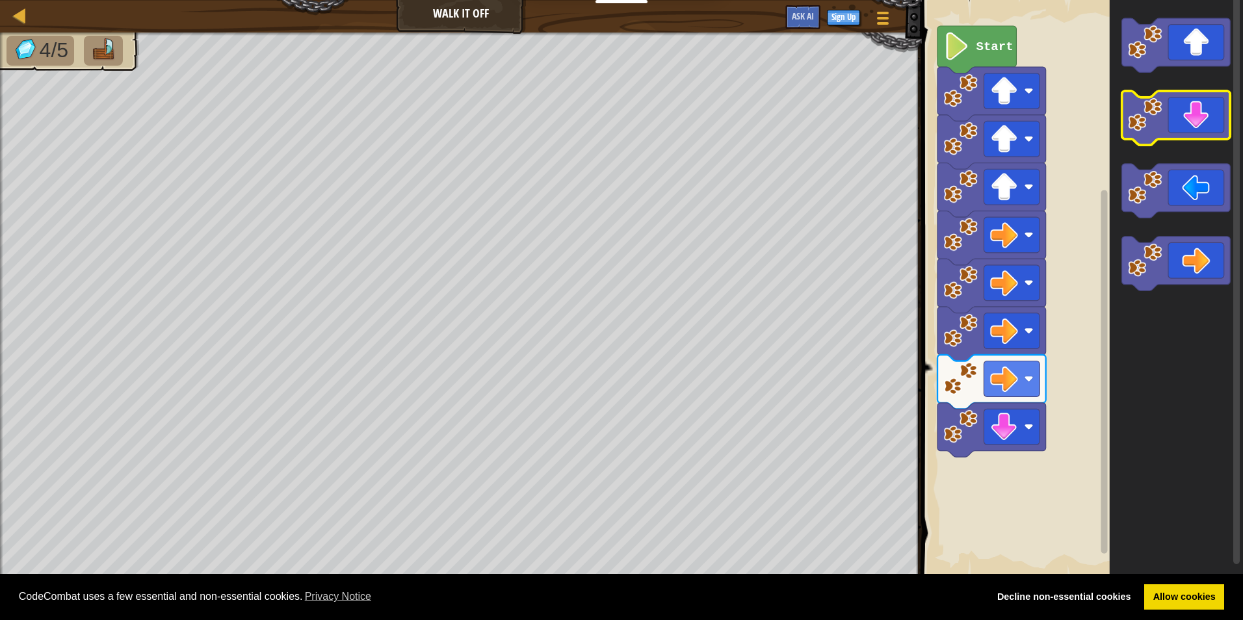
click at [1208, 104] on icon "Blockly Workspace" at bounding box center [1176, 118] width 109 height 54
click at [1205, 105] on icon "Blockly Workspace" at bounding box center [1176, 118] width 109 height 54
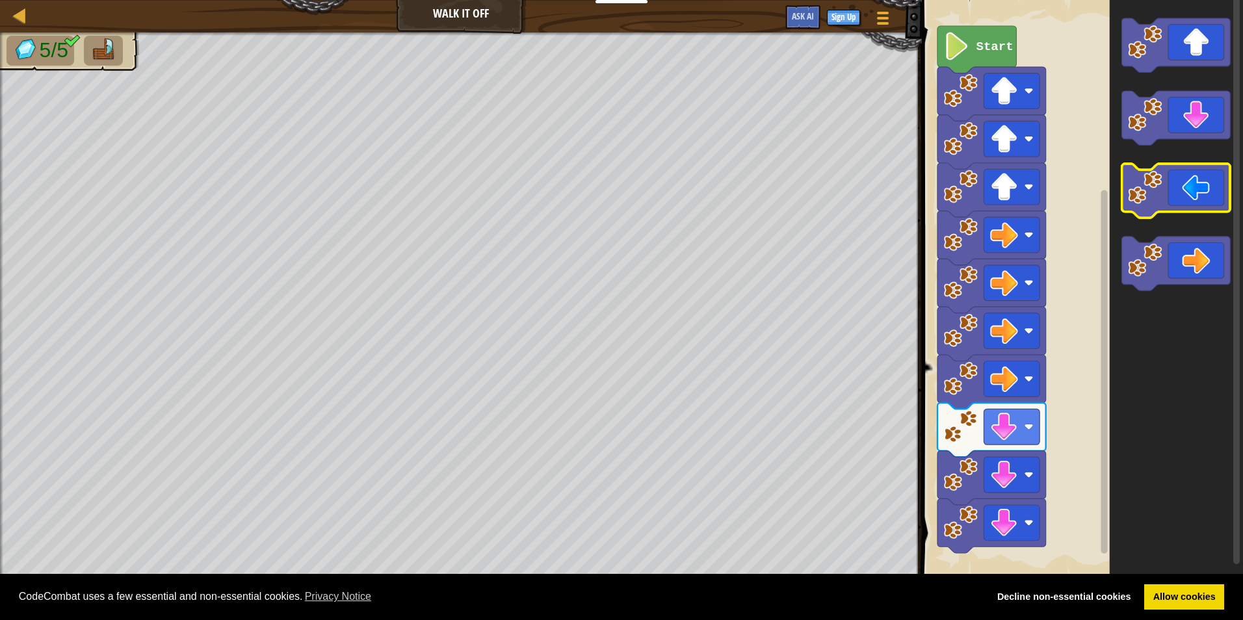
click at [1192, 187] on icon "Blockly Workspace" at bounding box center [1176, 191] width 109 height 54
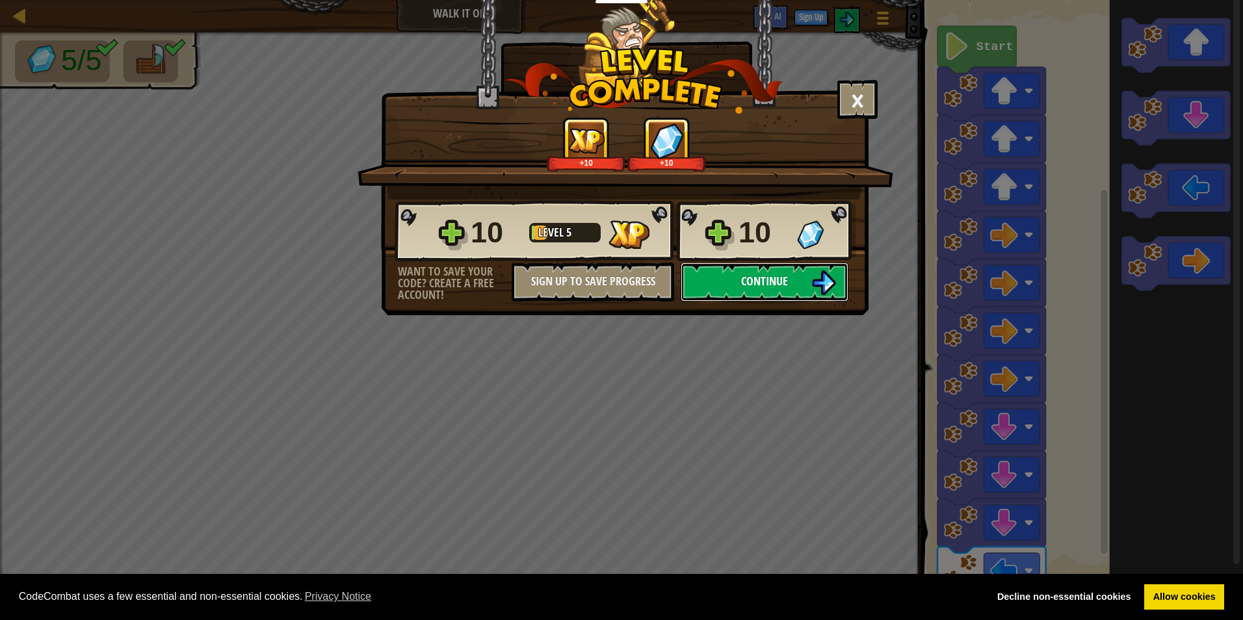
click at [776, 280] on span "Continue" at bounding box center [764, 281] width 47 height 16
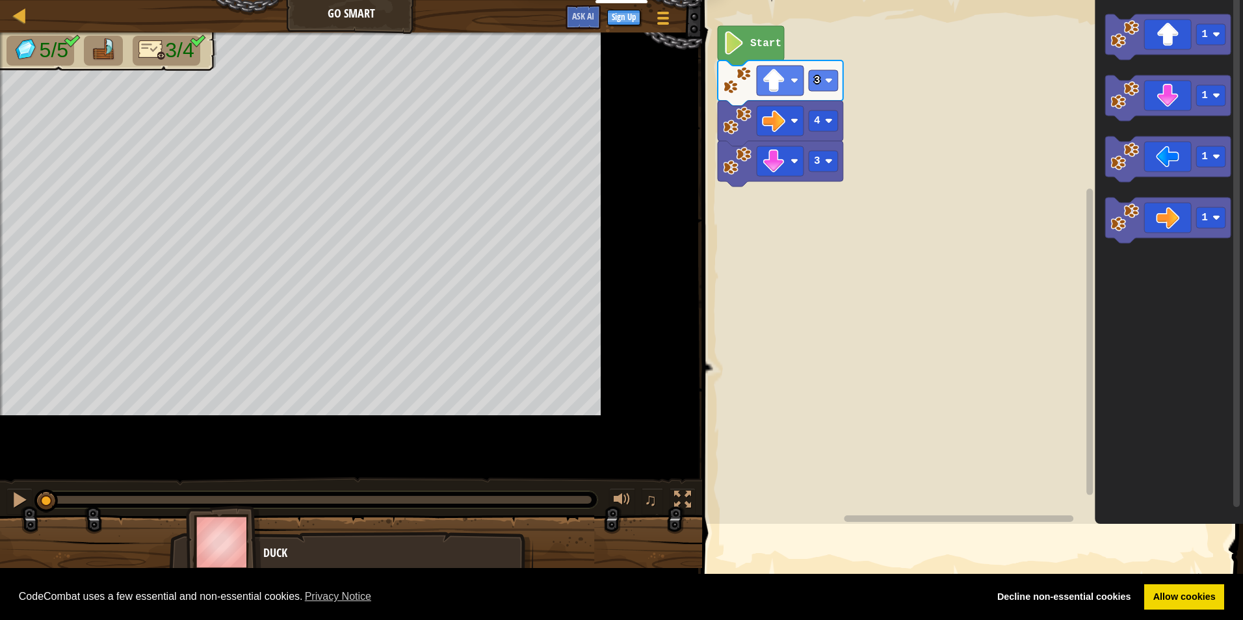
click at [629, 223] on div "Educators Create Free Account School & District Solutions Teacher Toolkit Previ…" at bounding box center [621, 310] width 1243 height 620
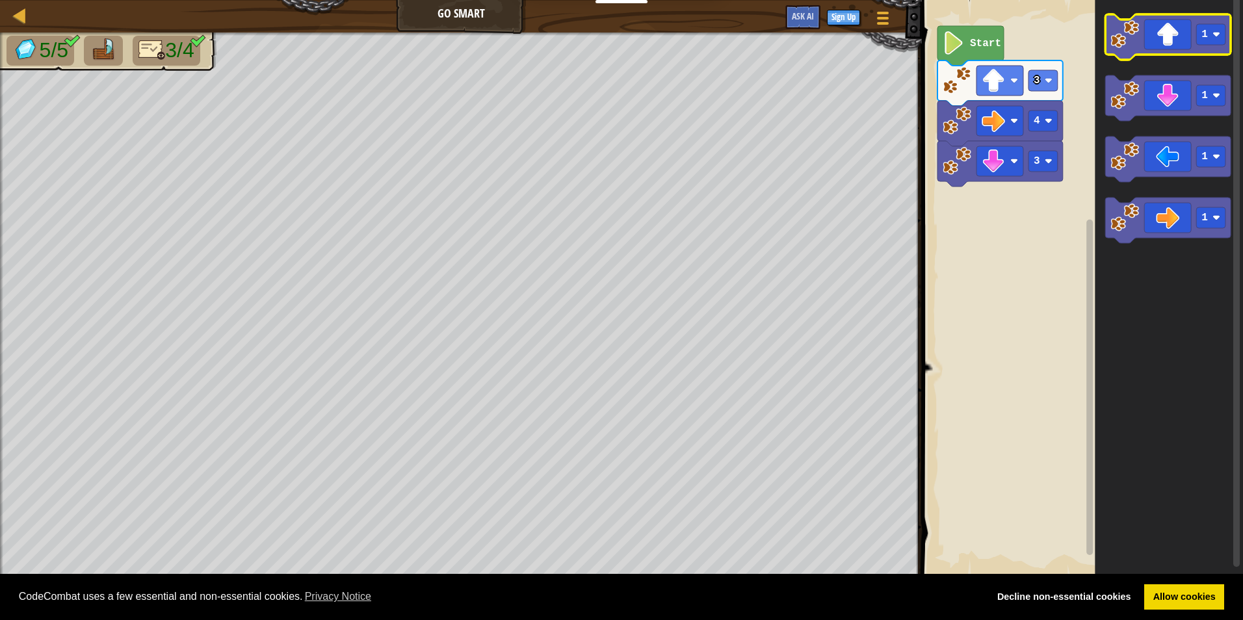
click at [1145, 31] on icon "Blockly Workspace" at bounding box center [1167, 36] width 125 height 45
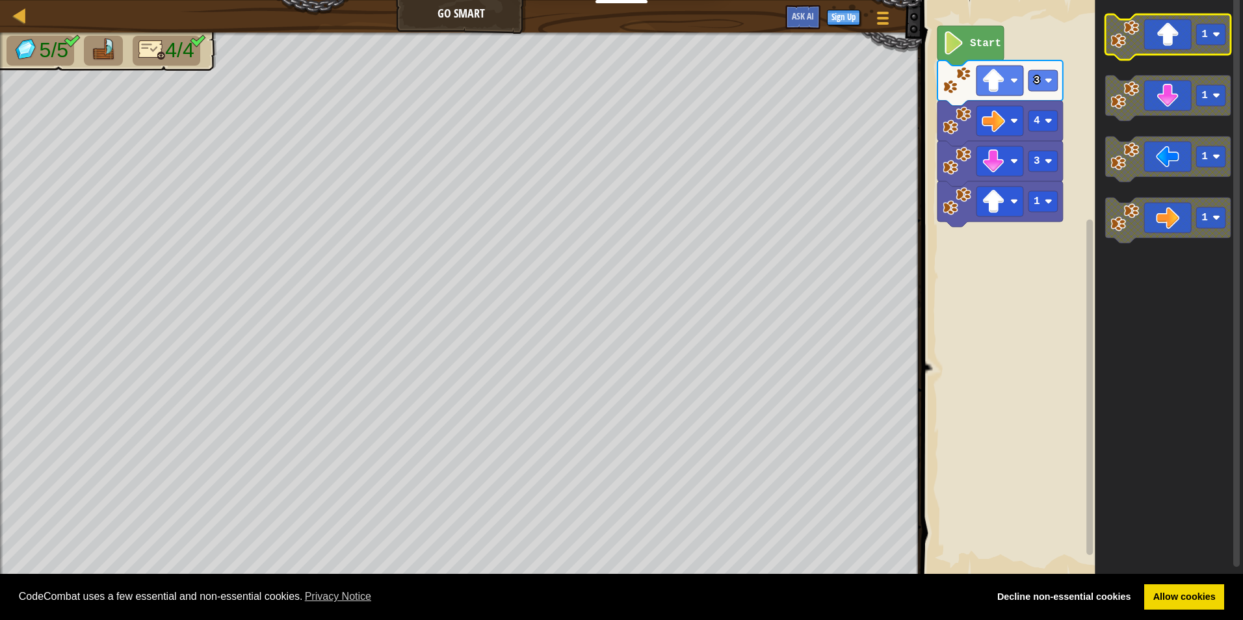
click at [1168, 31] on icon "Blockly Workspace" at bounding box center [1167, 36] width 125 height 45
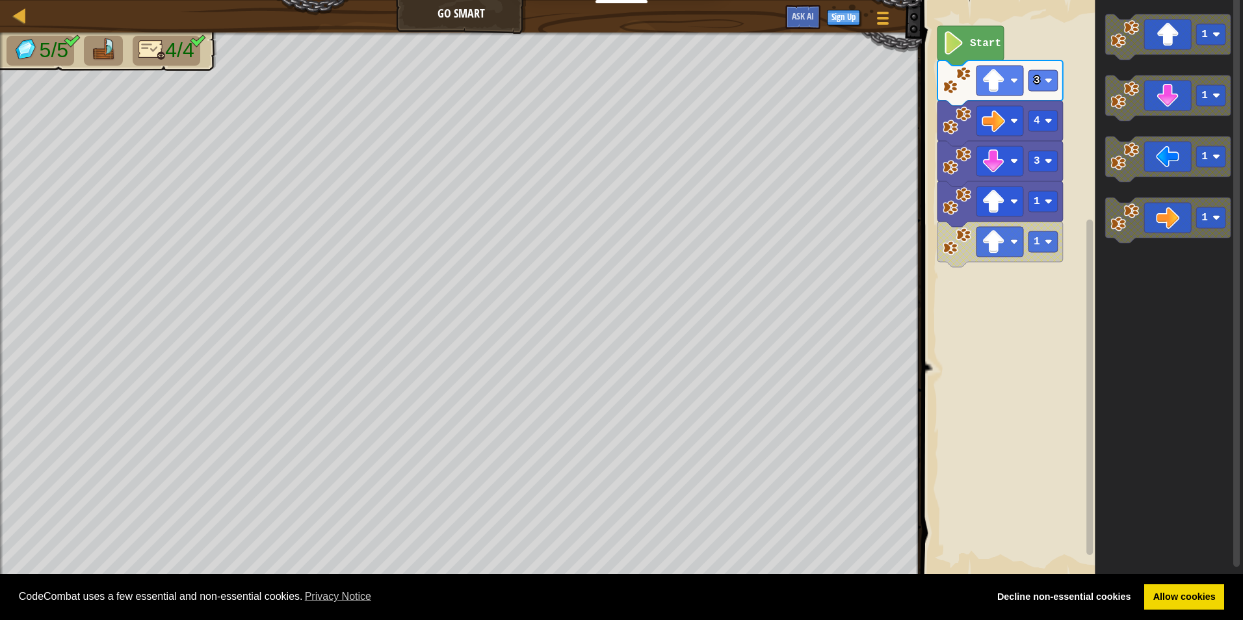
click at [1185, 248] on icon "Blockly Workspace" at bounding box center [1168, 289] width 148 height 590
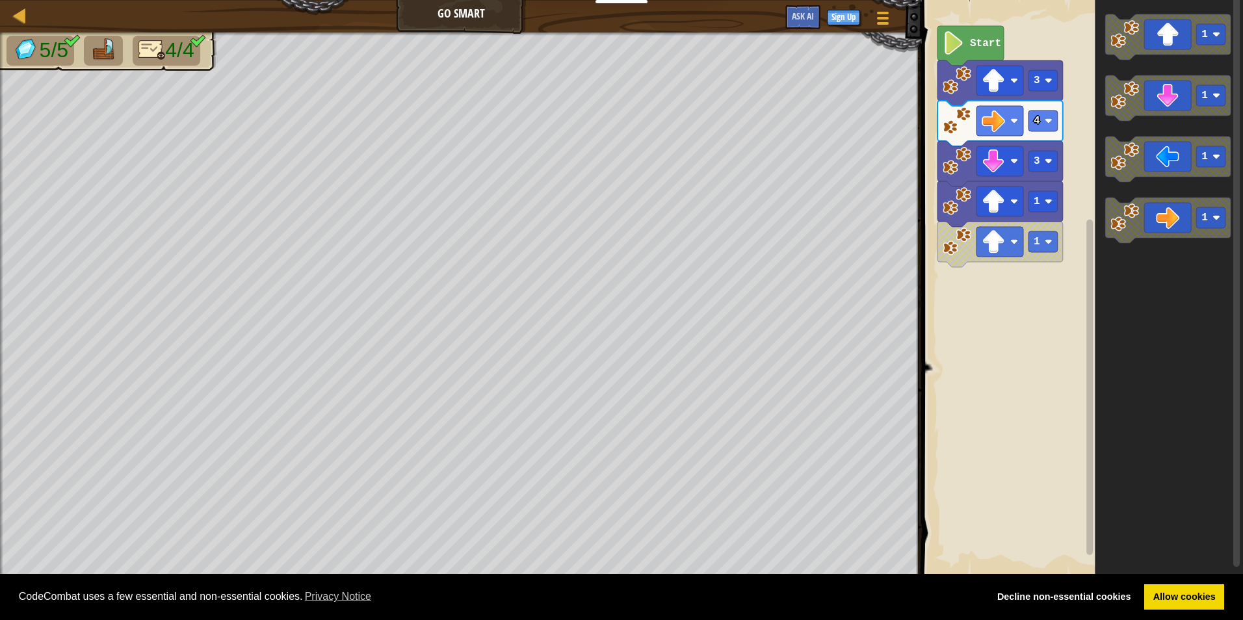
click at [1185, 248] on icon "Blockly Workspace" at bounding box center [1168, 289] width 148 height 590
click at [1164, 90] on icon "Blockly Workspace" at bounding box center [1167, 97] width 125 height 45
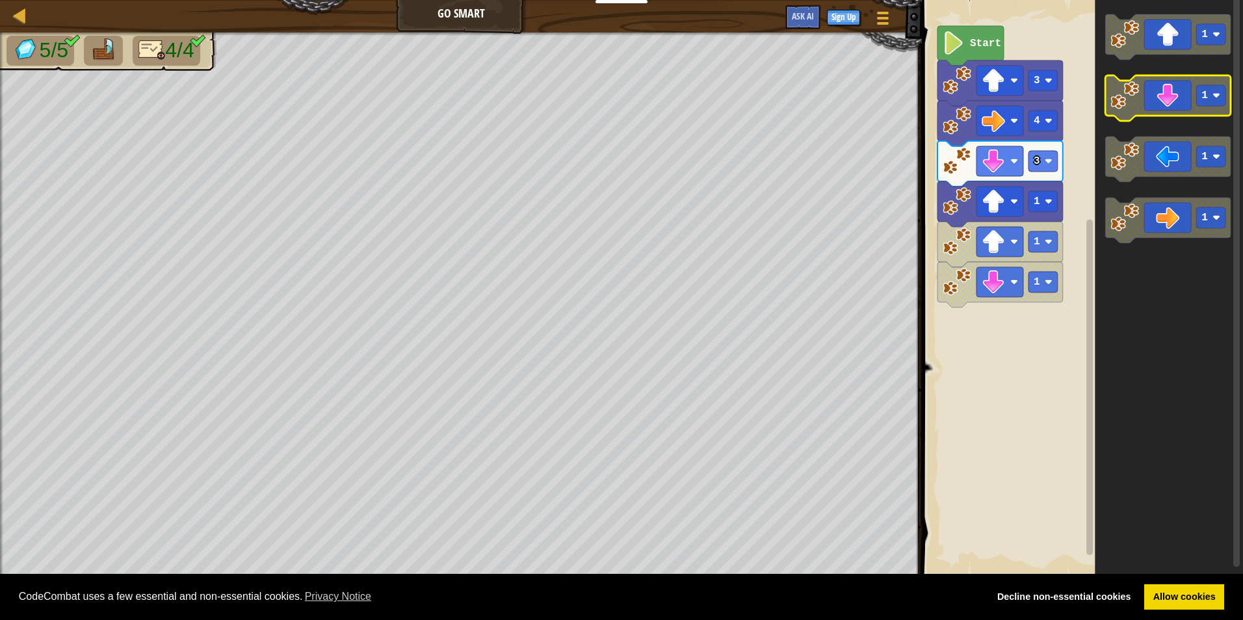
click at [1164, 90] on icon "Blockly Workspace" at bounding box center [1167, 97] width 125 height 45
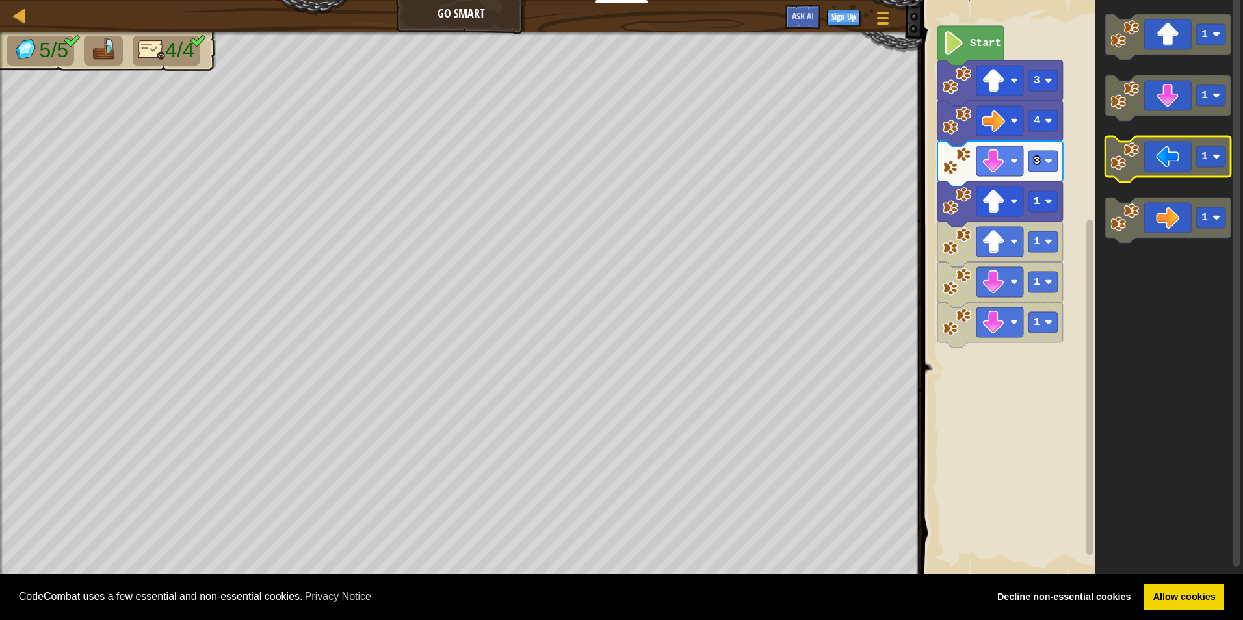
click at [1160, 165] on icon "Blockly Workspace" at bounding box center [1167, 158] width 125 height 45
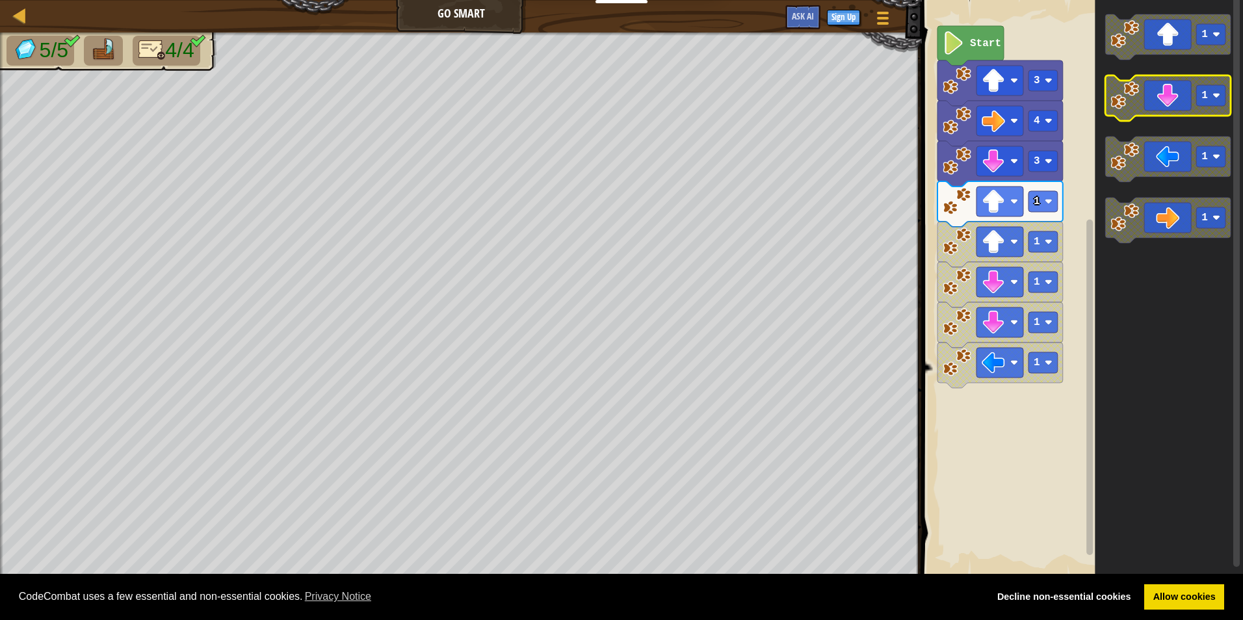
click at [1163, 109] on icon "Blockly Workspace" at bounding box center [1167, 97] width 125 height 45
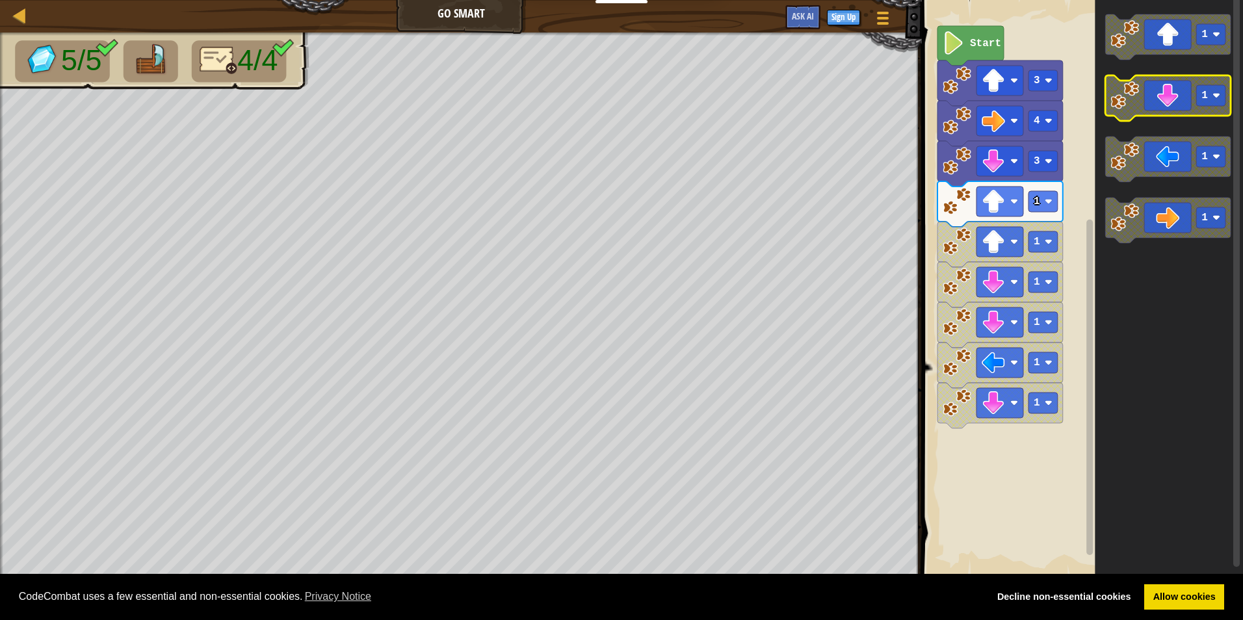
click at [1159, 103] on icon "Blockly Workspace" at bounding box center [1167, 97] width 125 height 45
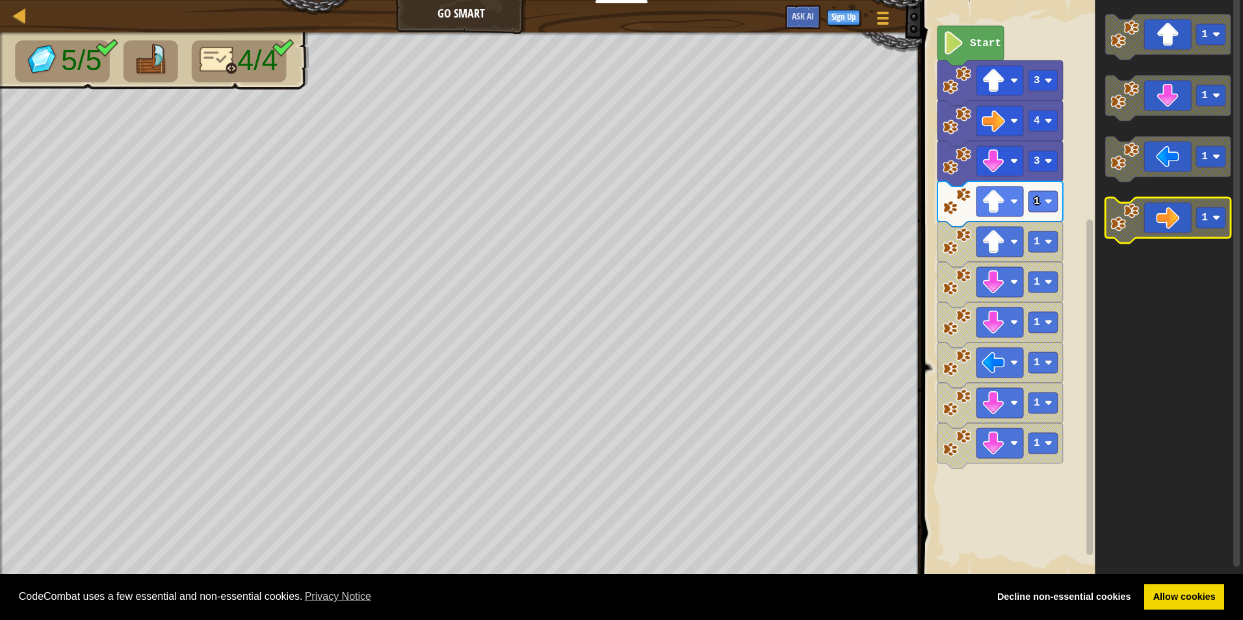
click at [1197, 218] on g "1" at bounding box center [1210, 217] width 29 height 21
click at [952, 35] on image "Blockly Workspace" at bounding box center [953, 42] width 22 height 23
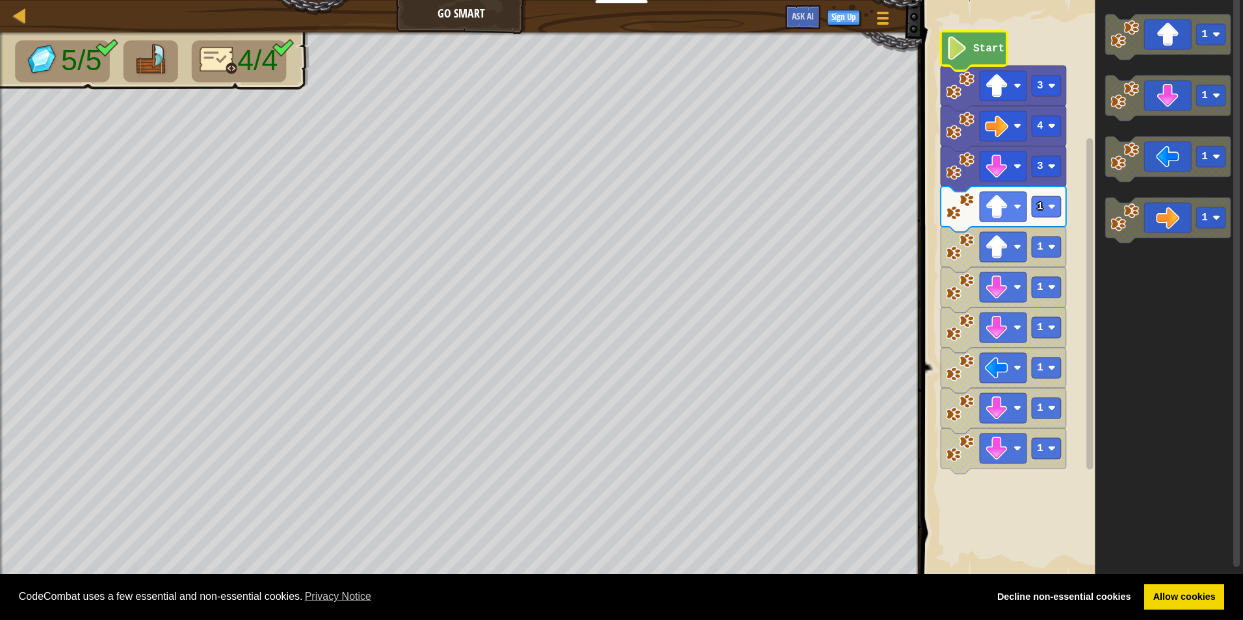
click at [963, 47] on image "Blockly Workspace" at bounding box center [957, 47] width 22 height 23
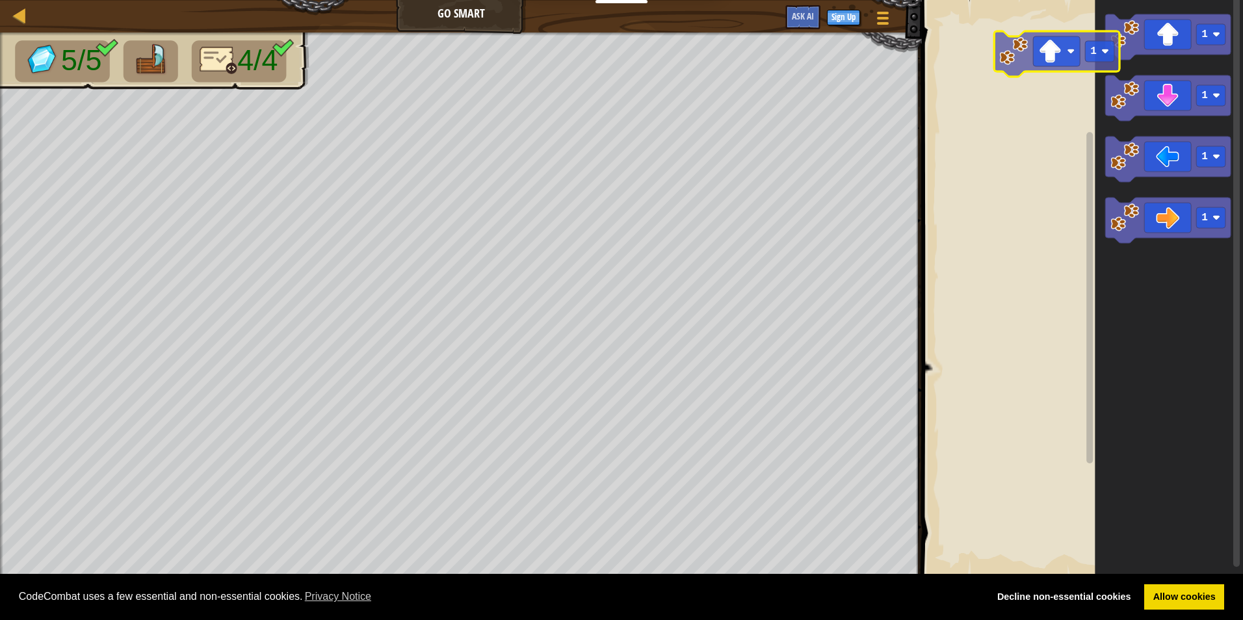
click at [920, 97] on div "1 1 1 1 1" at bounding box center [1080, 289] width 325 height 590
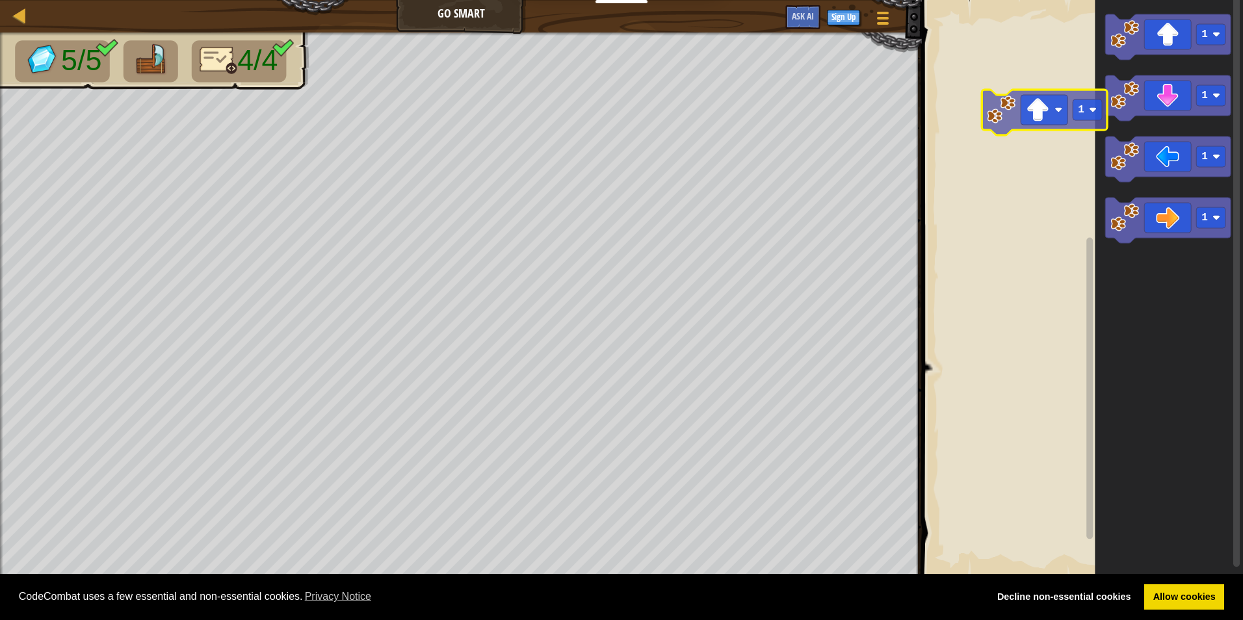
click at [1037, 136] on div "1 1 1 1 1" at bounding box center [1080, 289] width 325 height 590
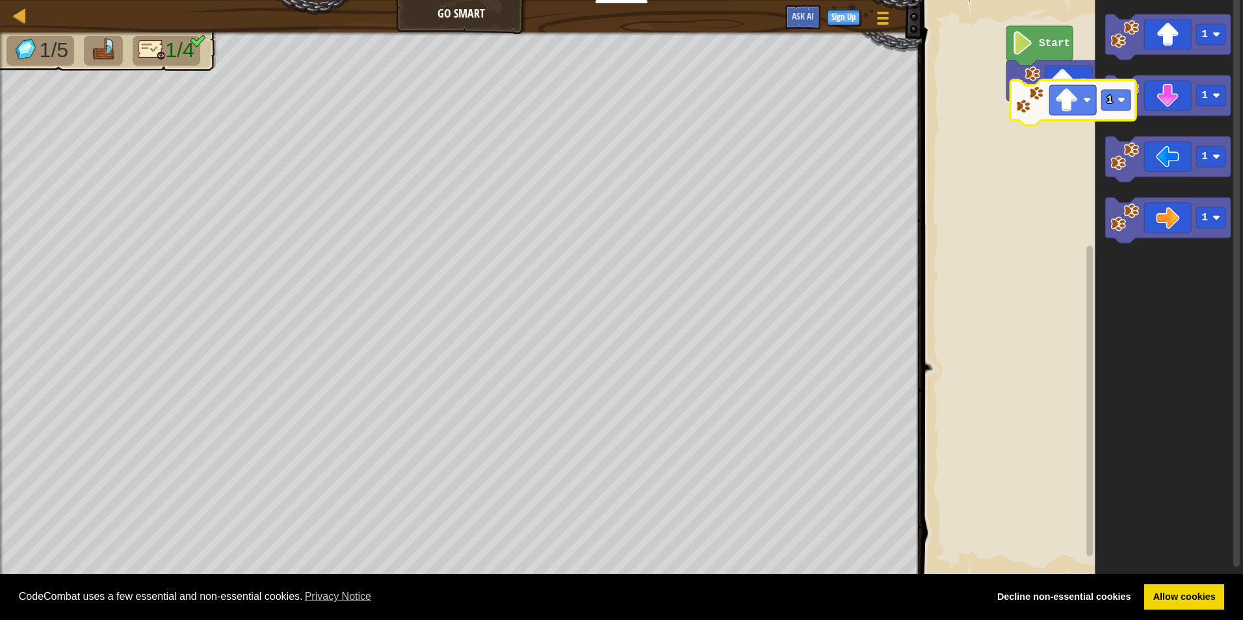
click at [1041, 107] on div "1 Start 1 1 1 1 1" at bounding box center [1080, 289] width 325 height 590
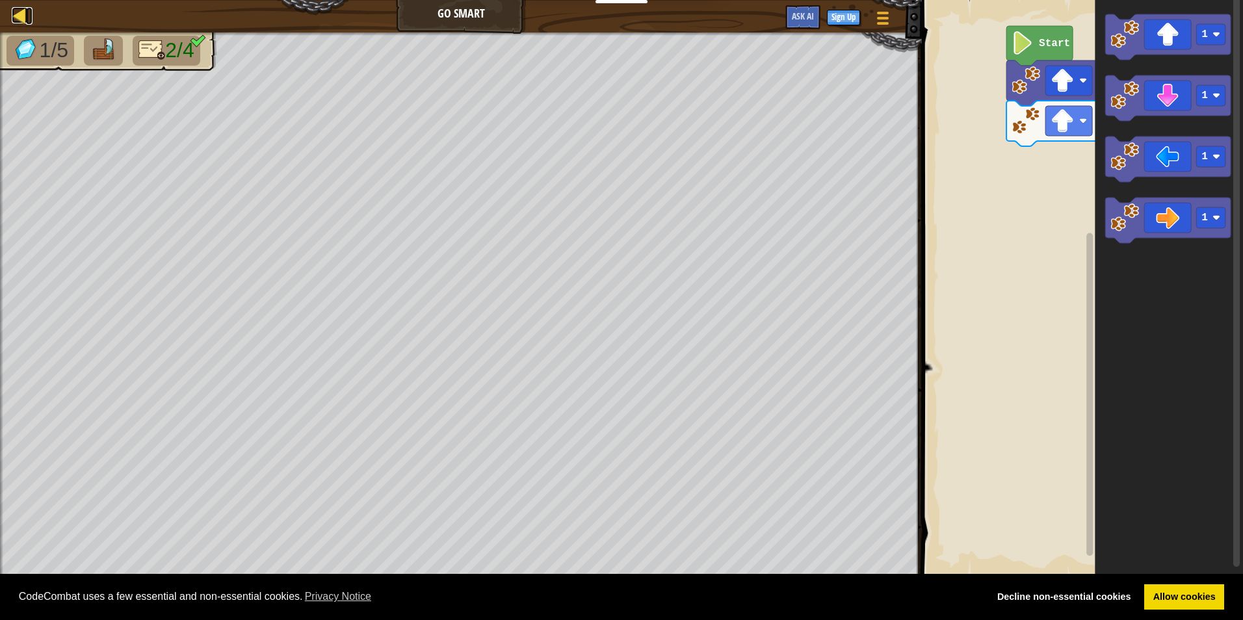
click at [29, 15] on link "Map" at bounding box center [29, 16] width 6 height 18
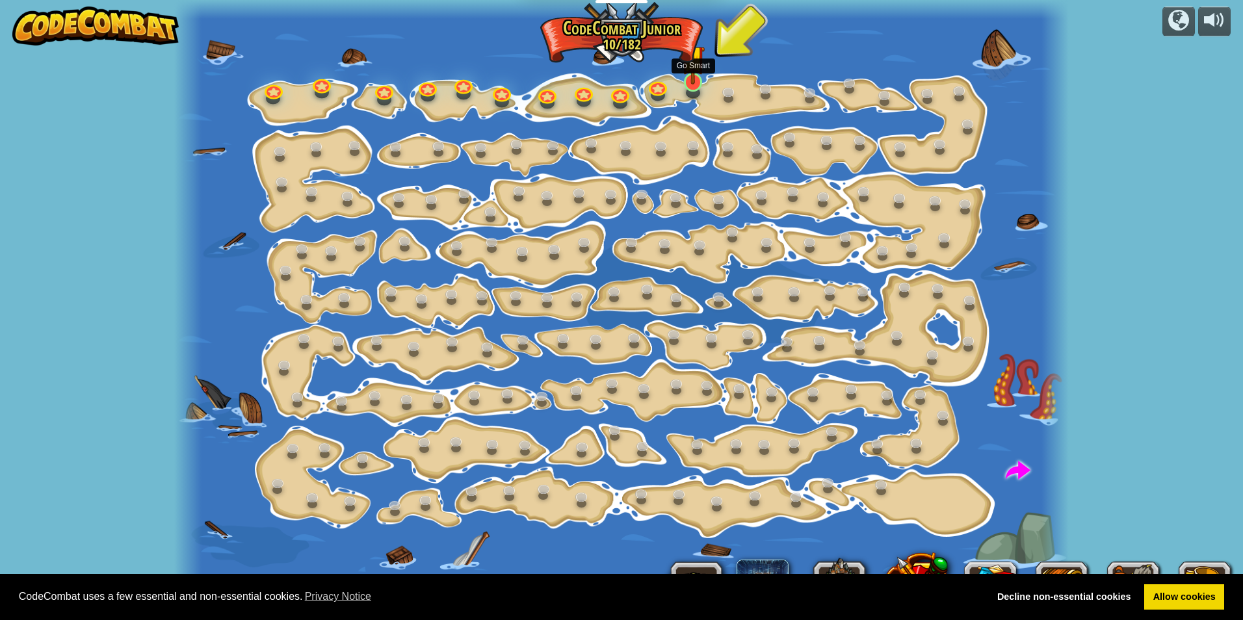
click at [701, 79] on img at bounding box center [693, 57] width 24 height 55
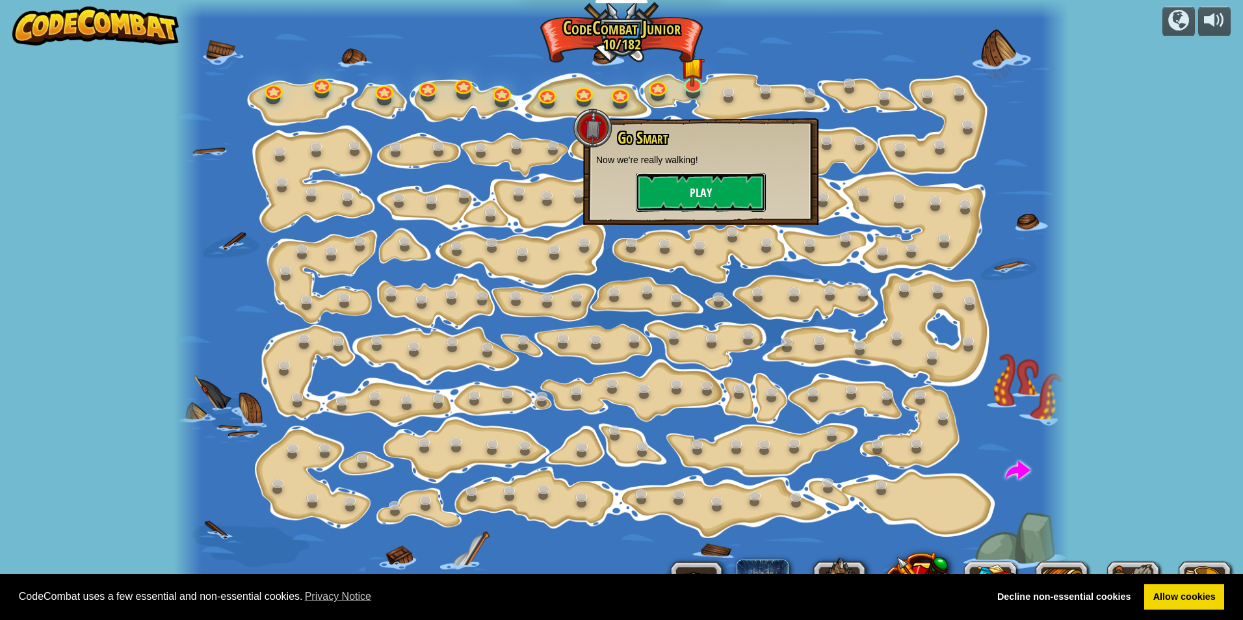
click at [699, 183] on button "Play" at bounding box center [701, 192] width 130 height 39
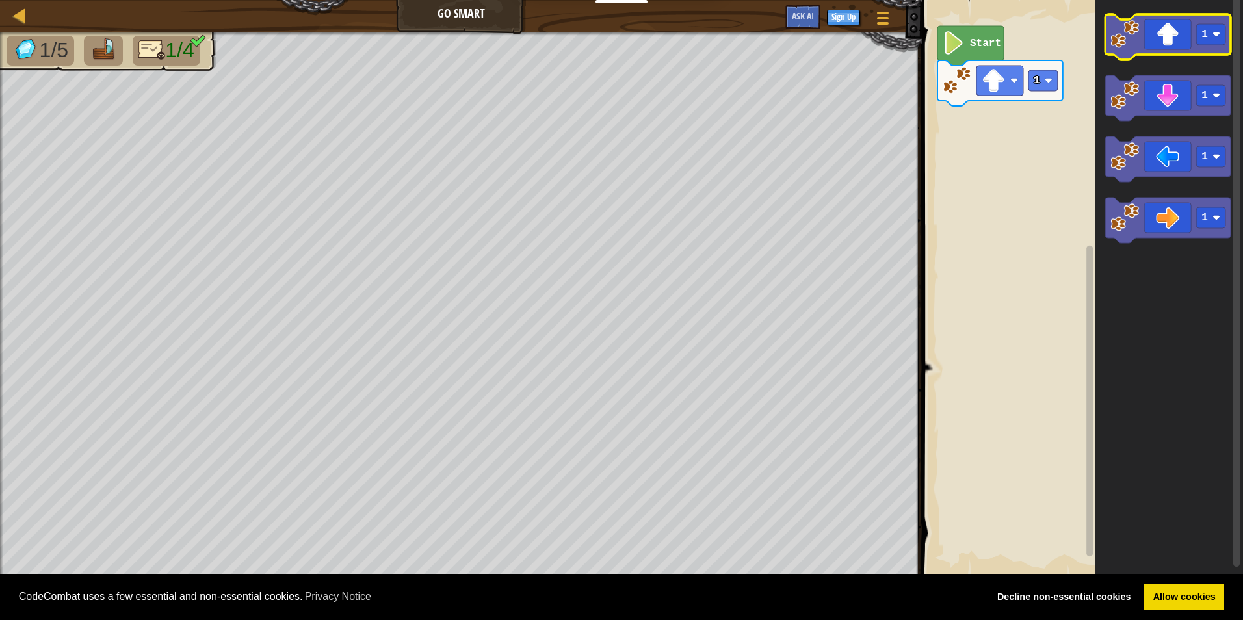
click at [1191, 45] on icon "Blockly Workspace" at bounding box center [1167, 36] width 125 height 45
click at [1191, 42] on icon "Blockly Workspace" at bounding box center [1167, 36] width 125 height 45
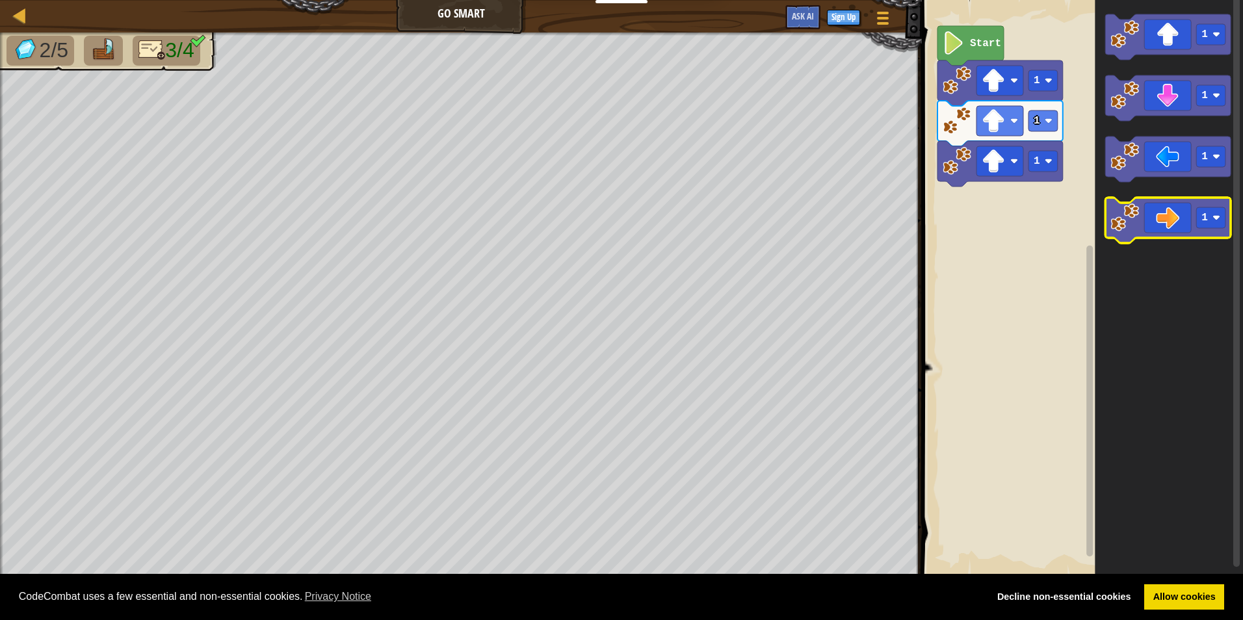
click at [1166, 229] on icon "Blockly Workspace" at bounding box center [1167, 220] width 125 height 45
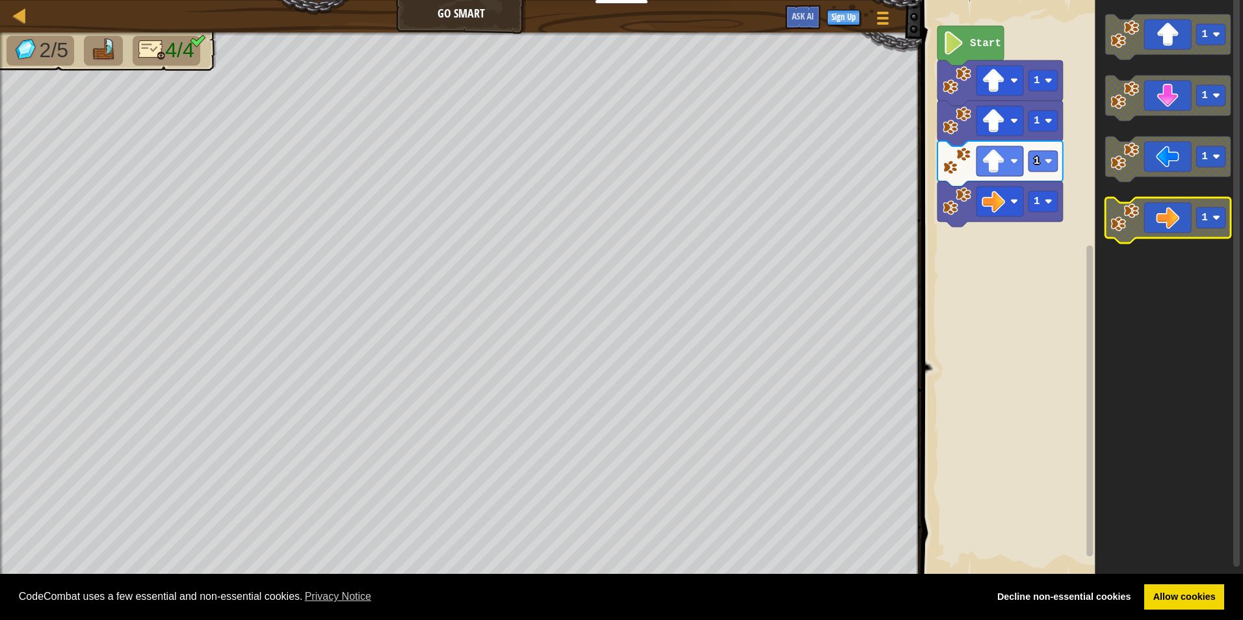
click at [1167, 229] on icon "Blockly Workspace" at bounding box center [1167, 220] width 125 height 45
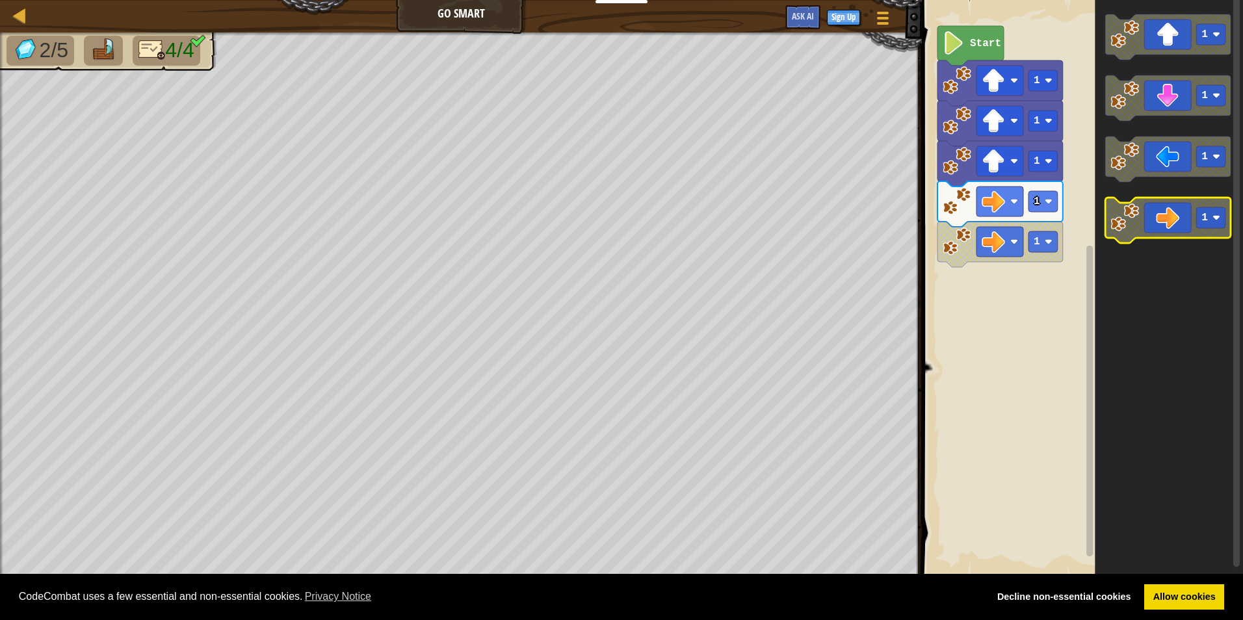
click at [1167, 231] on icon "Blockly Workspace" at bounding box center [1167, 220] width 125 height 45
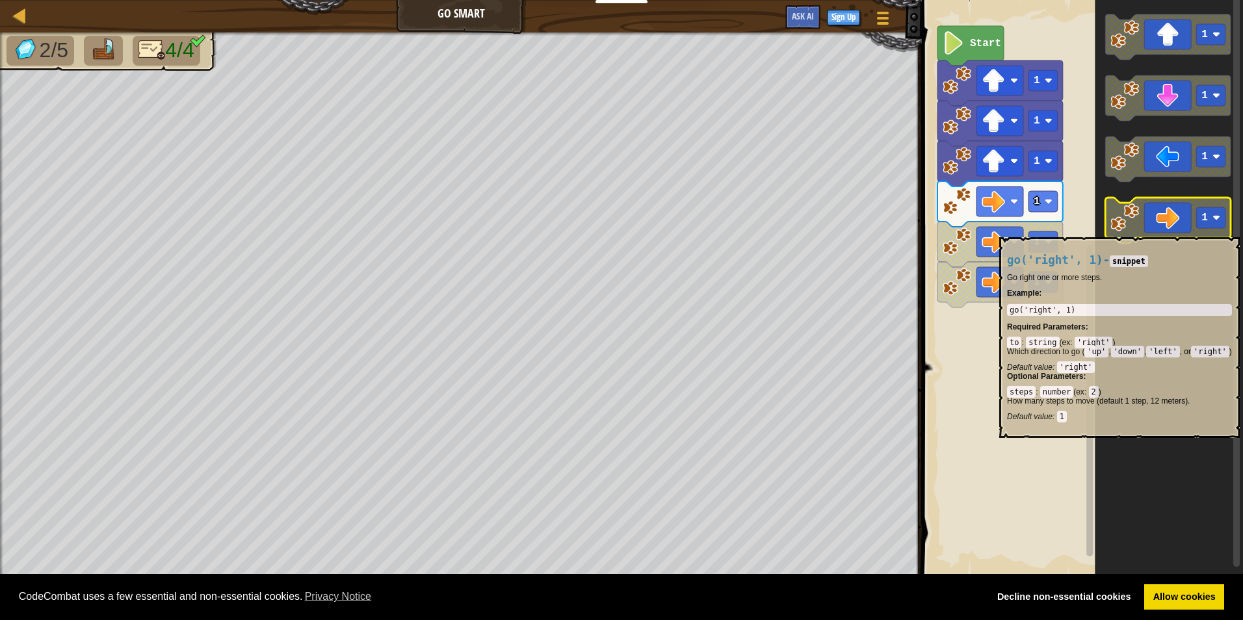
click at [1167, 231] on icon "Blockly Workspace" at bounding box center [1167, 220] width 125 height 45
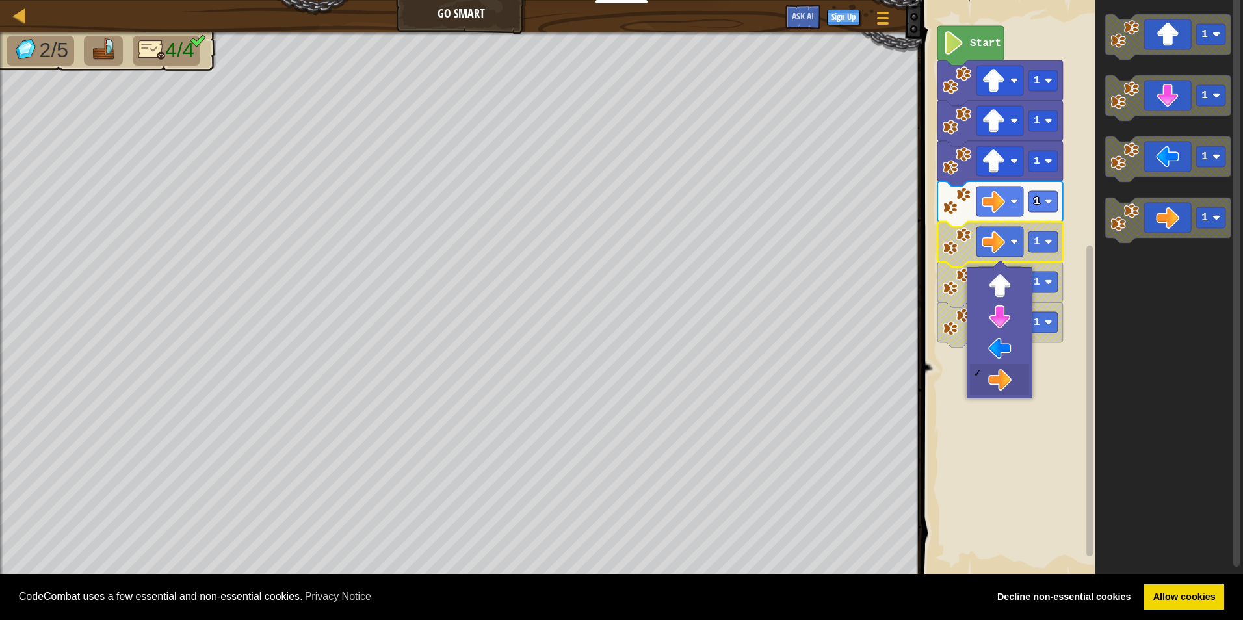
click at [976, 261] on icon "Blockly Workspace" at bounding box center [999, 244] width 125 height 45
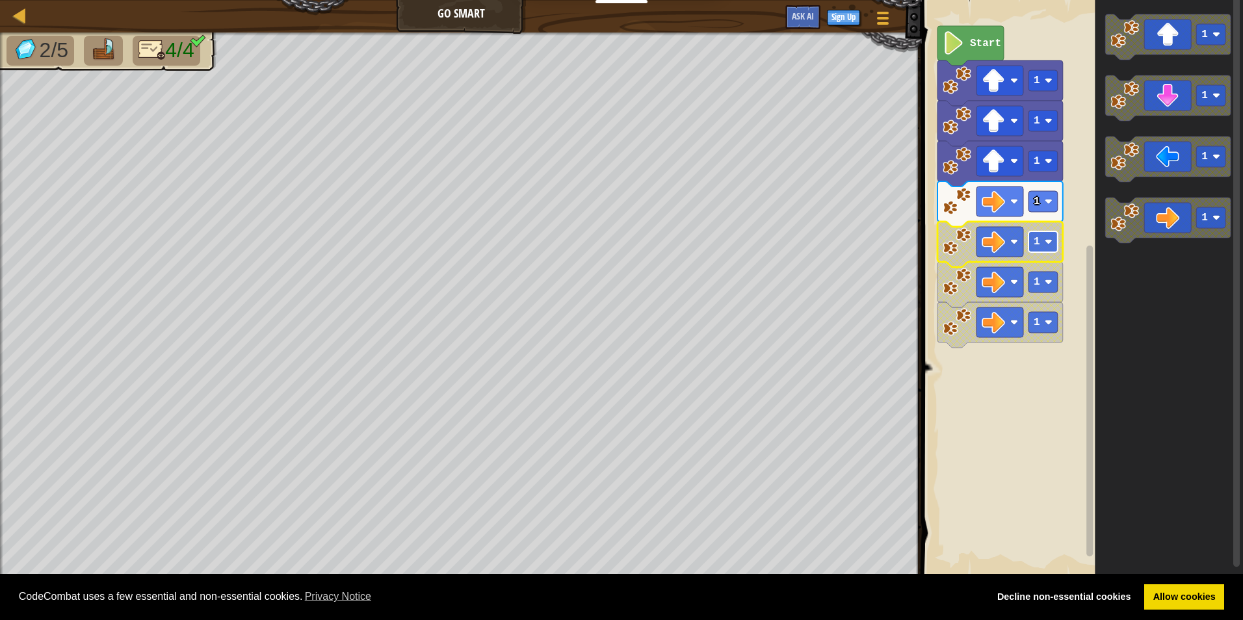
click at [1051, 242] on image "Blockly Workspace" at bounding box center [1048, 242] width 8 height 8
click at [1048, 242] on image "Blockly Workspace" at bounding box center [1048, 242] width 8 height 8
click at [1178, 205] on icon "Blockly Workspace" at bounding box center [1167, 220] width 125 height 45
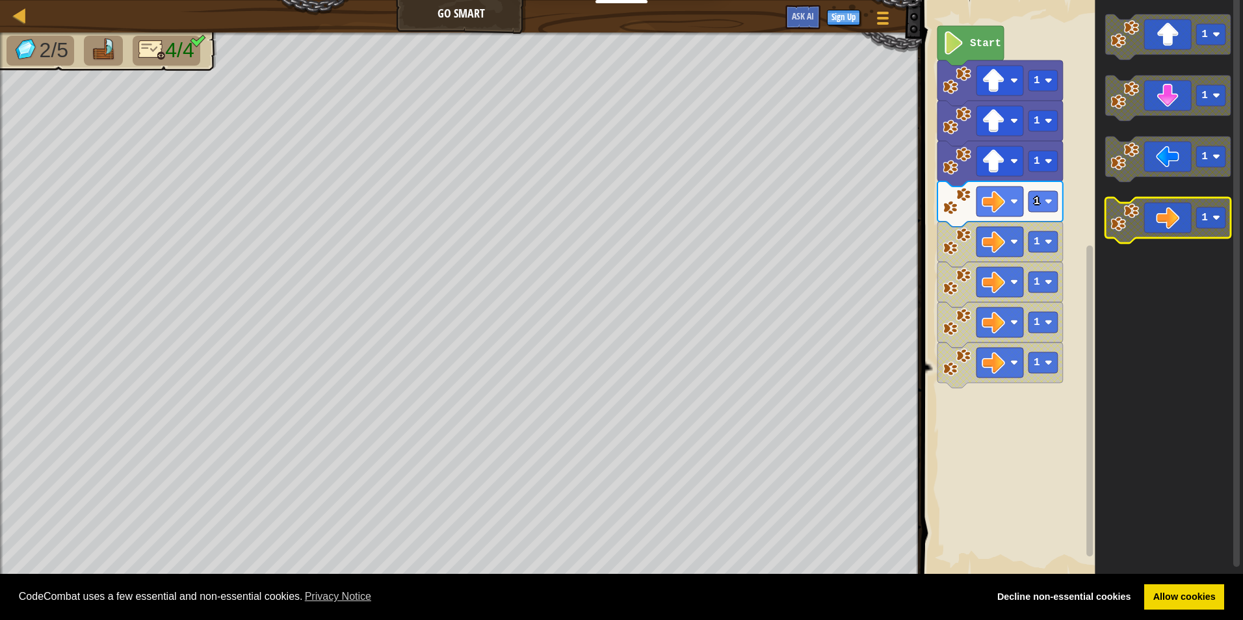
click at [1174, 235] on icon "Blockly Workspace" at bounding box center [1167, 220] width 125 height 45
click at [1170, 238] on g "1" at bounding box center [1167, 220] width 125 height 45
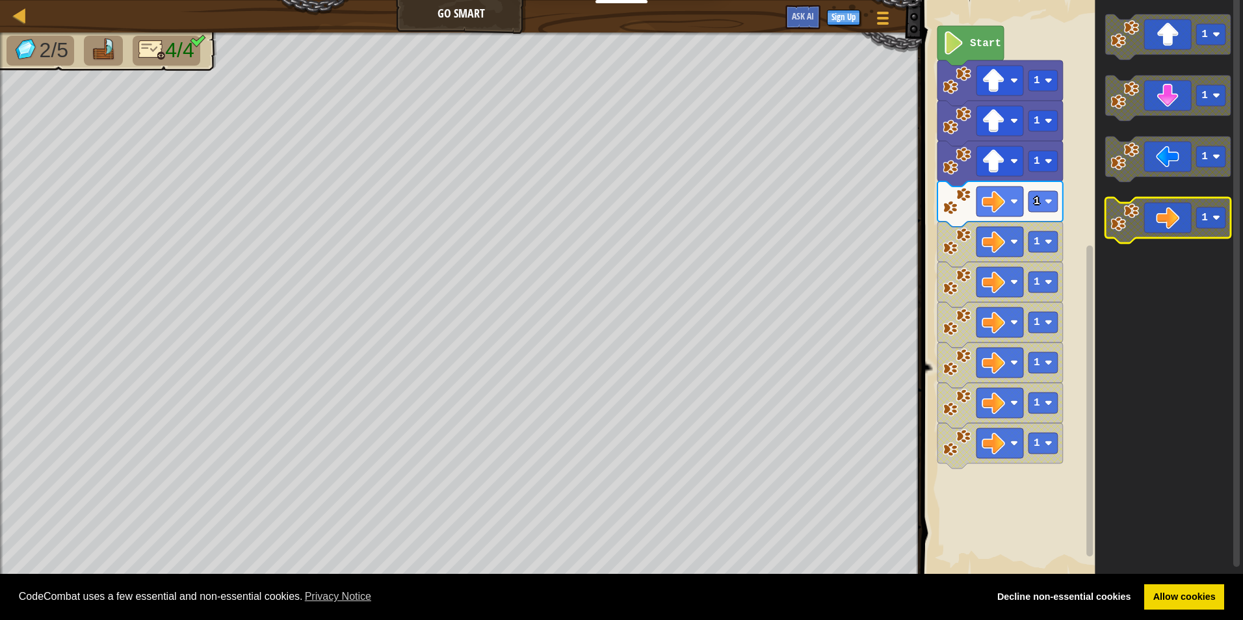
click at [1170, 238] on icon "Blockly Workspace" at bounding box center [1167, 220] width 125 height 45
click at [1173, 224] on icon "Blockly Workspace" at bounding box center [1167, 220] width 125 height 45
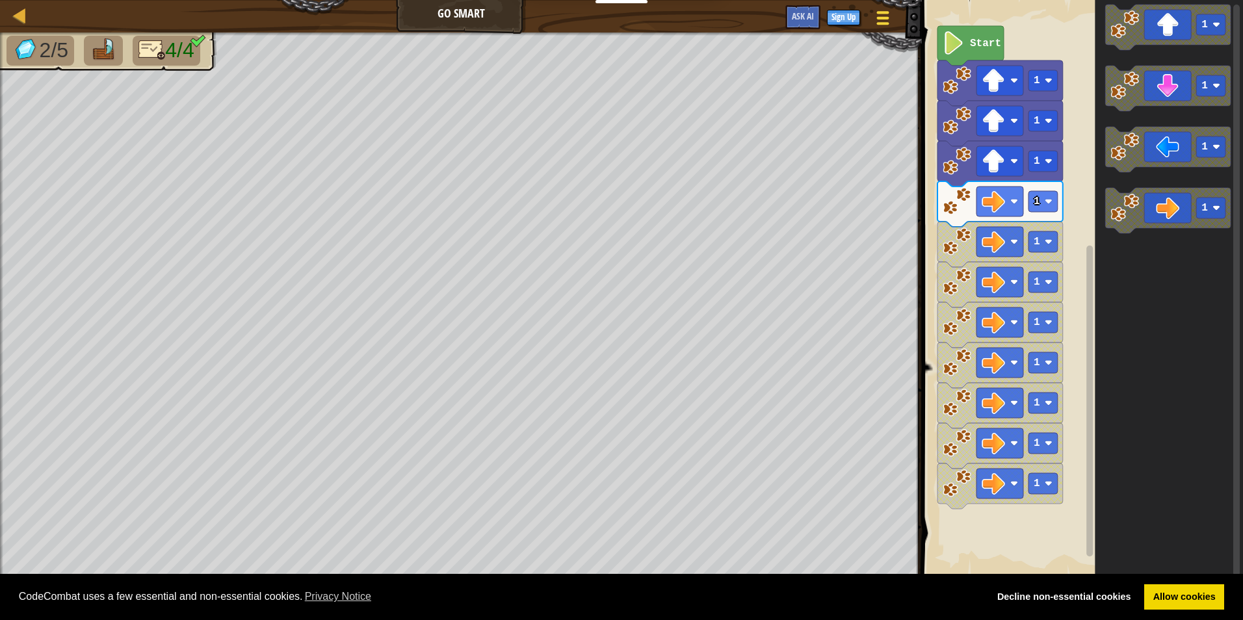
click at [894, 25] on button "Game Menu" at bounding box center [883, 21] width 34 height 32
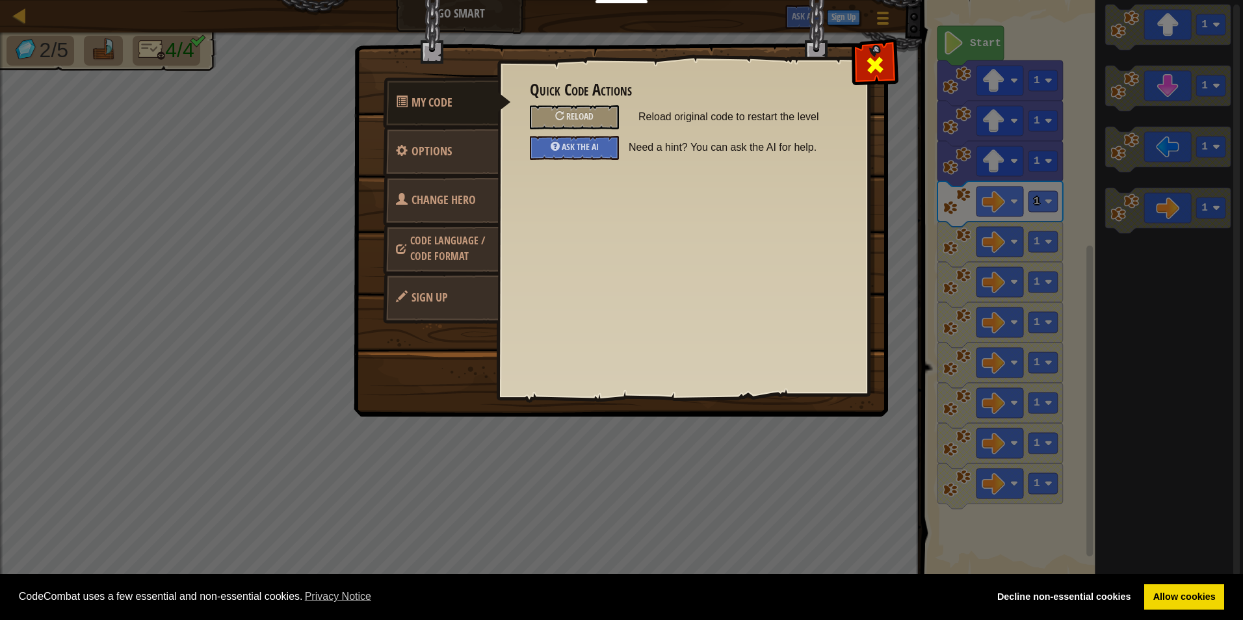
click at [866, 62] on span at bounding box center [874, 65] width 21 height 21
